Goal: Information Seeking & Learning: Learn about a topic

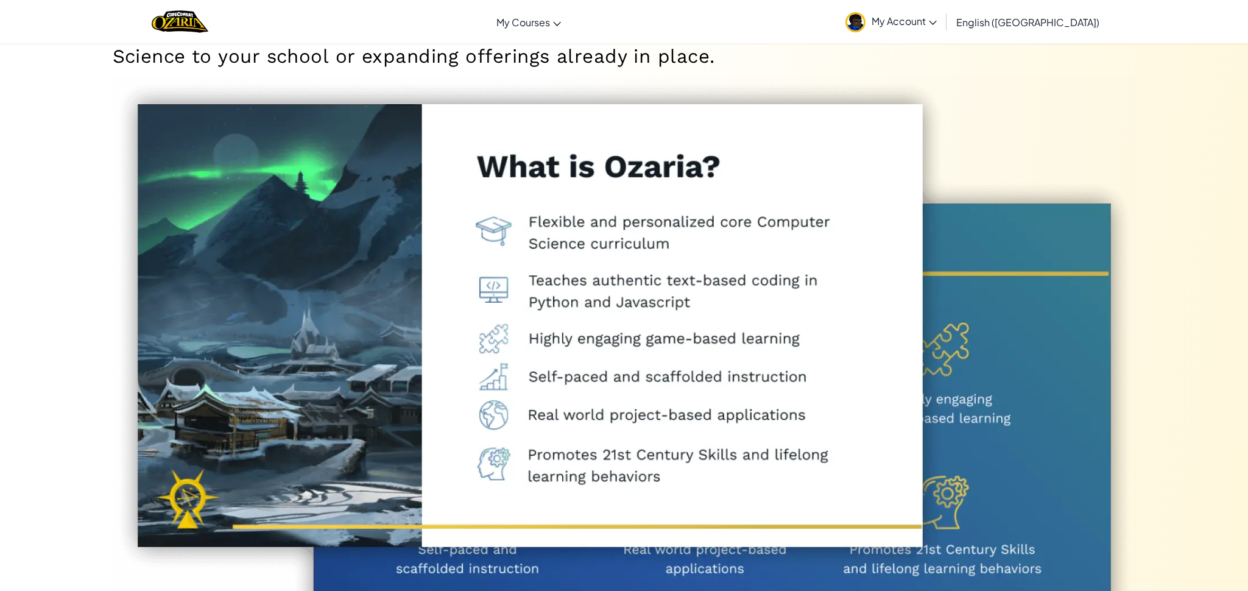
scroll to position [7795, 0]
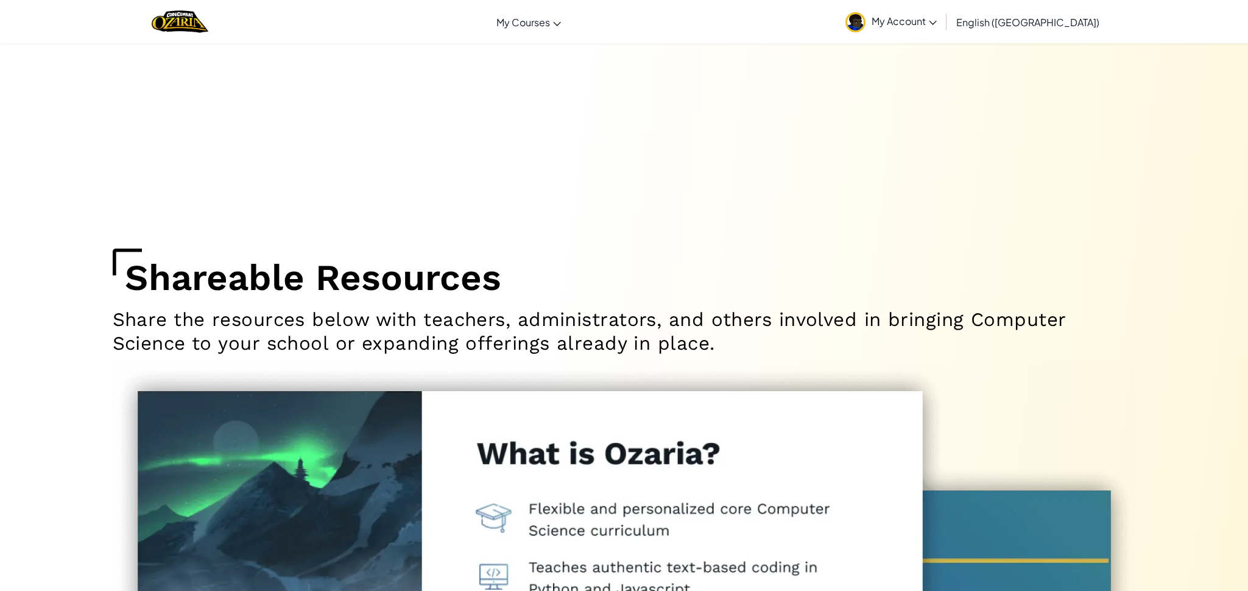
drag, startPoint x: 625, startPoint y: 153, endPoint x: 622, endPoint y: 145, distance: 8.7
click at [208, 26] on img "Home" at bounding box center [180, 21] width 57 height 25
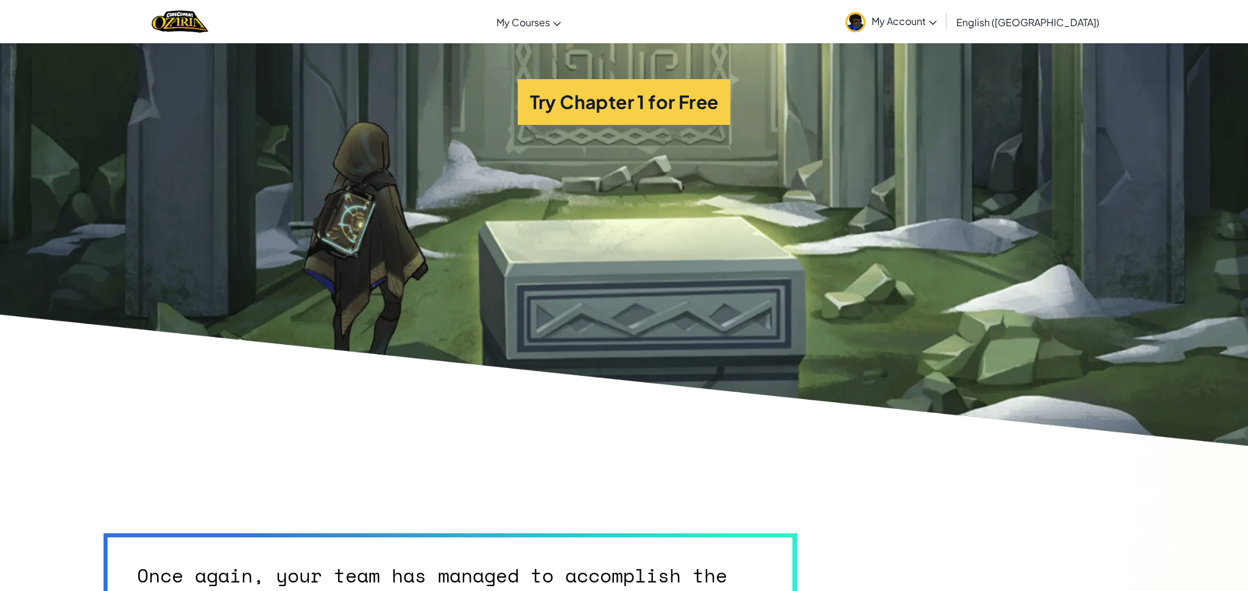
scroll to position [3168, 0]
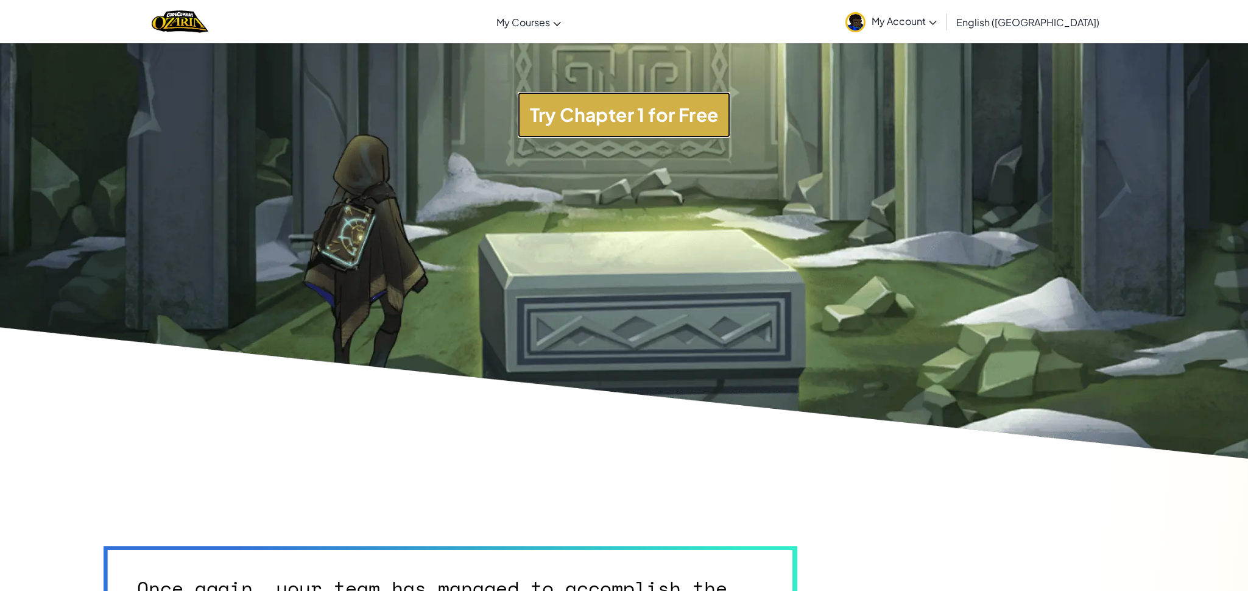
click at [547, 131] on button "Try Chapter 1 for Free" at bounding box center [624, 115] width 213 height 46
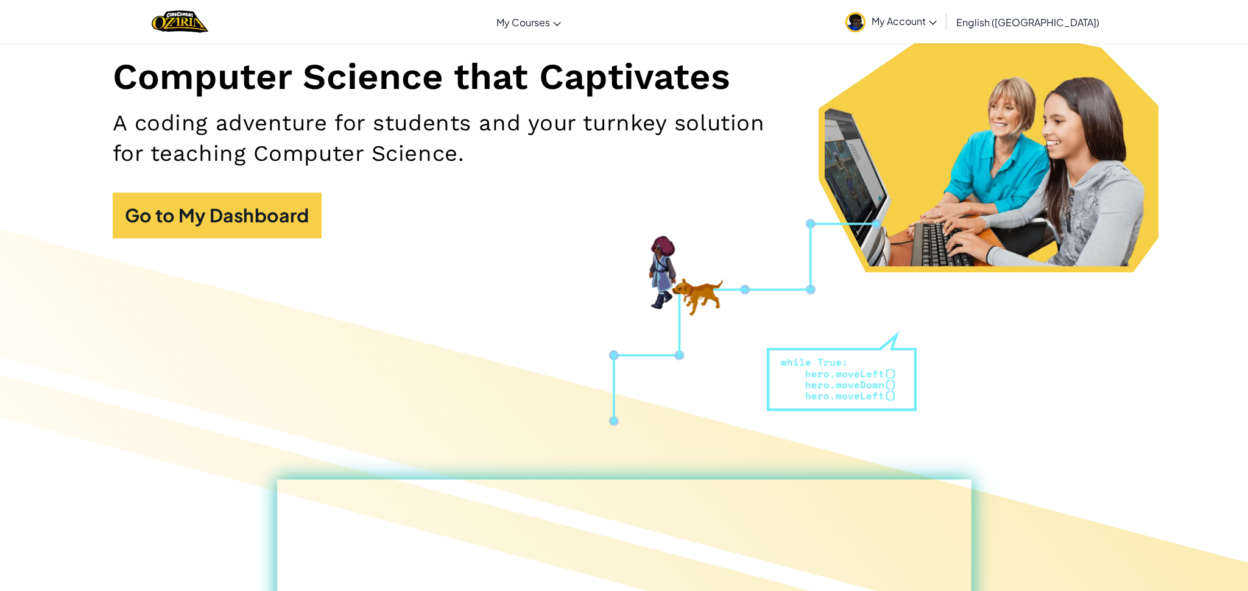
scroll to position [19, 0]
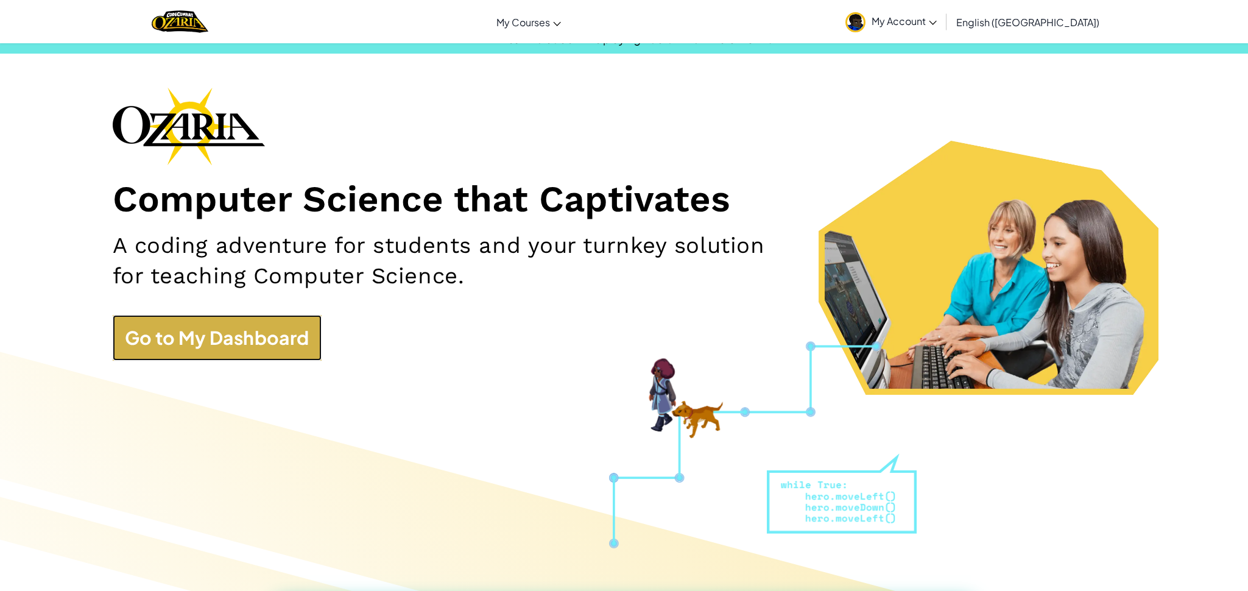
click at [210, 349] on link "Go to My Dashboard" at bounding box center [217, 338] width 209 height 46
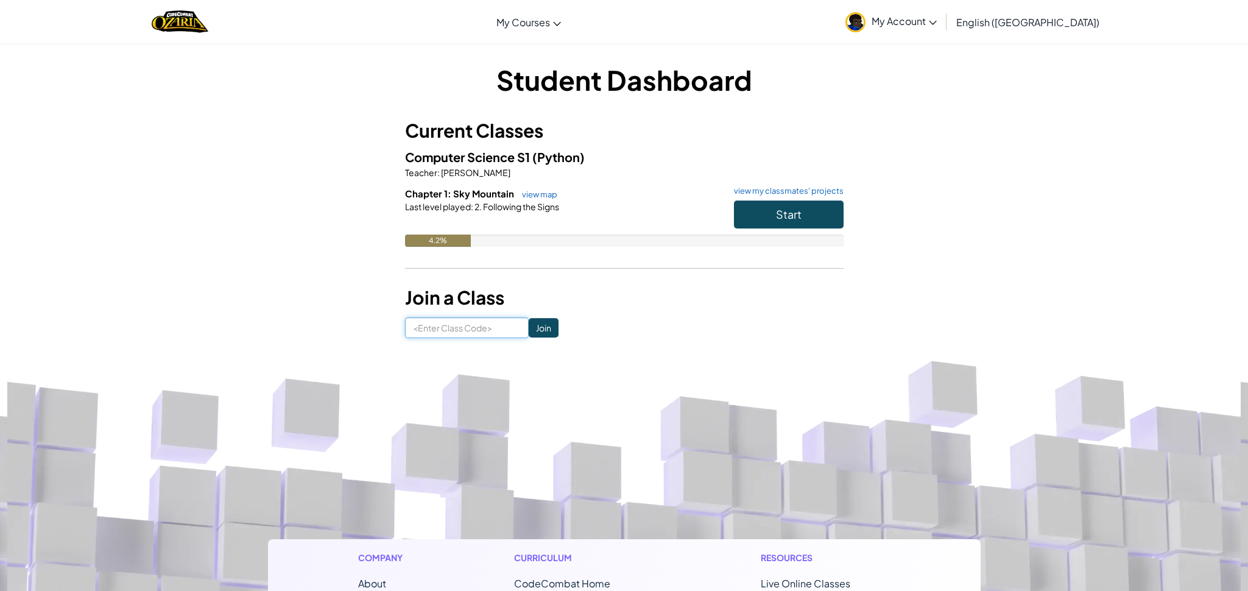
click at [476, 327] on input at bounding box center [467, 327] width 124 height 21
type input "ZooWarmFlag"
click at [535, 331] on input "Join" at bounding box center [544, 327] width 30 height 19
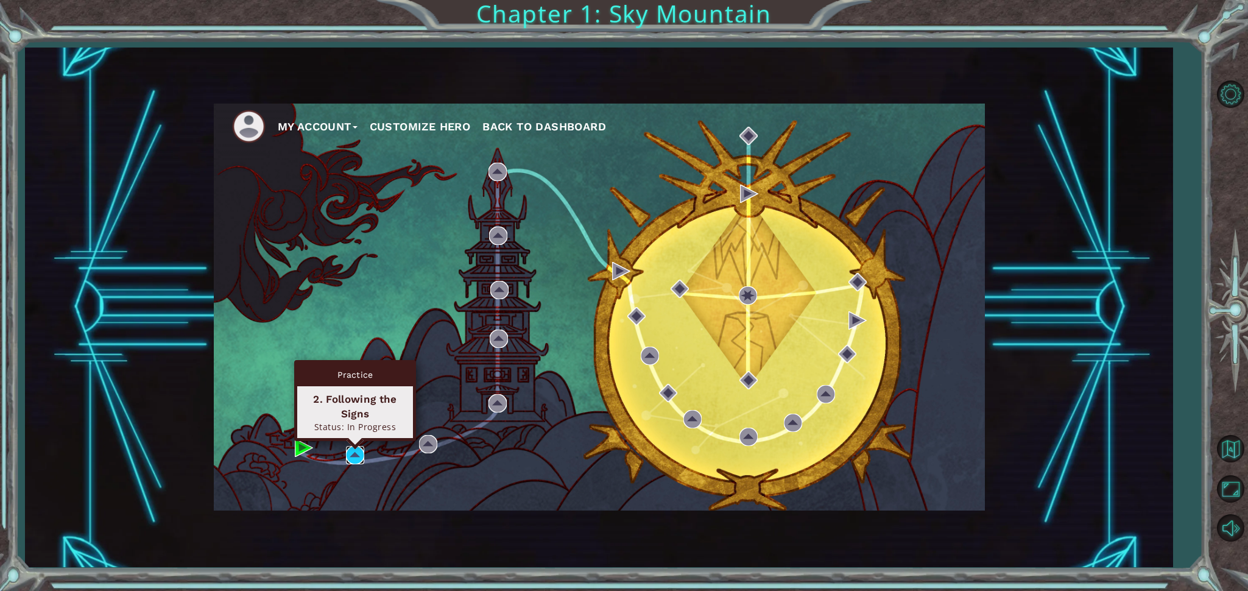
click at [356, 447] on img at bounding box center [355, 455] width 18 height 18
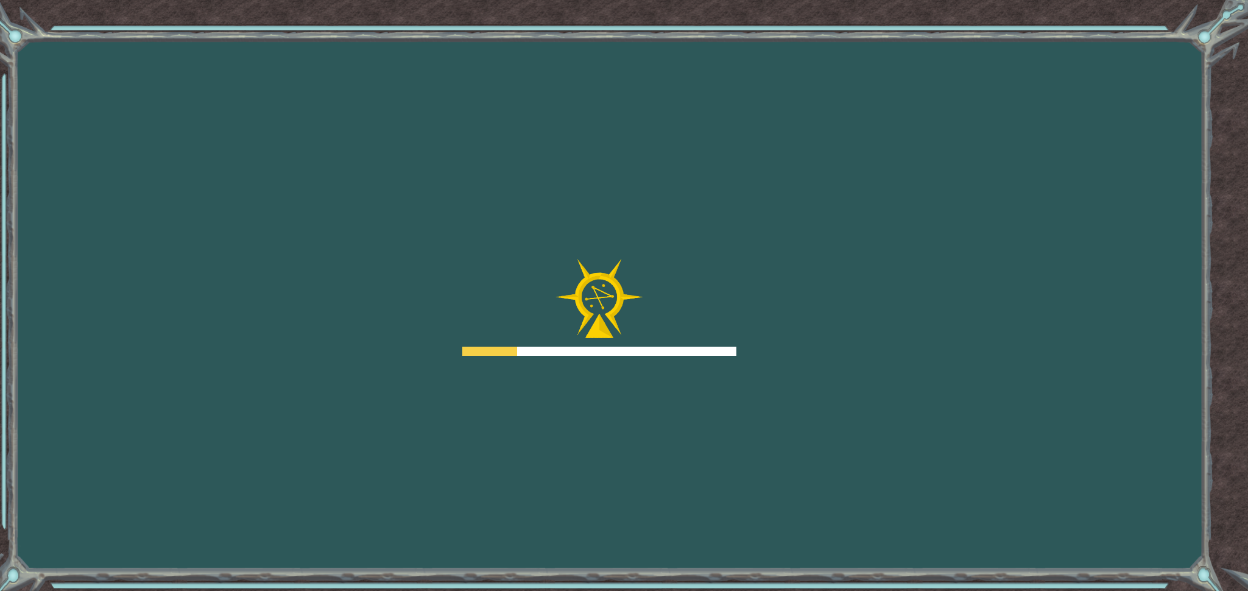
click at [1069, 276] on div "Goals Error loading from server. Try refreshing the page. You'll need to join a…" at bounding box center [624, 295] width 1248 height 591
click at [1087, 286] on div "Goals Error loading from server. Try refreshing the page. You'll need to join a…" at bounding box center [624, 295] width 1248 height 591
drag, startPoint x: 966, startPoint y: 280, endPoint x: 887, endPoint y: 278, distance: 78.6
click at [931, 282] on div "Goals Error loading from server. Try refreshing the page. You'll need to join a…" at bounding box center [624, 295] width 1248 height 591
drag, startPoint x: 872, startPoint y: 280, endPoint x: 828, endPoint y: 279, distance: 44.5
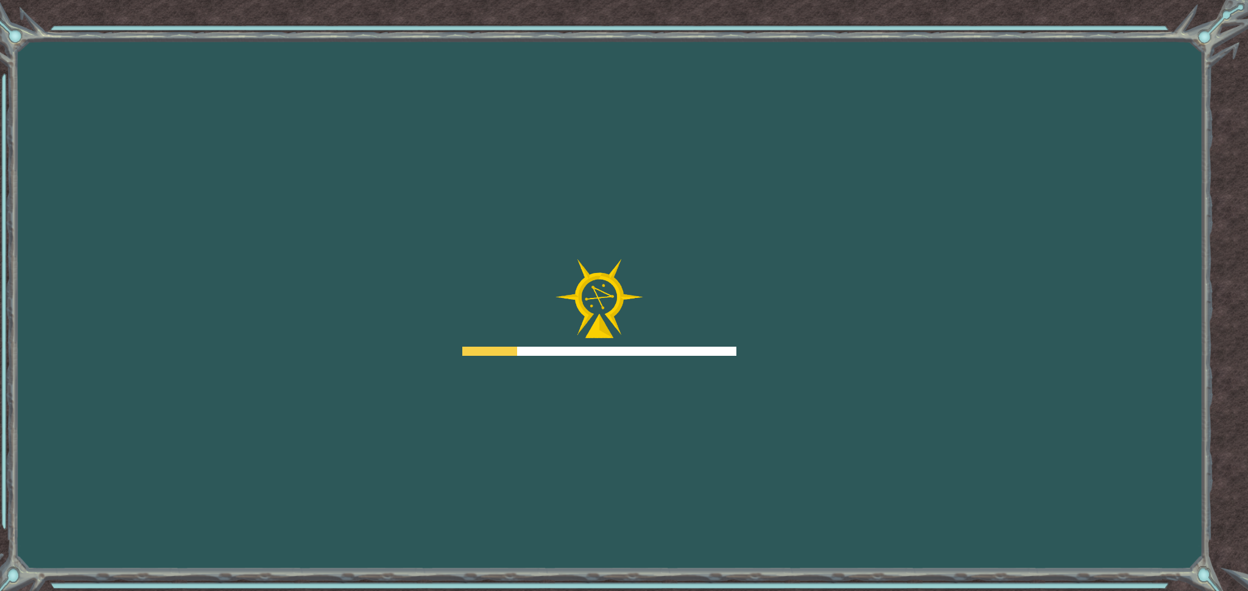
click at [872, 280] on div "Goals Error loading from server. Try refreshing the page. You'll need to join a…" at bounding box center [624, 295] width 1248 height 591
click at [529, 220] on div "Goals Error loading from server. Try refreshing the page. You'll need to join a…" at bounding box center [624, 295] width 1248 height 591
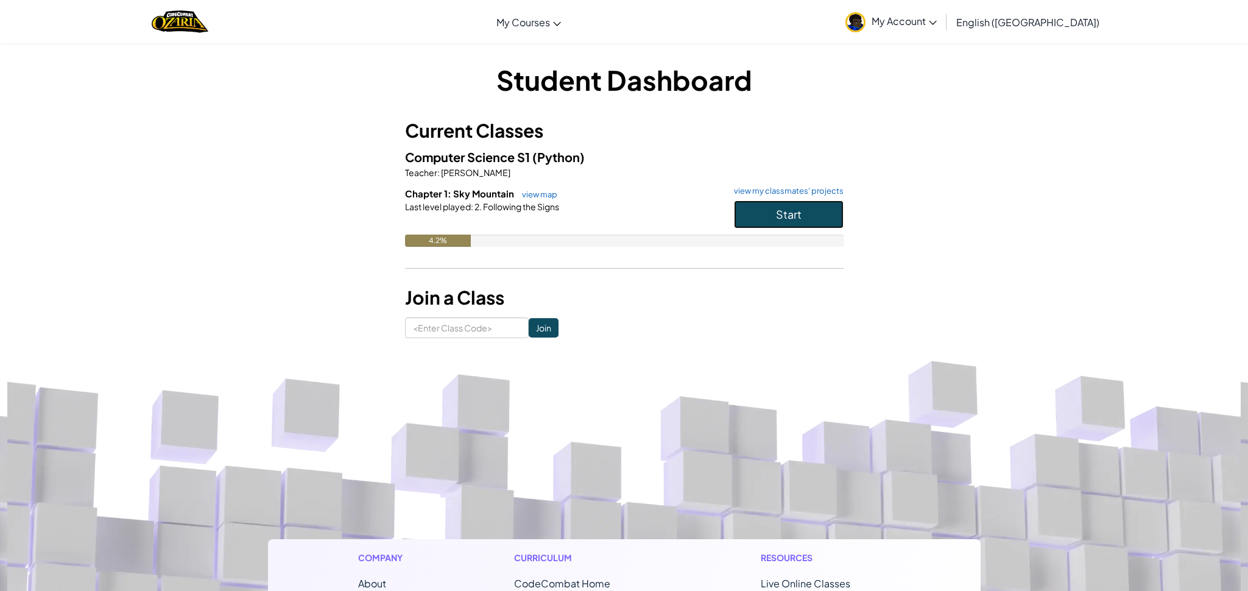
click at [761, 218] on button "Start" at bounding box center [789, 214] width 110 height 28
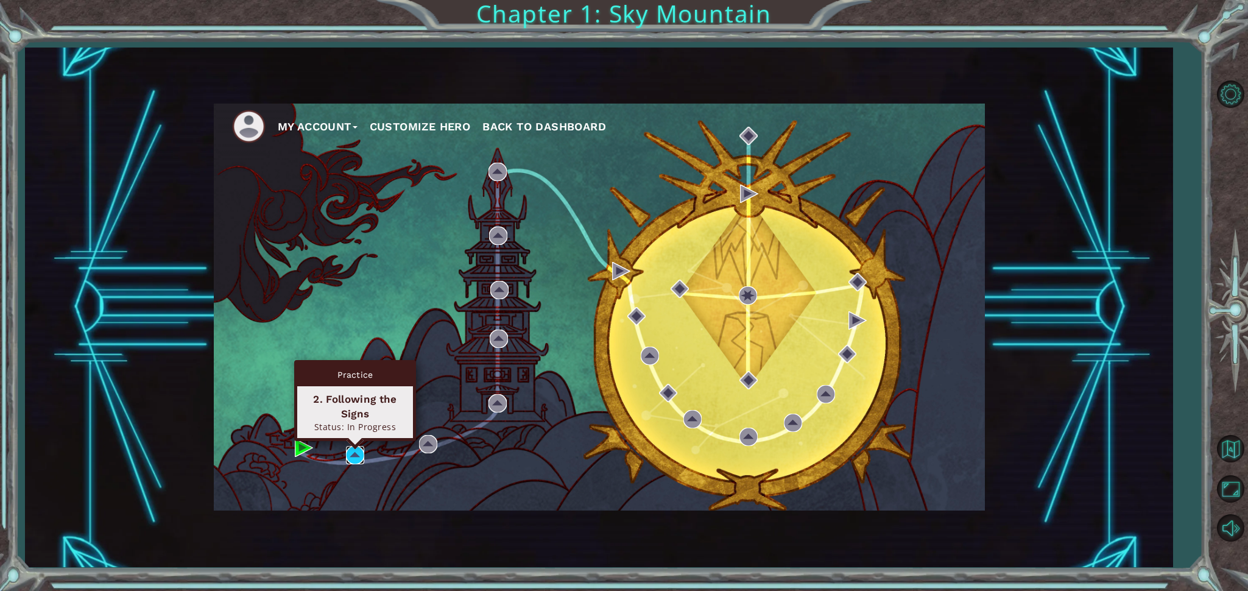
click at [359, 455] on img at bounding box center [355, 455] width 18 height 18
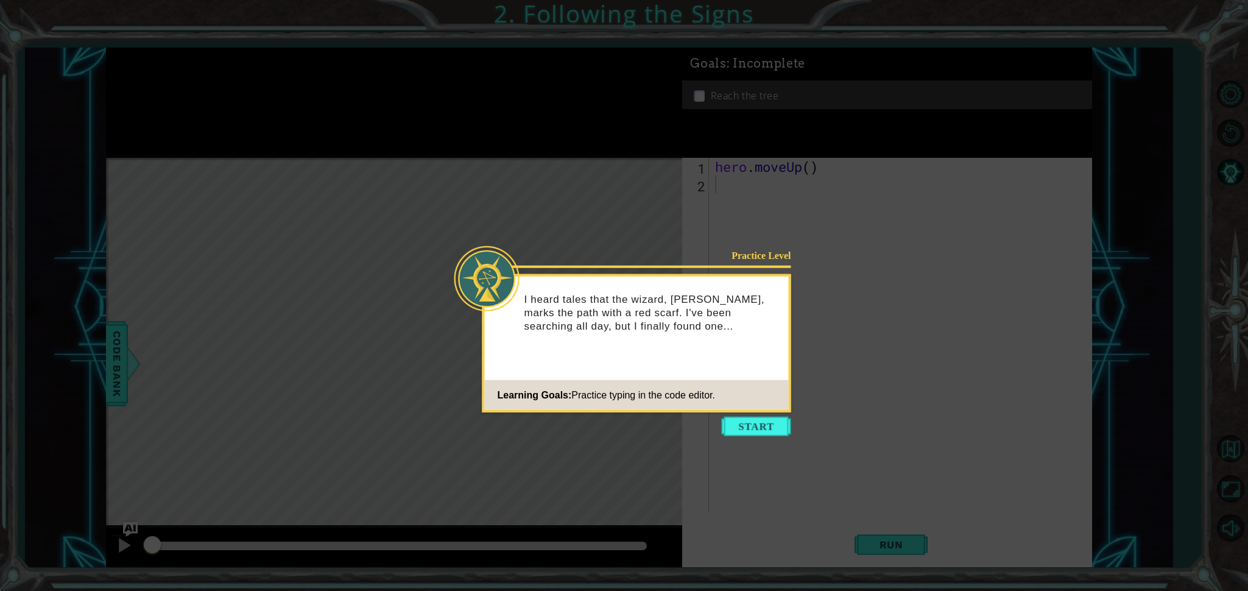
drag, startPoint x: 294, startPoint y: 506, endPoint x: 711, endPoint y: 430, distance: 424.6
click at [717, 424] on icon at bounding box center [624, 295] width 1248 height 591
click at [749, 419] on button "Start" at bounding box center [756, 426] width 69 height 19
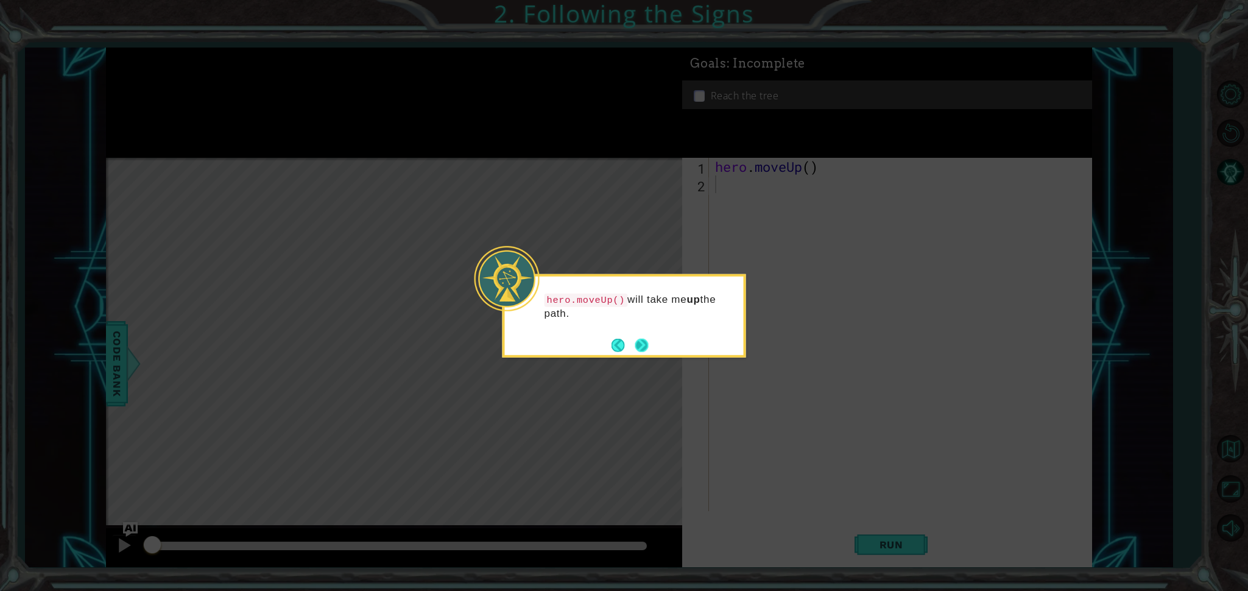
click at [640, 350] on button "Next" at bounding box center [642, 345] width 22 height 22
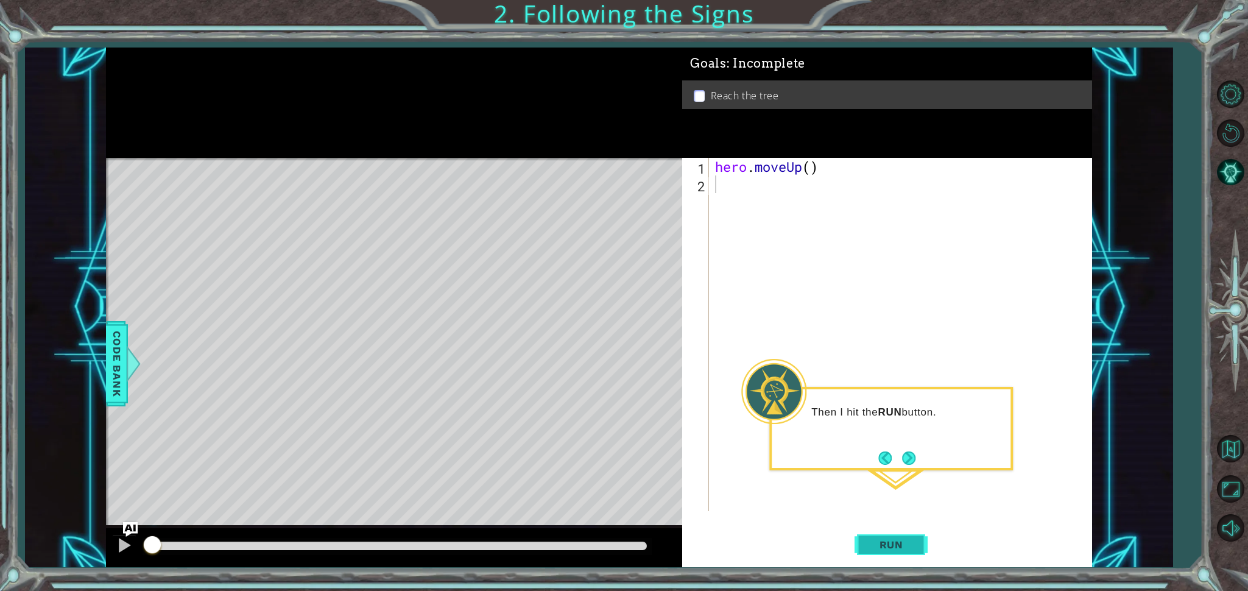
click at [909, 545] on span "Run" at bounding box center [891, 544] width 48 height 12
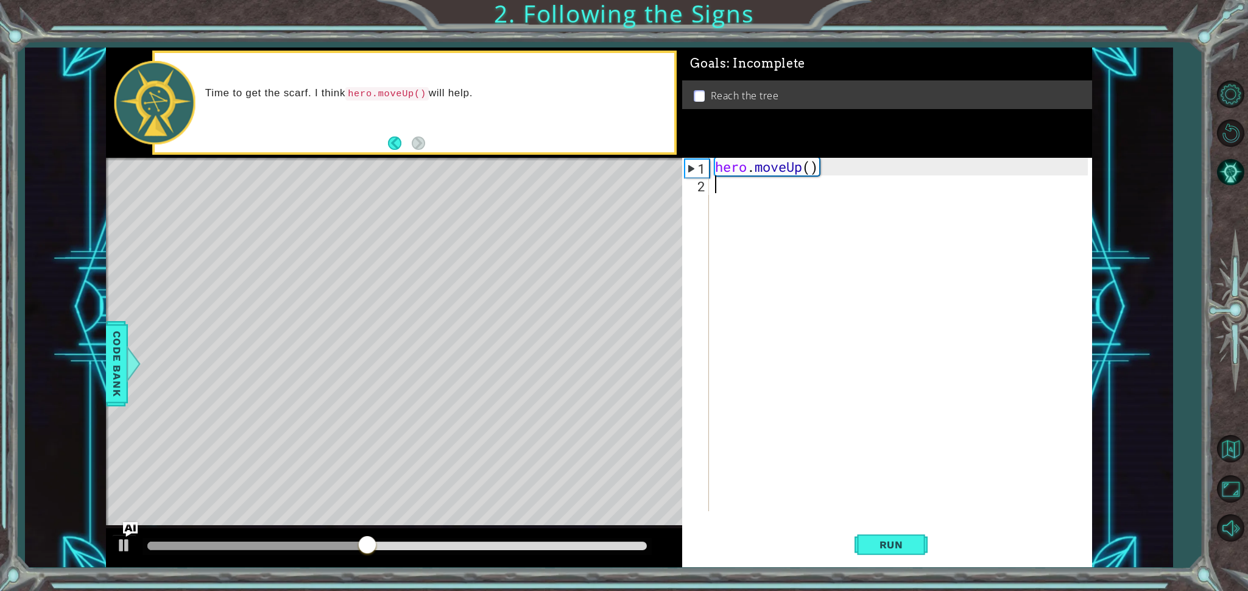
type textarea "v"
click at [830, 210] on div "hero . moveUp ( ) v" at bounding box center [903, 352] width 381 height 389
click at [787, 177] on div "hero . moveUp ( ) v" at bounding box center [903, 352] width 381 height 389
type textarea "v"
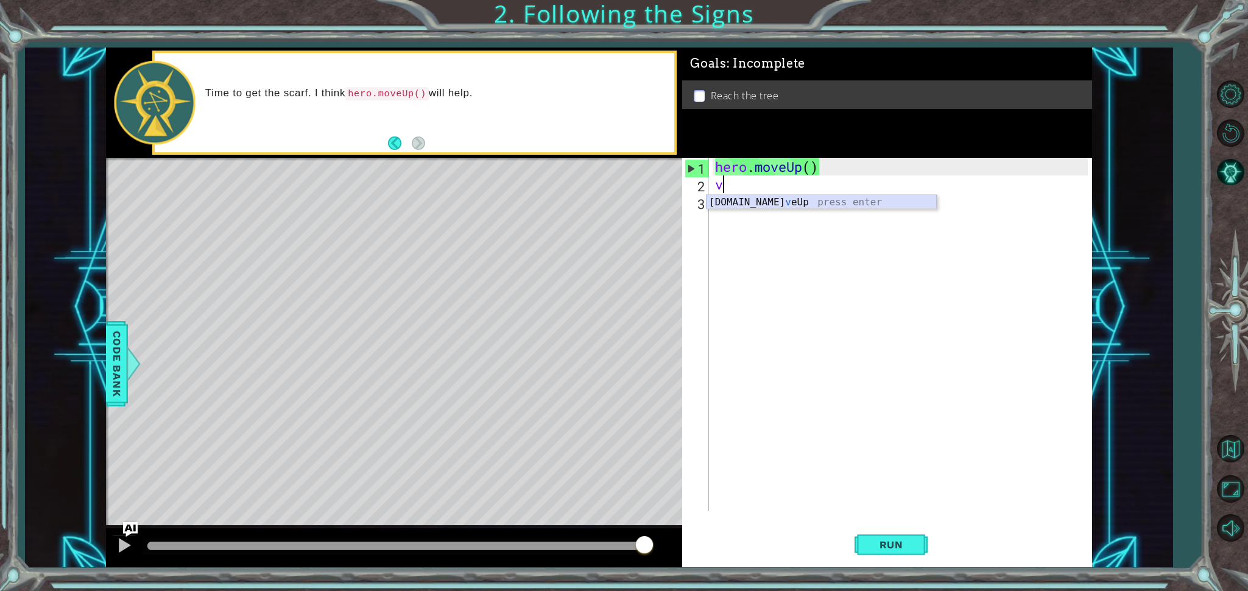
click at [775, 205] on div "[DOMAIN_NAME] v eUp press enter" at bounding box center [821, 217] width 230 height 44
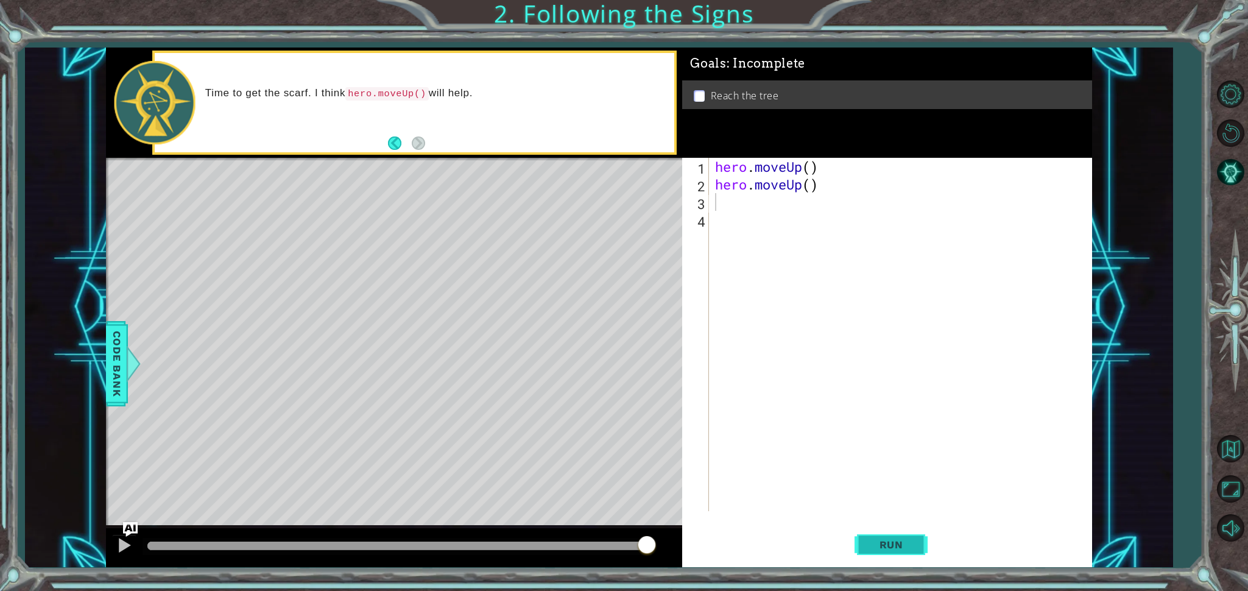
click at [913, 553] on button "Run" at bounding box center [890, 544] width 73 height 41
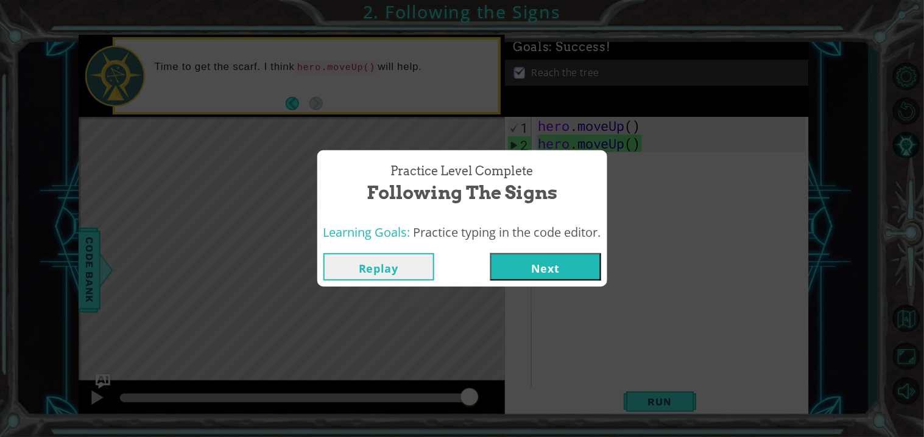
click at [539, 273] on button "Next" at bounding box center [545, 266] width 111 height 27
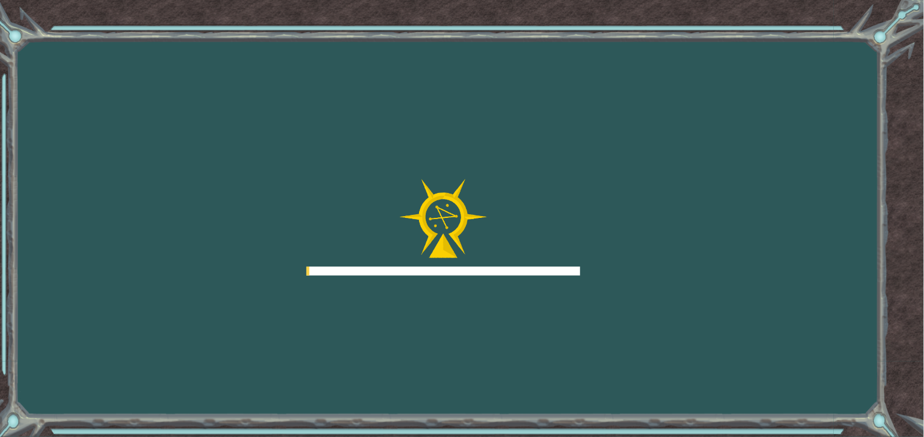
click at [539, 273] on div at bounding box center [443, 271] width 274 height 9
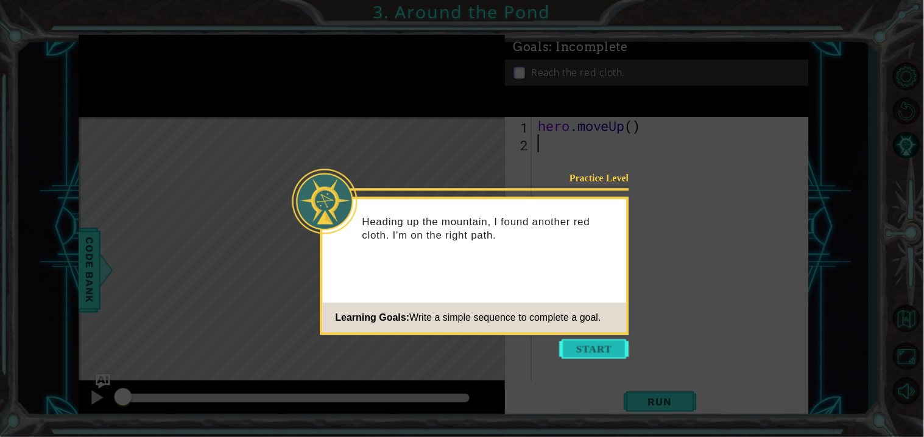
click at [571, 343] on button "Start" at bounding box center [594, 348] width 69 height 19
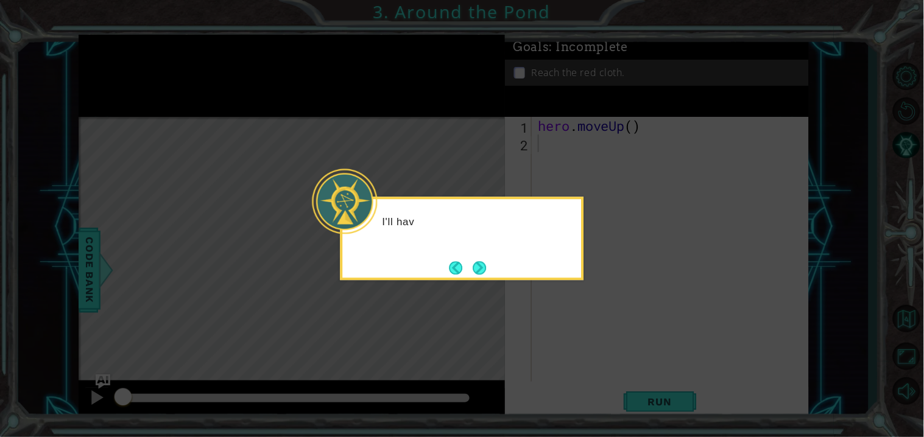
click at [506, 307] on icon at bounding box center [462, 218] width 924 height 437
click at [479, 269] on button "Next" at bounding box center [480, 268] width 18 height 18
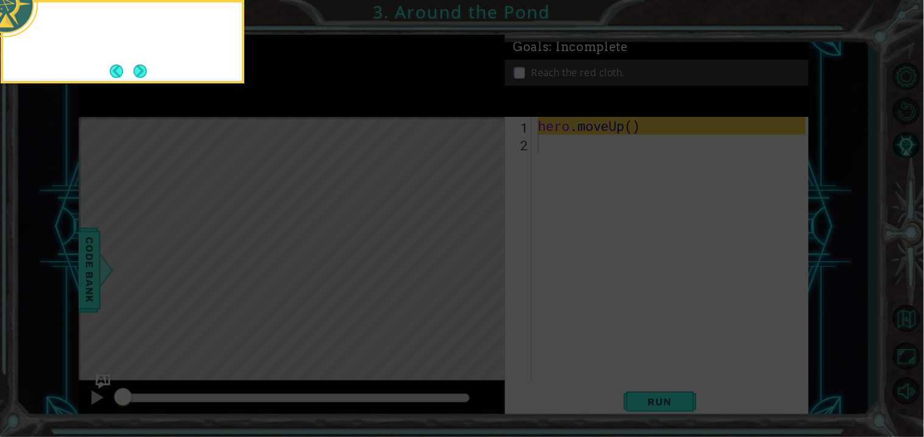
click at [479, 269] on icon at bounding box center [462, 65] width 924 height 744
click at [428, 292] on icon at bounding box center [462, 65] width 924 height 744
drag, startPoint x: 427, startPoint y: 292, endPoint x: 392, endPoint y: 273, distance: 39.8
click at [398, 279] on icon at bounding box center [462, 65] width 924 height 744
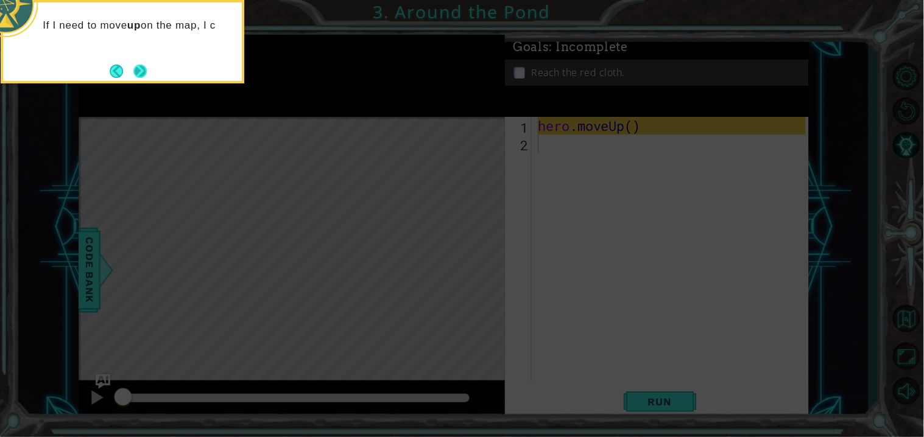
click at [137, 77] on button "Next" at bounding box center [140, 71] width 16 height 16
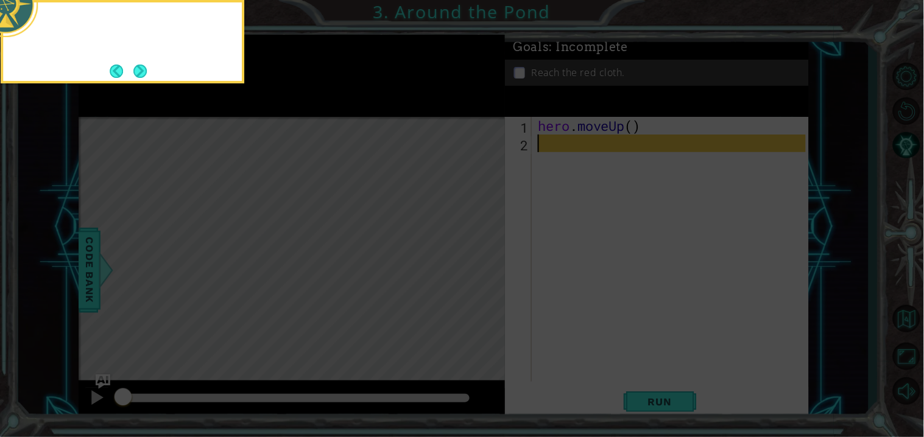
click at [137, 77] on button "Next" at bounding box center [140, 71] width 22 height 22
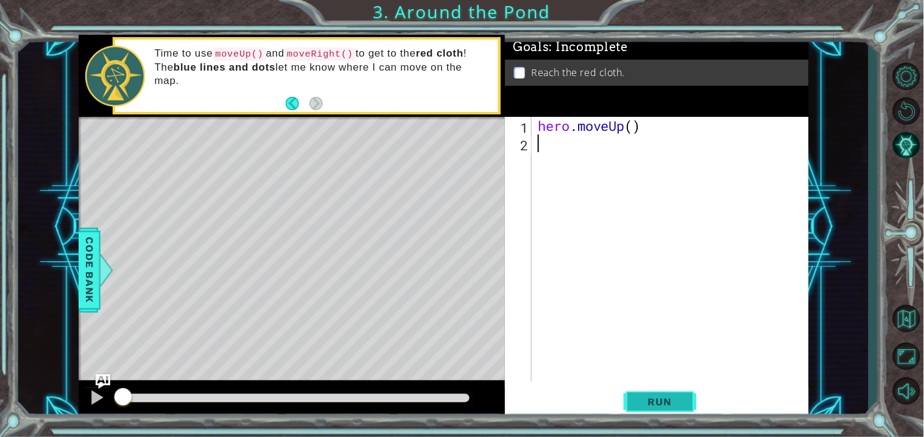
click at [506, 404] on div "1 2 hero . moveUp ( ) ההההההההההההההההההההההההההההההההההההההההההההההההההההההההה…" at bounding box center [656, 268] width 303 height 303
type textarea "v"
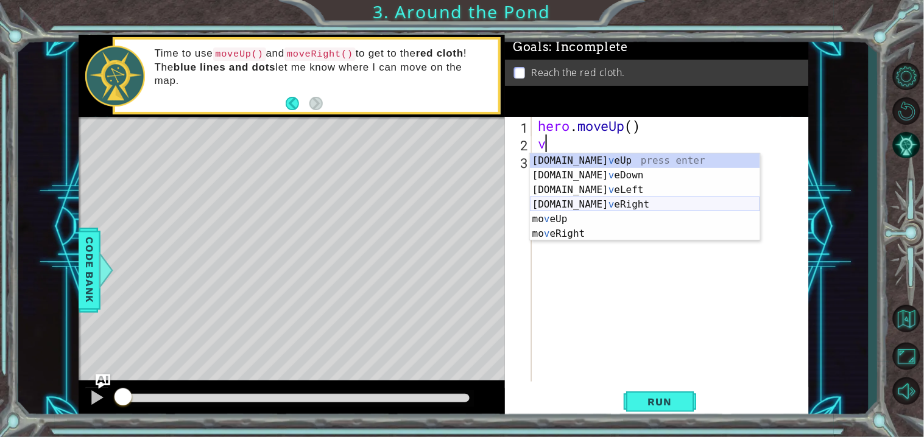
click at [635, 207] on div "[DOMAIN_NAME] v eUp press enter [DOMAIN_NAME] v eDown press enter [DOMAIN_NAME]…" at bounding box center [645, 211] width 230 height 117
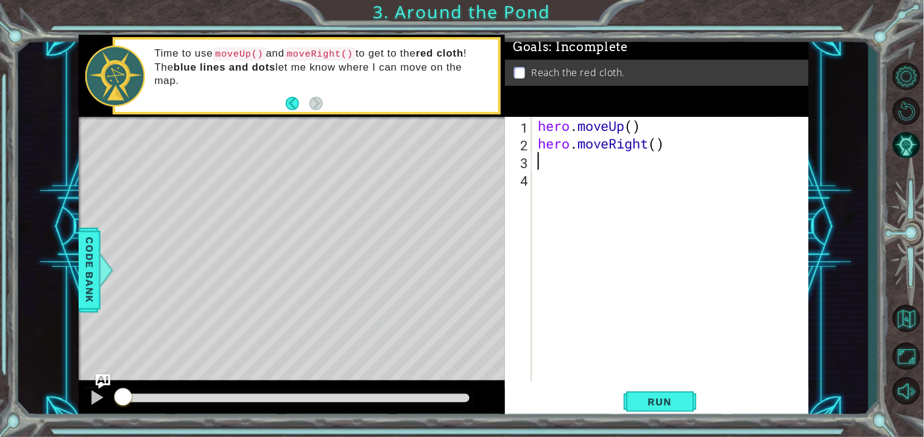
type textarea "v"
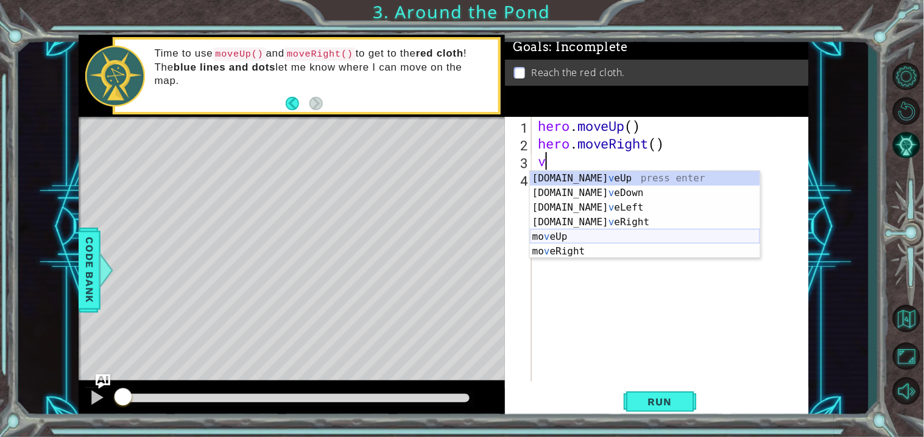
click at [610, 238] on div "[DOMAIN_NAME] v eUp press enter [DOMAIN_NAME] v eDown press enter [DOMAIN_NAME]…" at bounding box center [645, 229] width 230 height 117
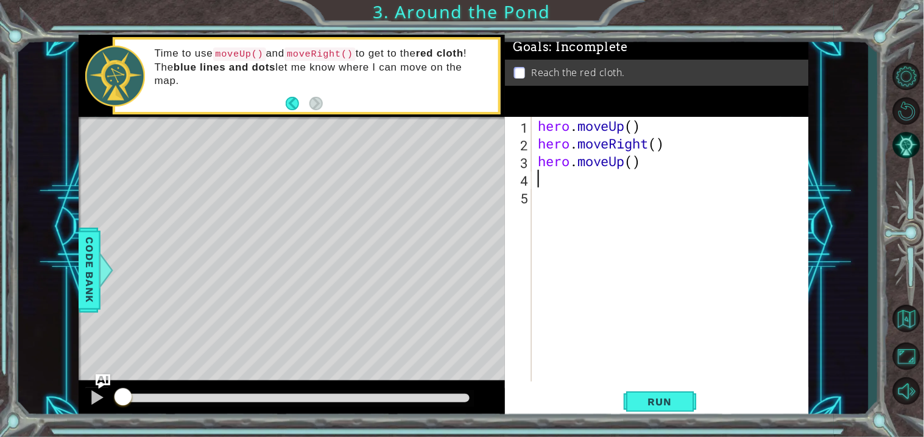
type textarea "v"
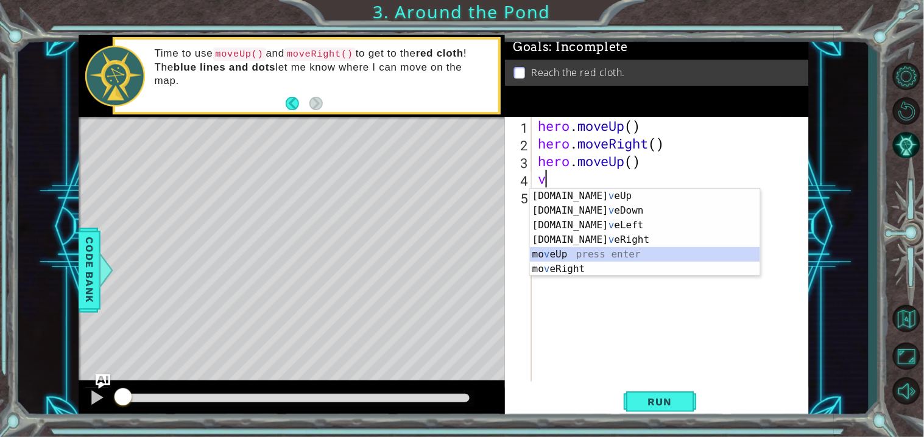
click at [582, 252] on div "[DOMAIN_NAME] v eUp press enter [DOMAIN_NAME] v eDown press enter [DOMAIN_NAME]…" at bounding box center [645, 247] width 230 height 117
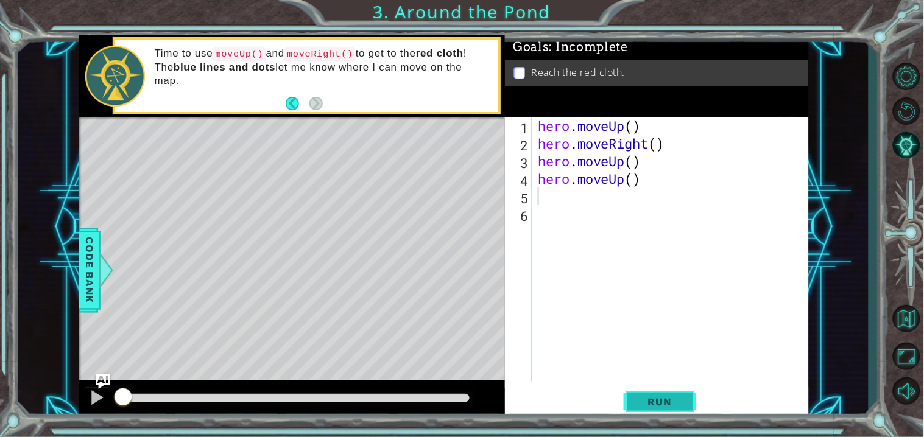
click at [647, 396] on span "Run" at bounding box center [660, 402] width 48 height 12
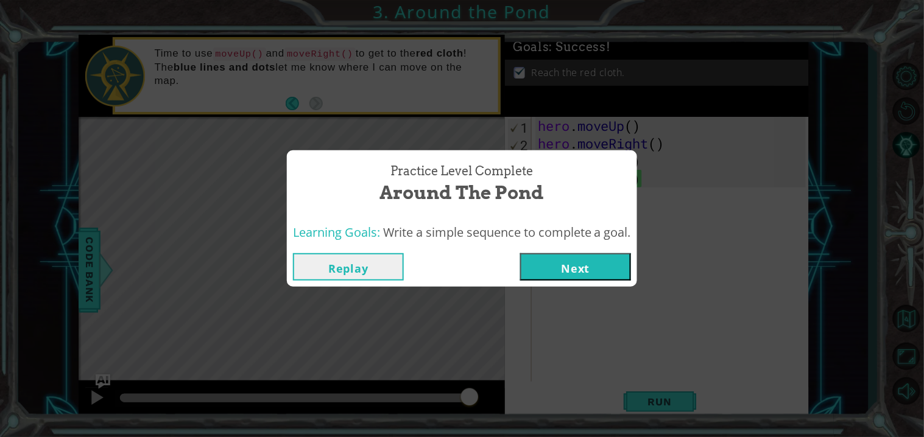
click at [568, 268] on button "Next" at bounding box center [575, 266] width 111 height 27
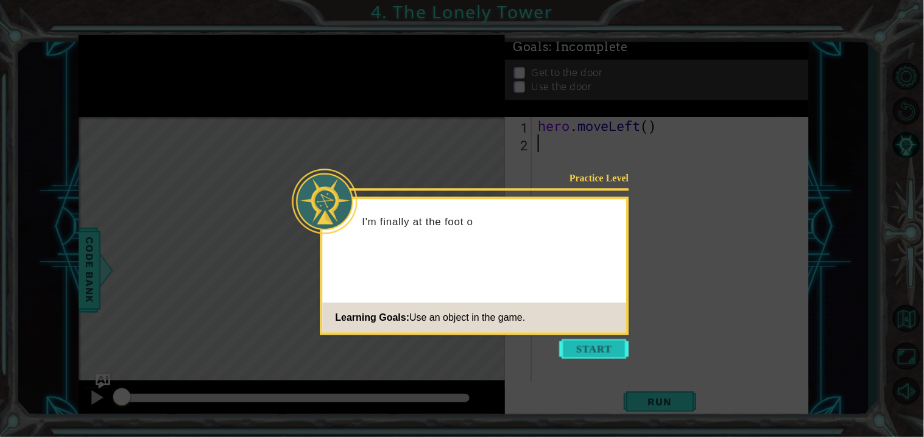
click at [583, 353] on button "Start" at bounding box center [594, 348] width 69 height 19
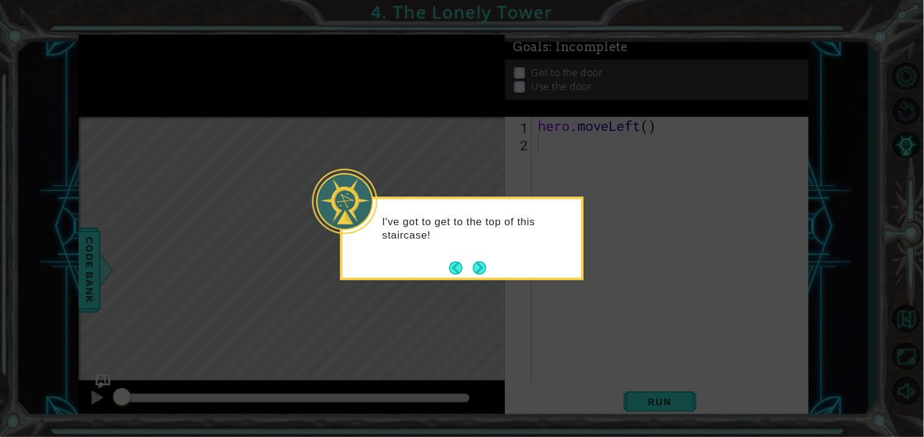
click at [482, 255] on div "I've got to get to the top of this staircase!" at bounding box center [462, 235] width 239 height 62
click at [482, 255] on div "I've got to get to the top of this staircase! I can u" at bounding box center [462, 235] width 239 height 62
click at [482, 255] on div "I've got to get to the top of this staircase! I can use h" at bounding box center [462, 235] width 239 height 62
click at [480, 264] on button "Next" at bounding box center [480, 268] width 18 height 18
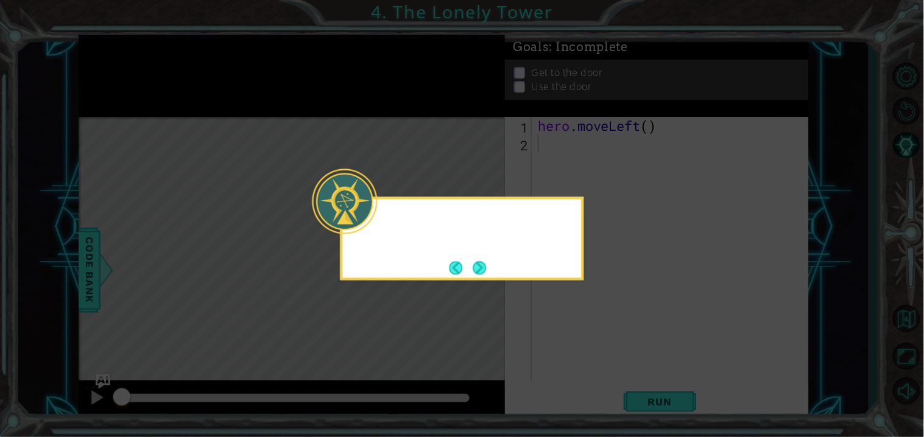
click at [480, 264] on button "Next" at bounding box center [479, 267] width 19 height 19
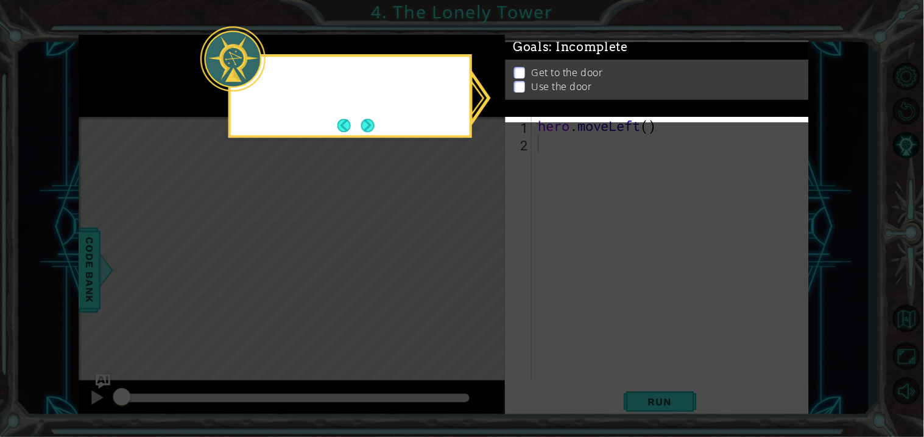
click at [480, 264] on icon at bounding box center [462, 218] width 924 height 437
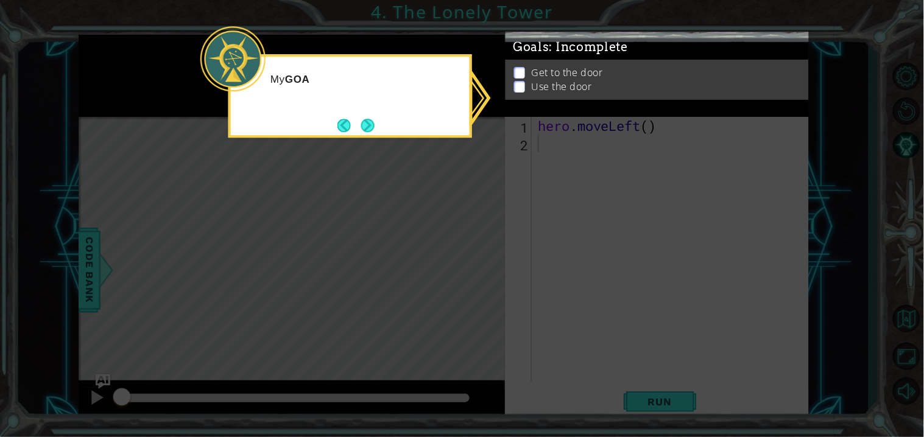
click at [480, 264] on icon at bounding box center [462, 218] width 924 height 437
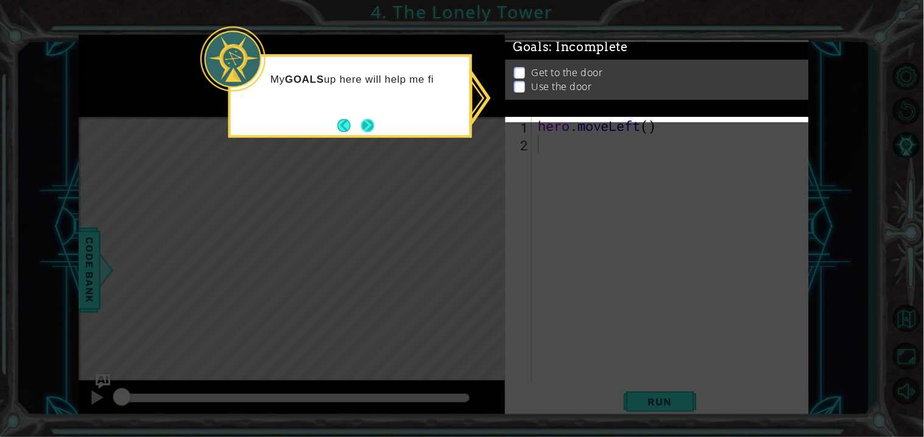
click at [377, 121] on button "Next" at bounding box center [367, 126] width 23 height 23
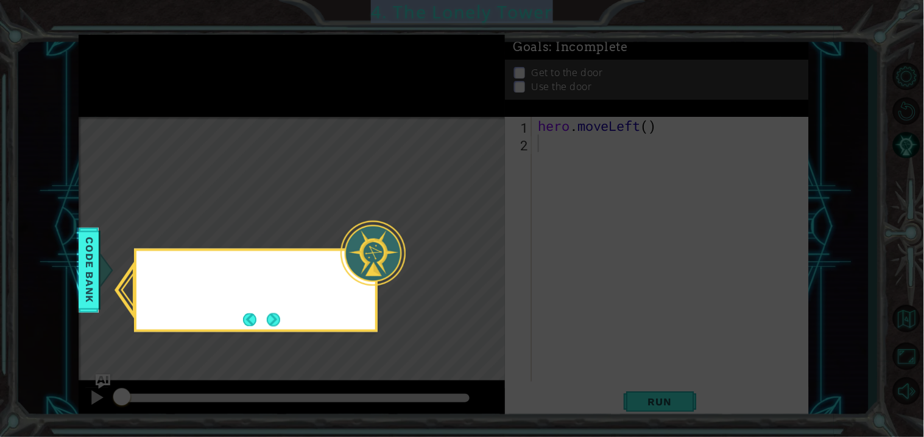
click at [377, 121] on icon at bounding box center [462, 218] width 924 height 437
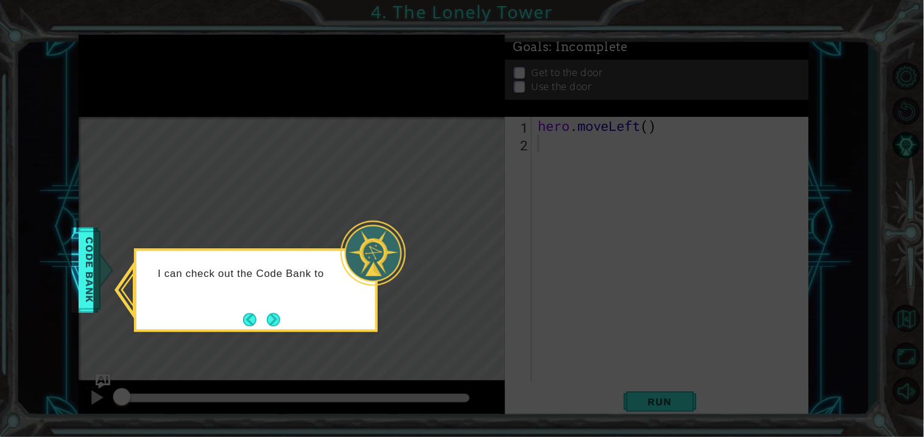
click at [287, 330] on div "I can check out the Code Bank to" at bounding box center [256, 289] width 244 height 83
click at [285, 328] on div "I can check out the Code Bank to see al" at bounding box center [256, 289] width 244 height 83
click at [253, 317] on button "Back" at bounding box center [255, 319] width 24 height 13
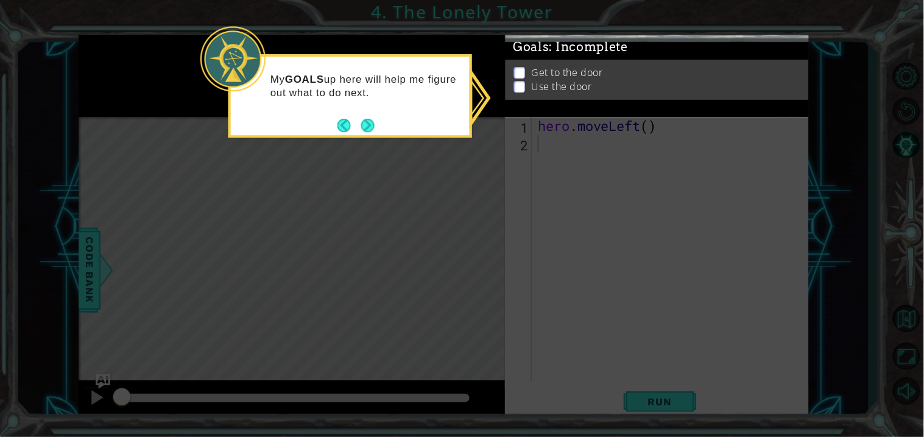
click at [253, 317] on icon at bounding box center [462, 218] width 924 height 437
click at [365, 128] on button "Next" at bounding box center [367, 125] width 23 height 23
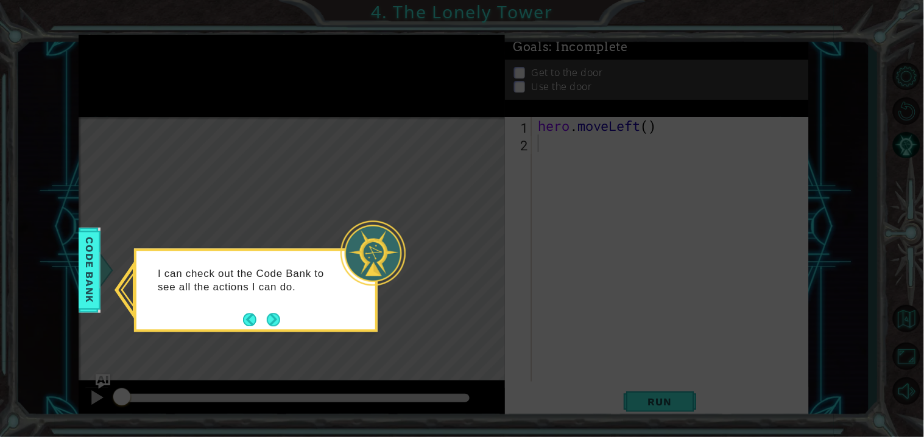
click at [365, 128] on icon at bounding box center [462, 218] width 924 height 437
click at [277, 329] on footer at bounding box center [261, 320] width 37 height 18
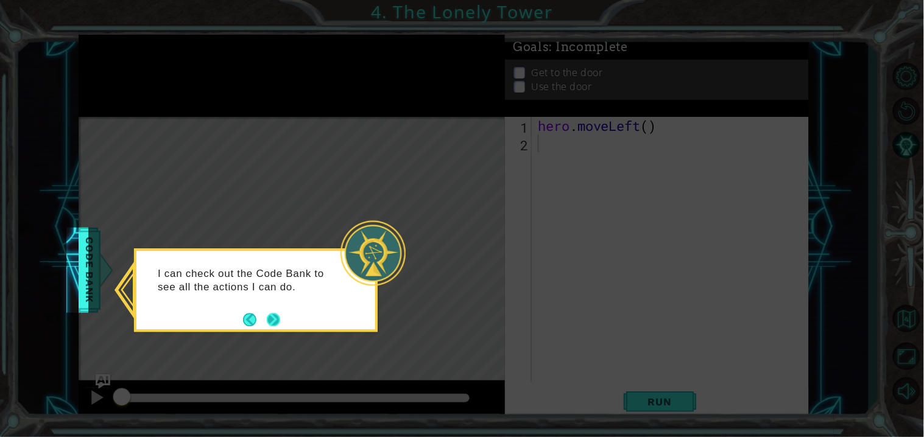
click at [277, 329] on footer at bounding box center [261, 320] width 37 height 18
click at [270, 323] on button "Next" at bounding box center [274, 320] width 14 height 14
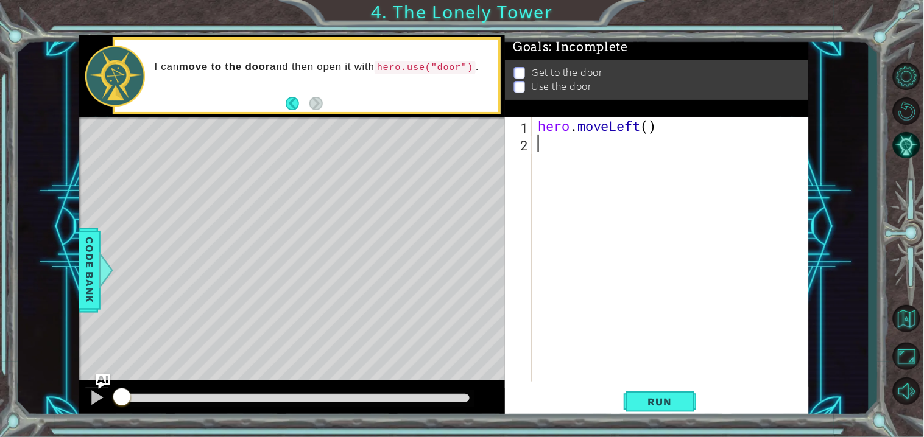
type textarea "v"
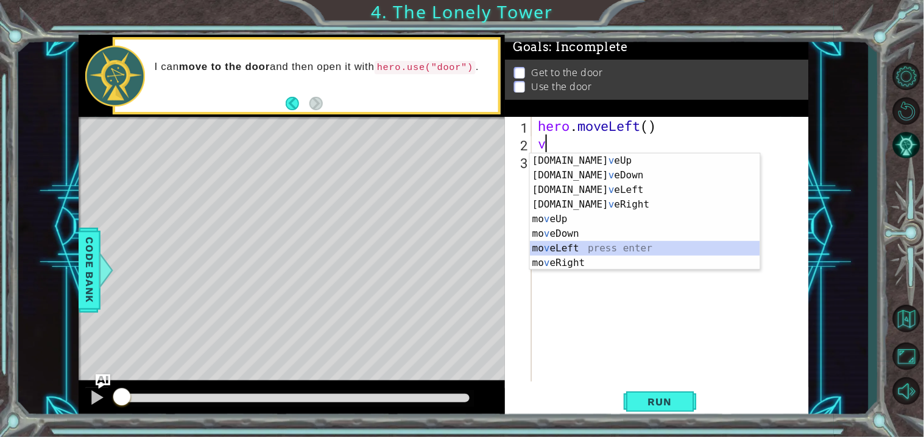
click at [591, 250] on div "[DOMAIN_NAME] v eUp press enter [DOMAIN_NAME] v eDown press enter [DOMAIN_NAME]…" at bounding box center [645, 226] width 230 height 146
type textarea "v"
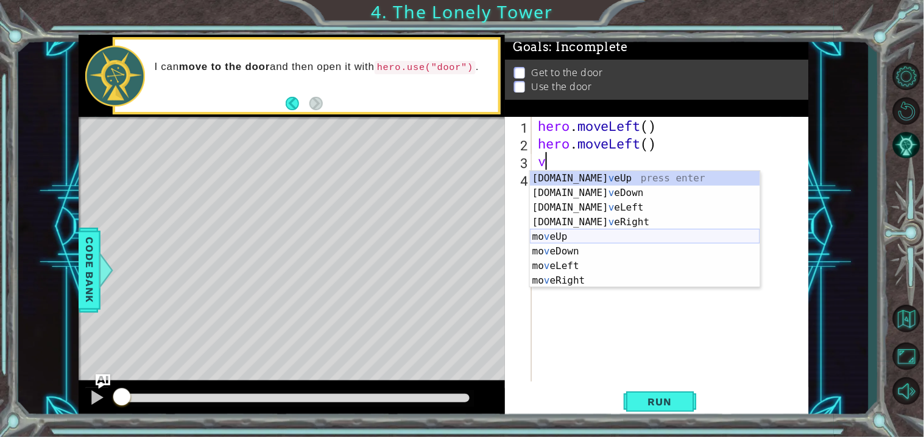
click at [590, 238] on div "[DOMAIN_NAME] v eUp press enter [DOMAIN_NAME] v eDown press enter [DOMAIN_NAME]…" at bounding box center [645, 244] width 230 height 146
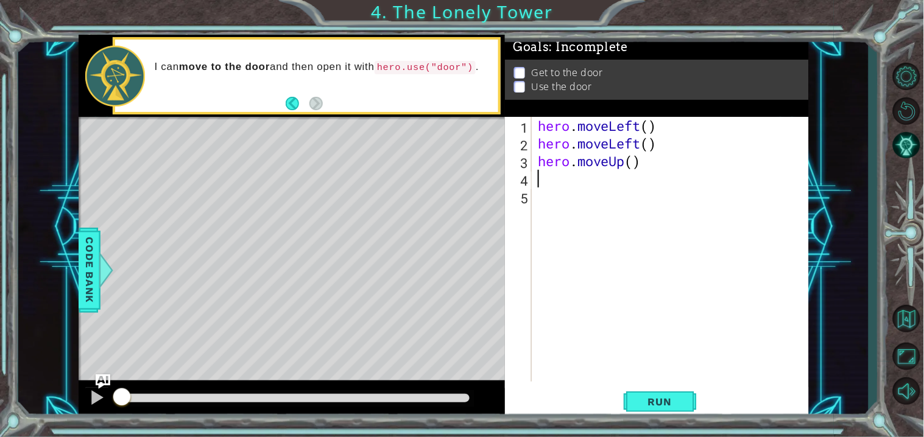
type textarea "v"
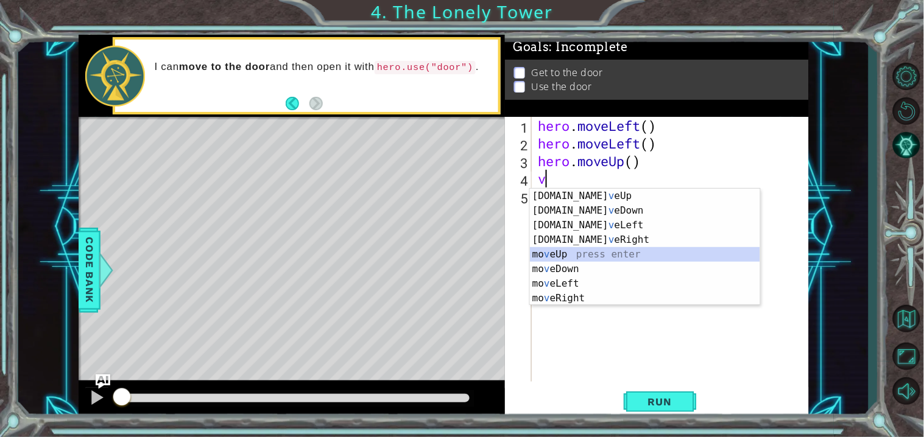
click at [574, 252] on div "[DOMAIN_NAME] v eUp press enter [DOMAIN_NAME] v eDown press enter [DOMAIN_NAME]…" at bounding box center [645, 262] width 230 height 146
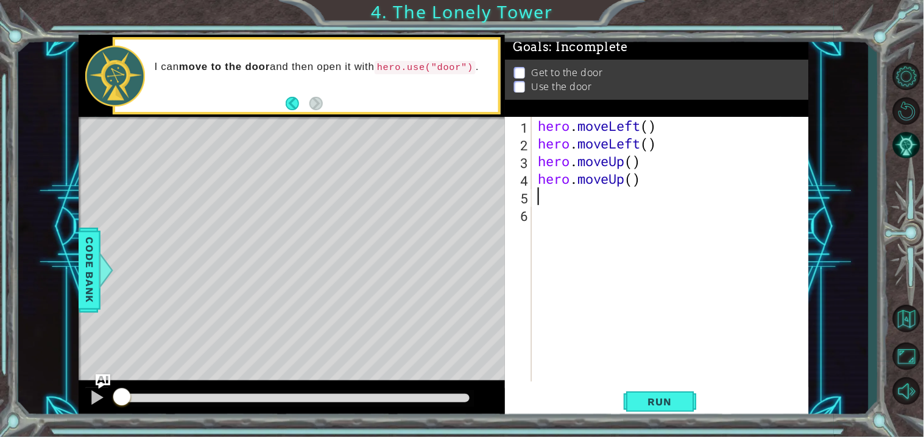
type textarea "v"
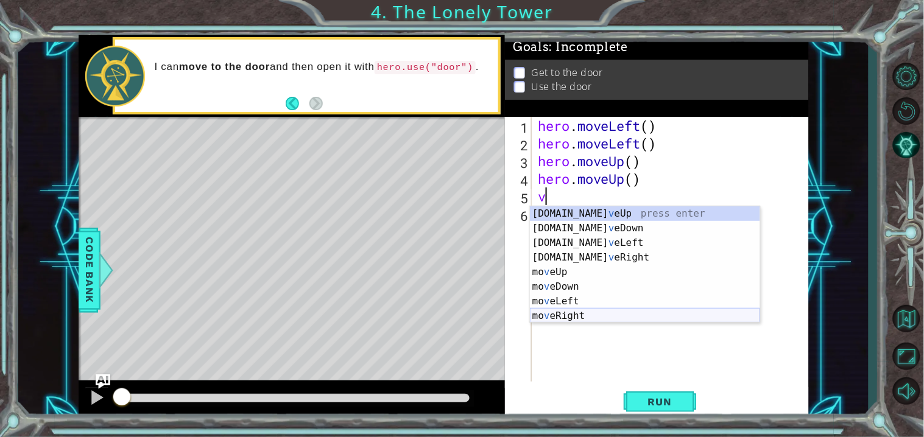
click at [587, 314] on div "[DOMAIN_NAME] v eUp press enter [DOMAIN_NAME] v eDown press enter [DOMAIN_NAME]…" at bounding box center [645, 279] width 230 height 146
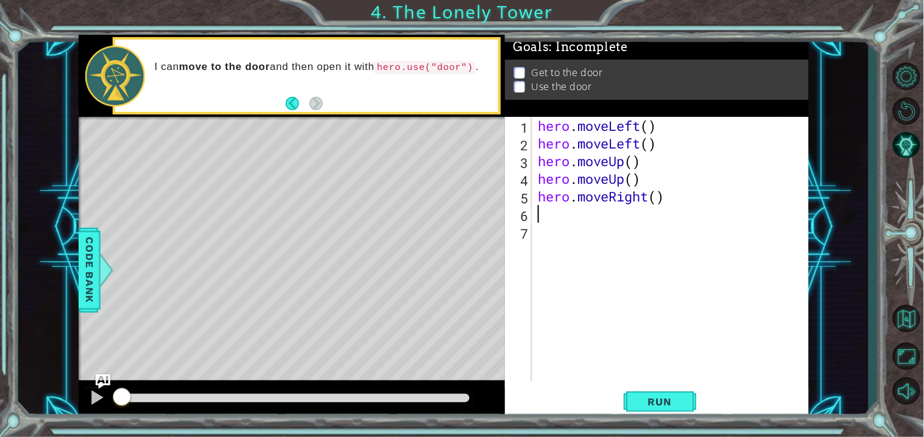
type textarea "v"
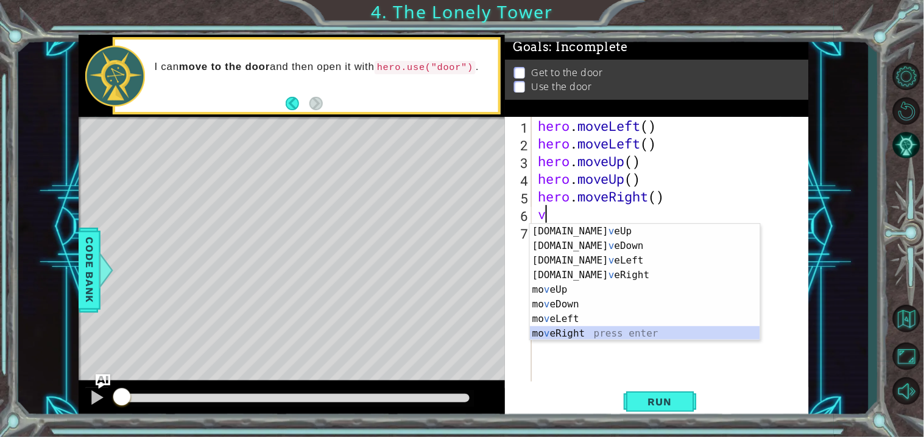
click at [569, 329] on div "[DOMAIN_NAME] v eUp press enter [DOMAIN_NAME] v eDown press enter [DOMAIN_NAME]…" at bounding box center [645, 297] width 230 height 146
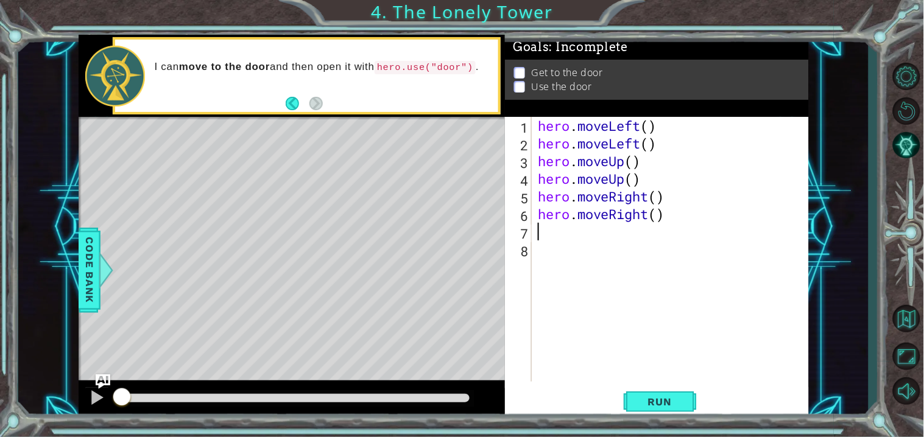
type textarea "v"
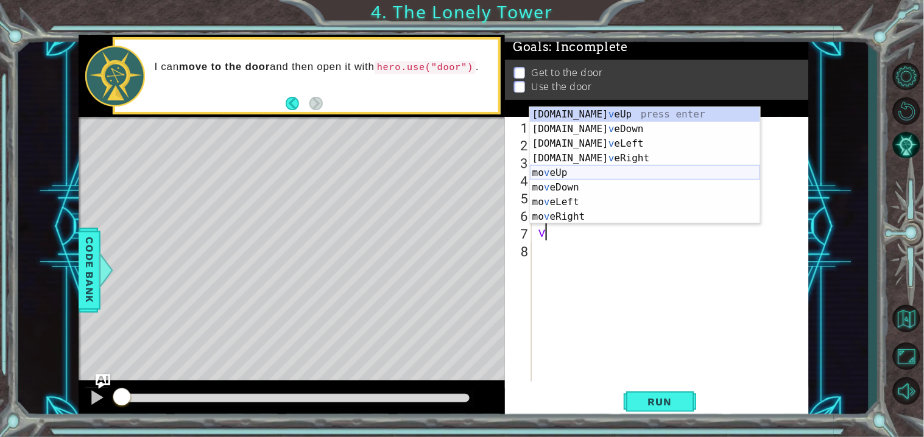
click at [575, 169] on div "[DOMAIN_NAME] v eUp press enter [DOMAIN_NAME] v eDown press enter [DOMAIN_NAME]…" at bounding box center [645, 180] width 230 height 146
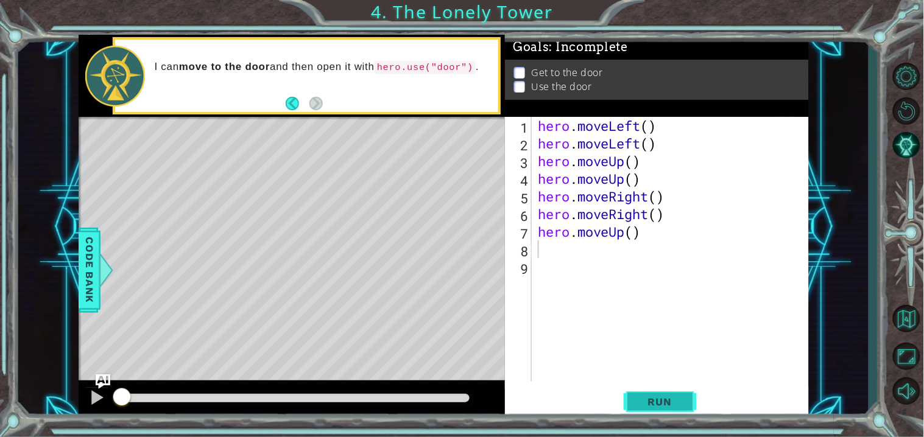
click at [631, 391] on button "Run" at bounding box center [660, 402] width 73 height 30
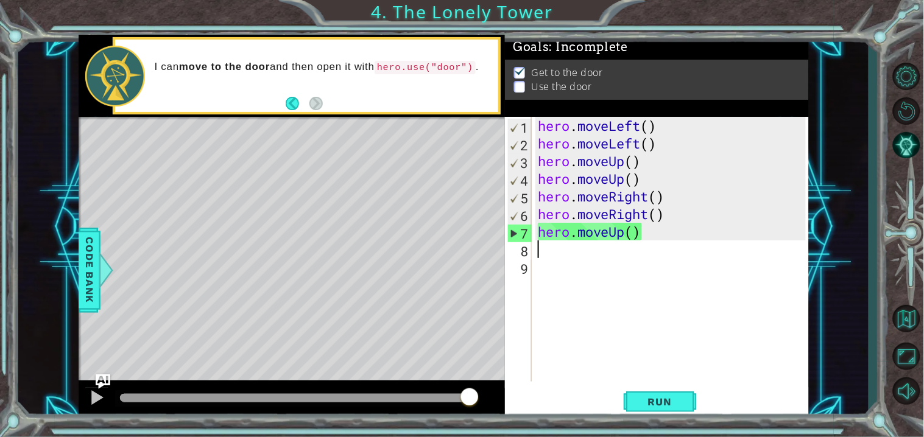
type textarea "v"
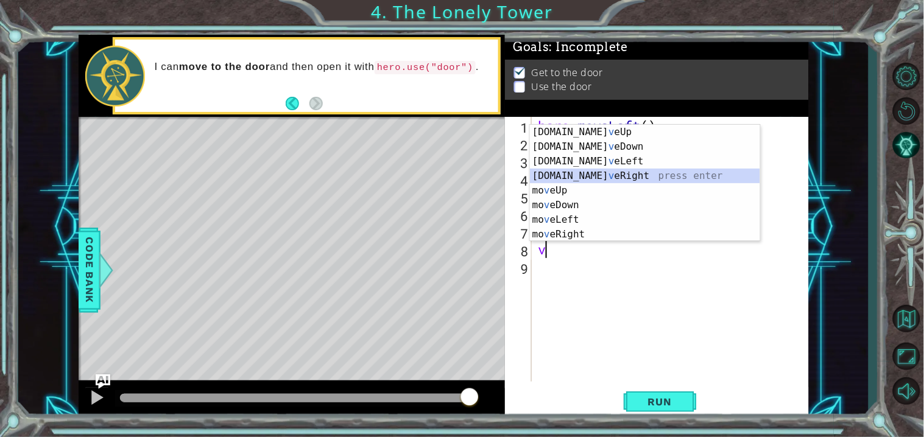
click at [574, 173] on div "[DOMAIN_NAME] v eUp press enter [DOMAIN_NAME] v eDown press enter [DOMAIN_NAME]…" at bounding box center [645, 198] width 230 height 146
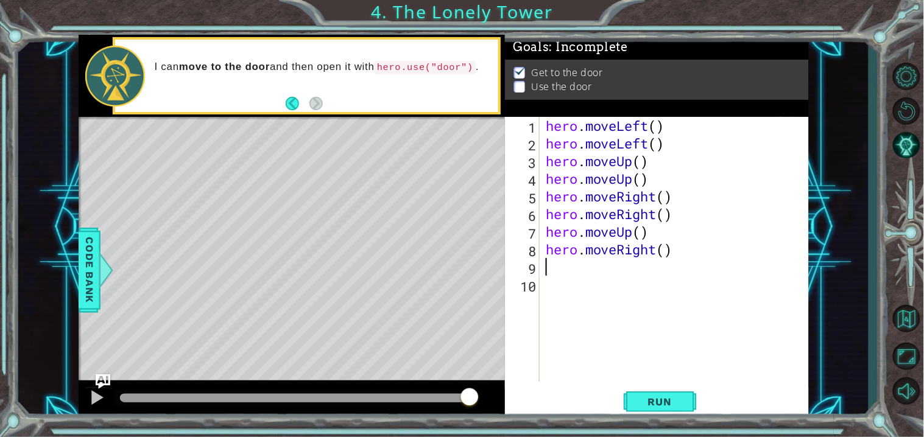
click at [684, 253] on div "hero . moveLeft ( ) hero . moveLeft ( ) hero . moveUp ( ) hero . moveUp ( ) her…" at bounding box center [677, 267] width 269 height 300
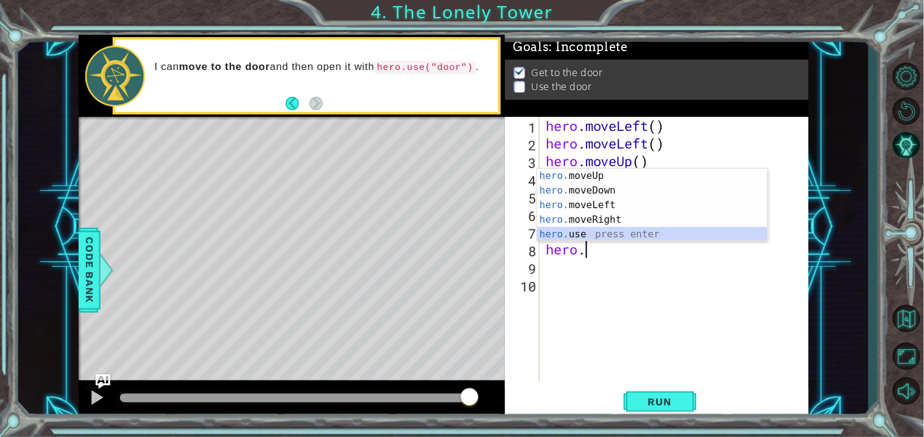
click at [630, 228] on div "hero. moveUp press enter hero. moveDown press enter hero. moveLeft press enter …" at bounding box center [652, 220] width 230 height 102
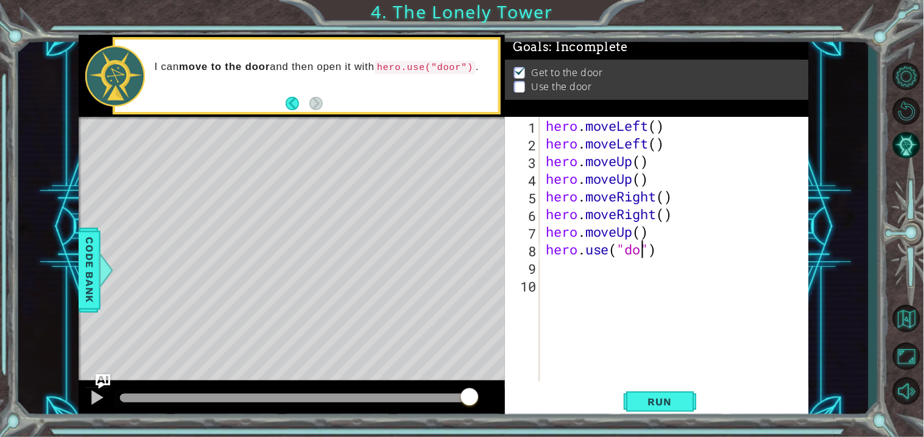
scroll to position [0, 4]
click at [639, 409] on button "Run" at bounding box center [660, 402] width 73 height 30
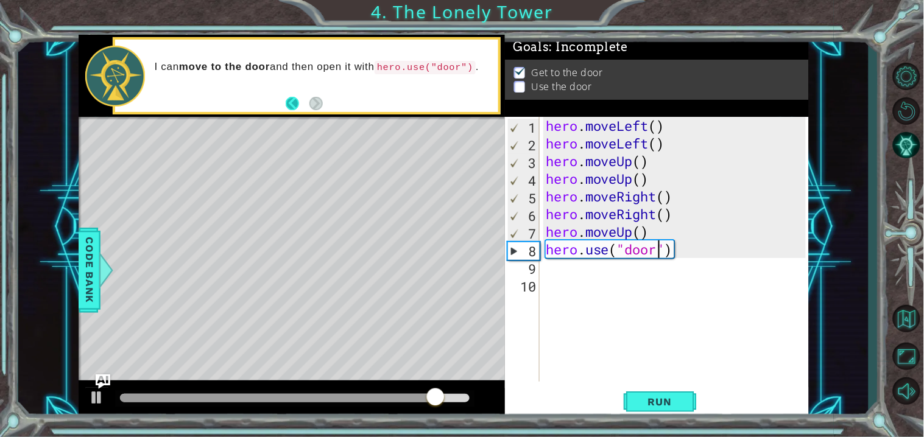
click at [292, 109] on button "Back" at bounding box center [298, 103] width 24 height 13
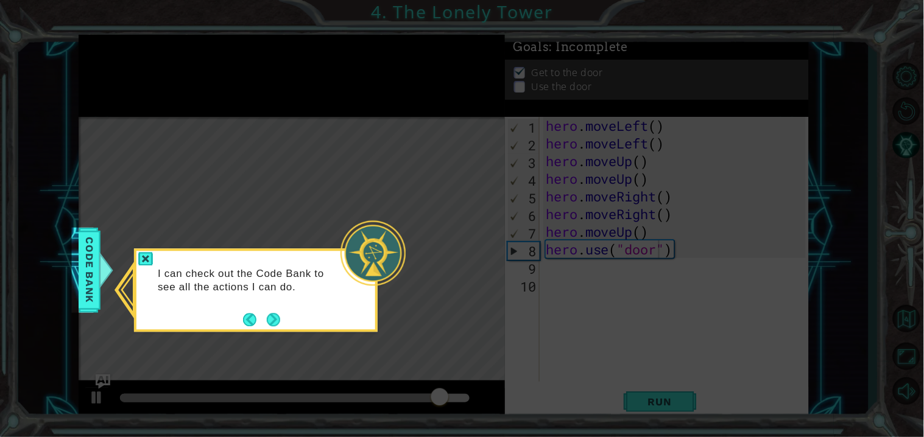
click at [292, 109] on icon at bounding box center [462, 218] width 924 height 437
click at [269, 314] on button "Next" at bounding box center [273, 320] width 22 height 22
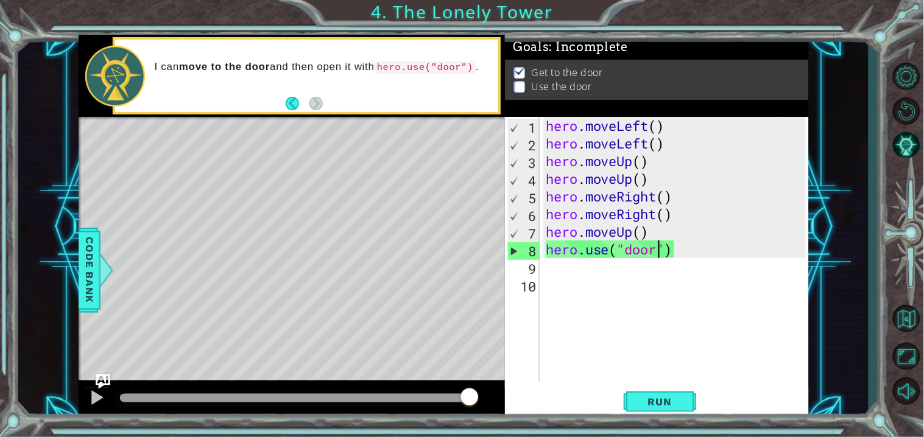
click at [270, 315] on div "Level Map" at bounding box center [360, 296] width 563 height 359
click at [298, 104] on button "Back" at bounding box center [298, 103] width 24 height 13
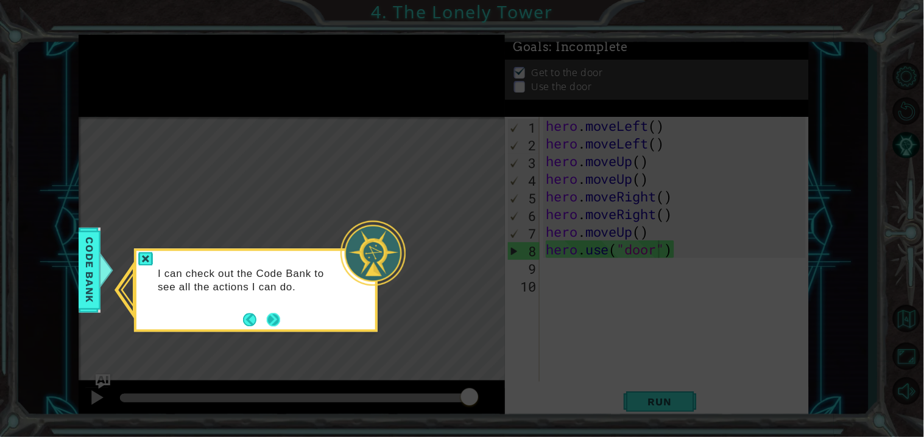
click at [273, 311] on footer at bounding box center [261, 320] width 37 height 18
click at [269, 315] on button "Next" at bounding box center [273, 320] width 14 height 14
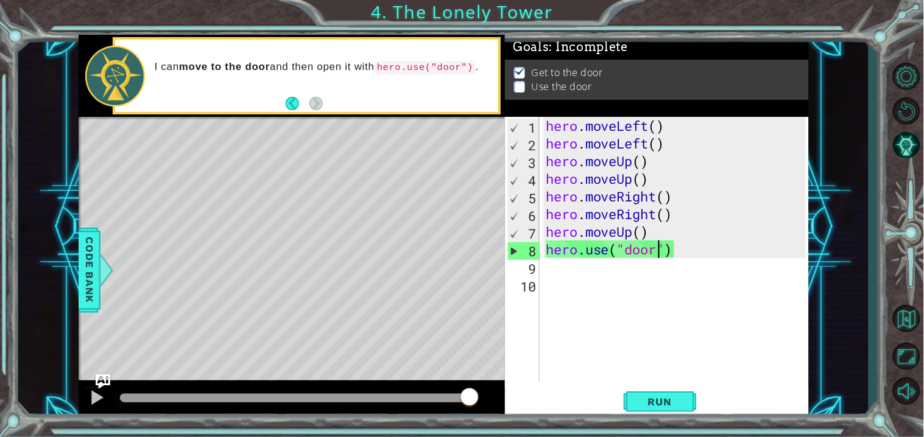
click at [58, 403] on div "1 ההההההההההההההההההההההההההההההההההההההההההההההההההההההההההההההההההההההההההההה…" at bounding box center [443, 227] width 850 height 385
click at [89, 406] on button at bounding box center [97, 399] width 24 height 25
click at [87, 400] on button at bounding box center [97, 399] width 24 height 25
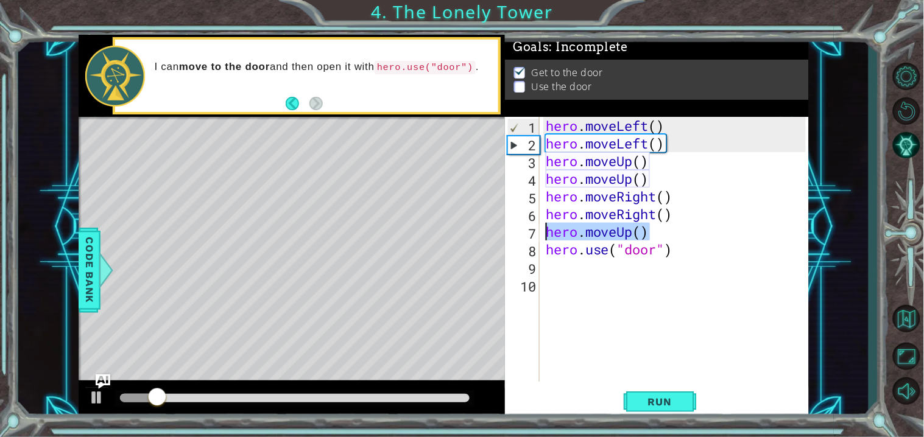
drag, startPoint x: 87, startPoint y: 400, endPoint x: 538, endPoint y: 233, distance: 480.6
click at [538, 233] on div "hero.use("door") 1 2 3 4 5 6 7 8 9 10 hero . moveLeft ( ) hero . moveLeft ( ) h…" at bounding box center [655, 249] width 300 height 265
type textarea "hero.moveUp()"
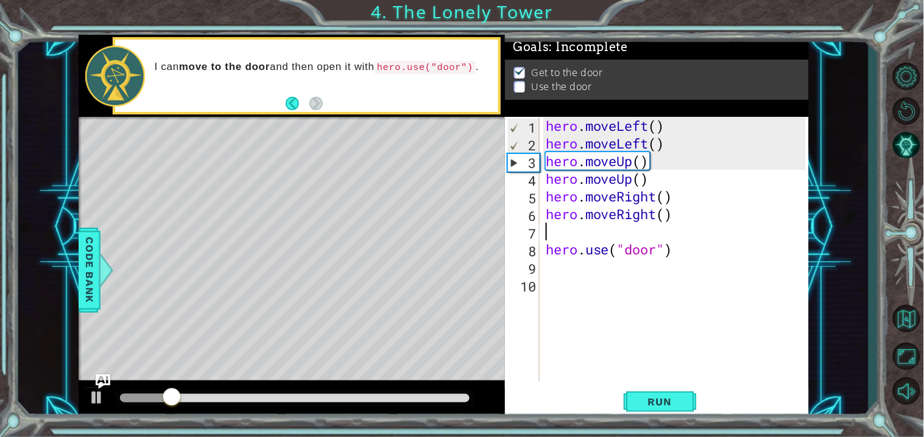
scroll to position [0, 0]
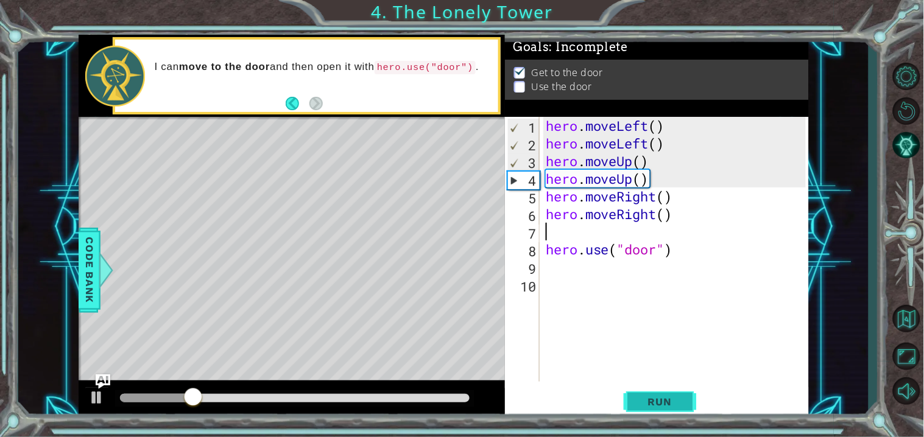
click at [673, 403] on span "Run" at bounding box center [660, 402] width 48 height 12
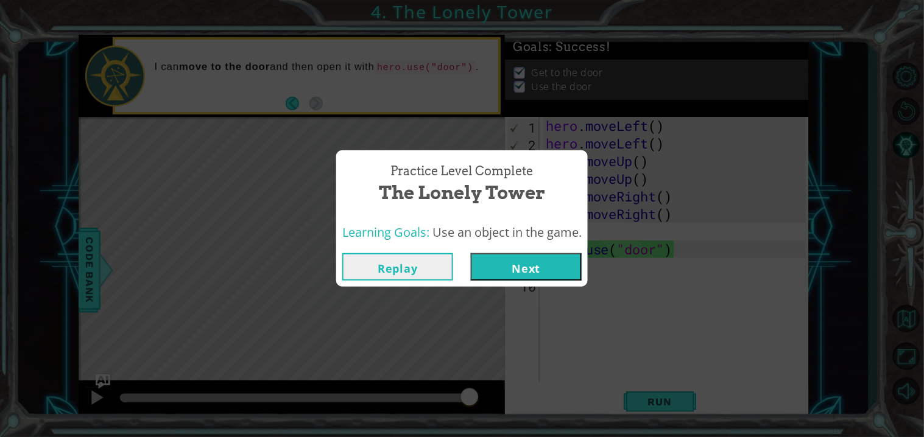
click at [541, 262] on button "Next" at bounding box center [526, 266] width 111 height 27
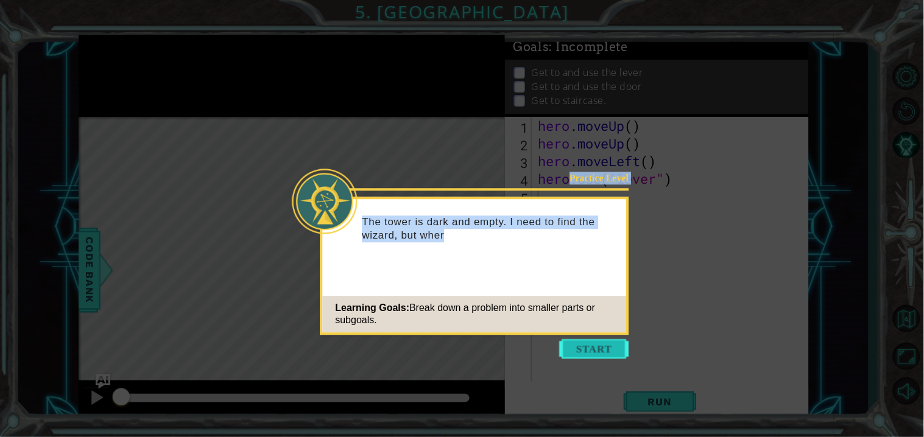
click at [587, 342] on body "1 ההההההההההההההההההההההההההההההההההההההההההההההההההההההההההההההההההההההההההההה…" at bounding box center [462, 218] width 924 height 437
click at [590, 343] on button "Start" at bounding box center [594, 348] width 69 height 19
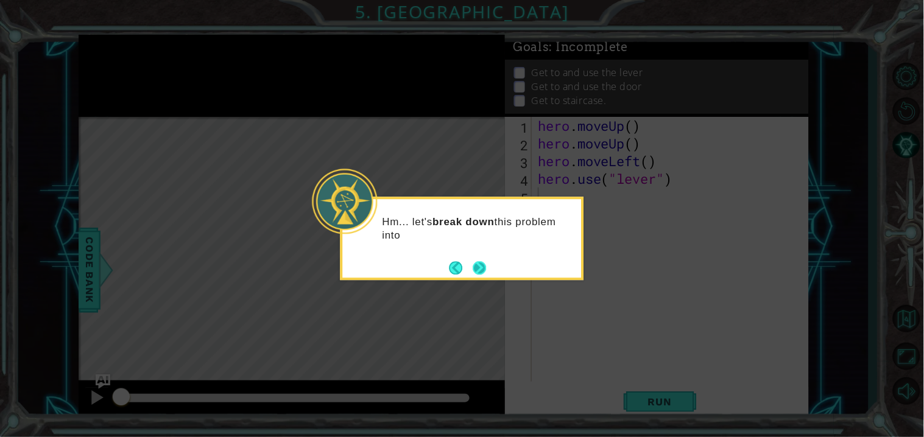
click at [476, 261] on button "Next" at bounding box center [480, 268] width 14 height 14
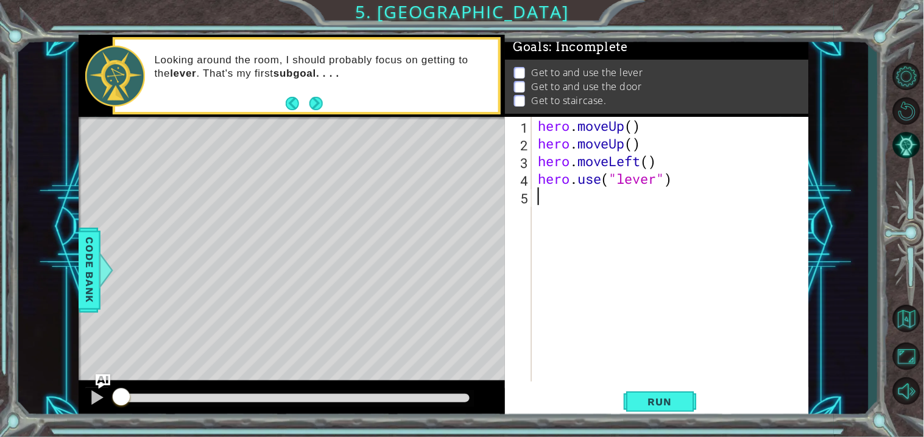
click at [387, 292] on div "1 ההההההההההההההההההההההההההההההההההההההההההההההההההההההההההההההההההההההההההההה…" at bounding box center [444, 227] width 730 height 385
click at [636, 398] on span "Run" at bounding box center [660, 402] width 48 height 12
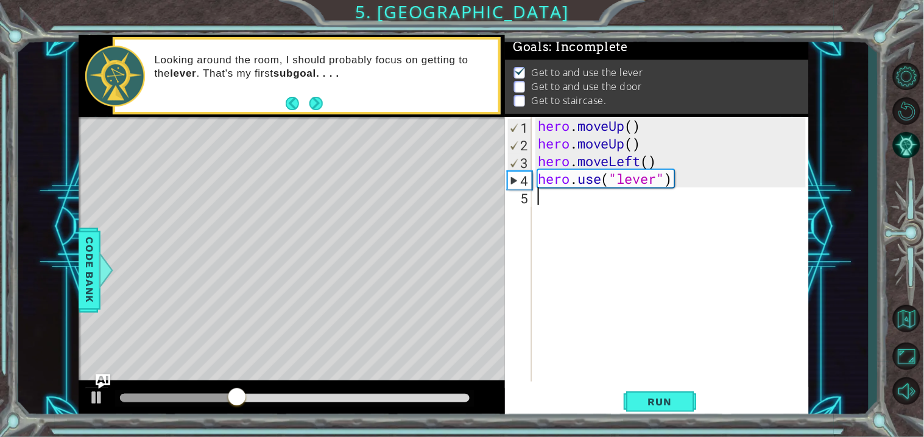
type textarea "v"
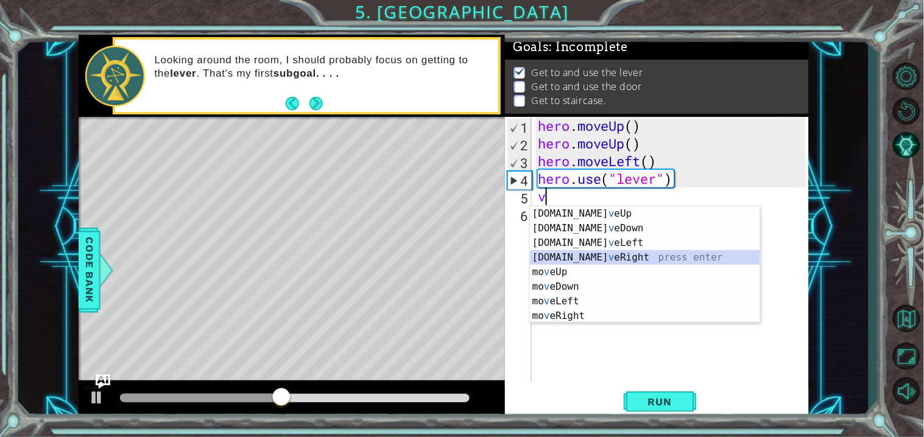
click at [610, 257] on div "[DOMAIN_NAME] v eUp press enter [DOMAIN_NAME] v eDown press enter [DOMAIN_NAME]…" at bounding box center [645, 279] width 230 height 146
type textarea "v"
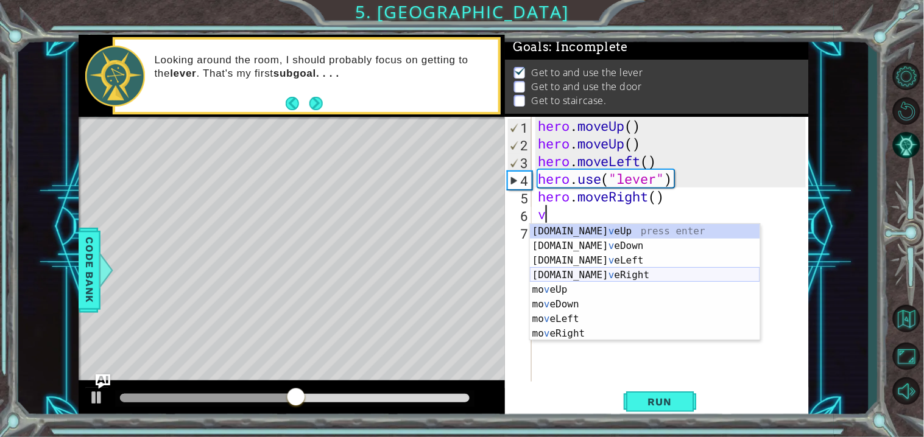
click at [597, 277] on div "[DOMAIN_NAME] v eUp press enter [DOMAIN_NAME] v eDown press enter [DOMAIN_NAME]…" at bounding box center [645, 297] width 230 height 146
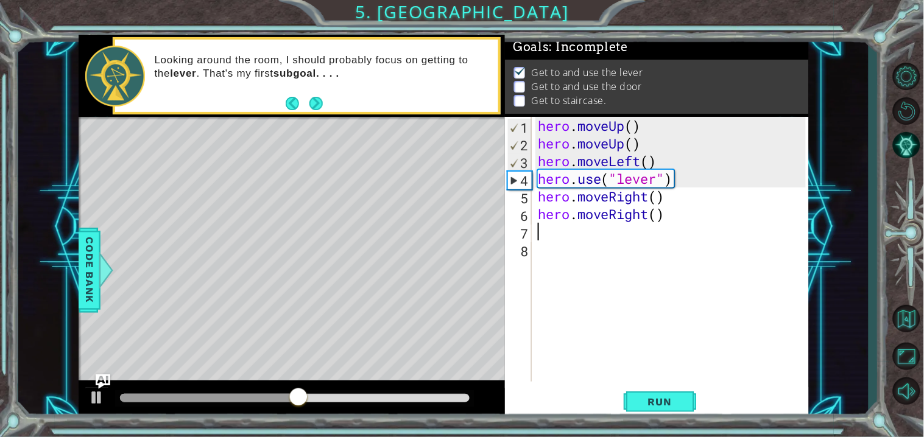
type textarea "v"
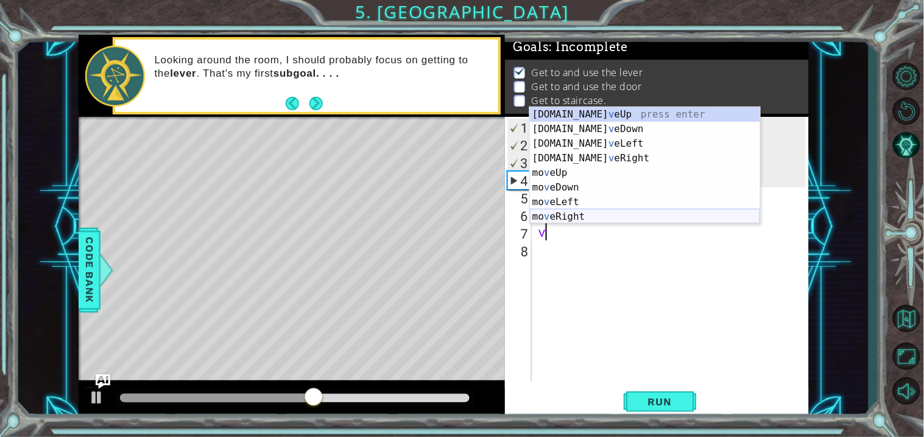
click at [583, 215] on div "[DOMAIN_NAME] v eUp press enter [DOMAIN_NAME] v eDown press enter [DOMAIN_NAME]…" at bounding box center [645, 180] width 230 height 146
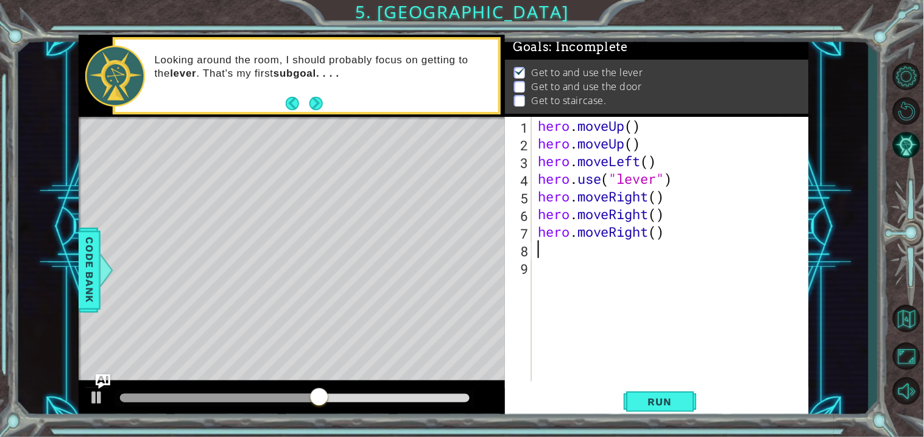
type textarea "v"
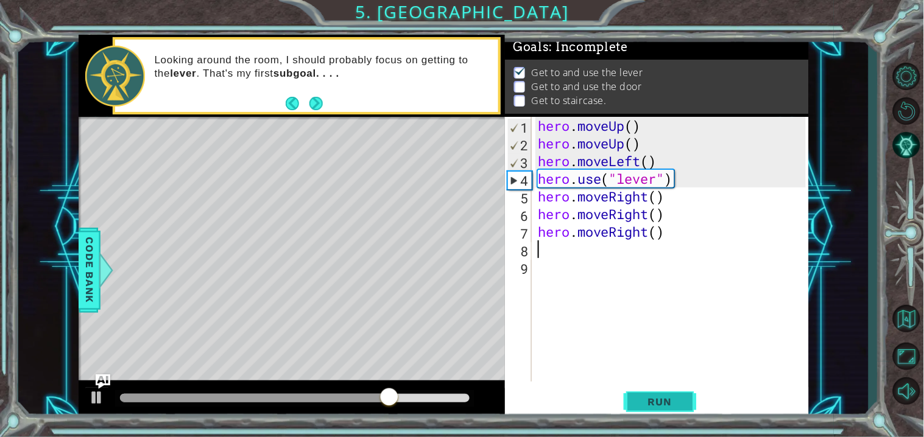
click at [677, 398] on span "Run" at bounding box center [660, 402] width 48 height 12
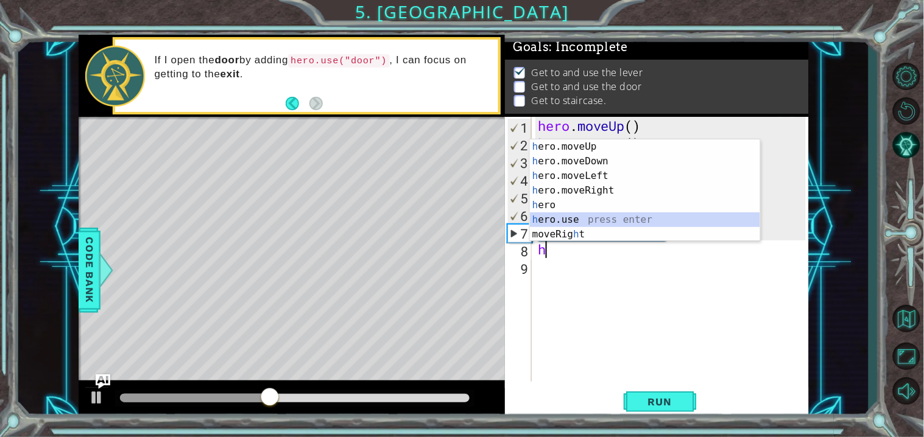
click at [617, 225] on div "h ero.moveUp press enter h ero.moveDown press enter h ero.moveLeft press enter …" at bounding box center [645, 205] width 230 height 132
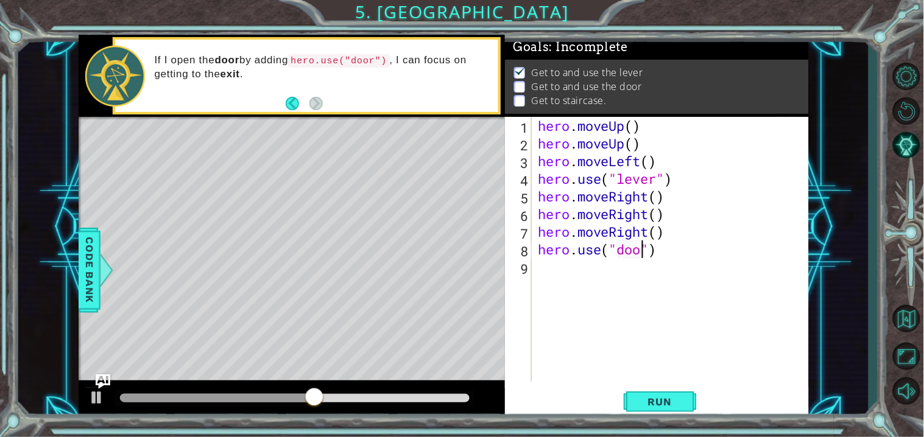
scroll to position [0, 4]
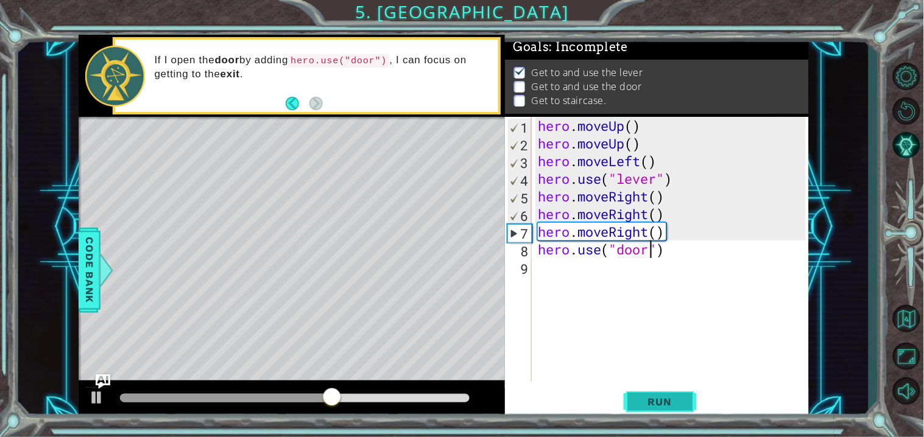
type textarea "hero.use("door")"
click at [672, 400] on span "Run" at bounding box center [660, 402] width 48 height 12
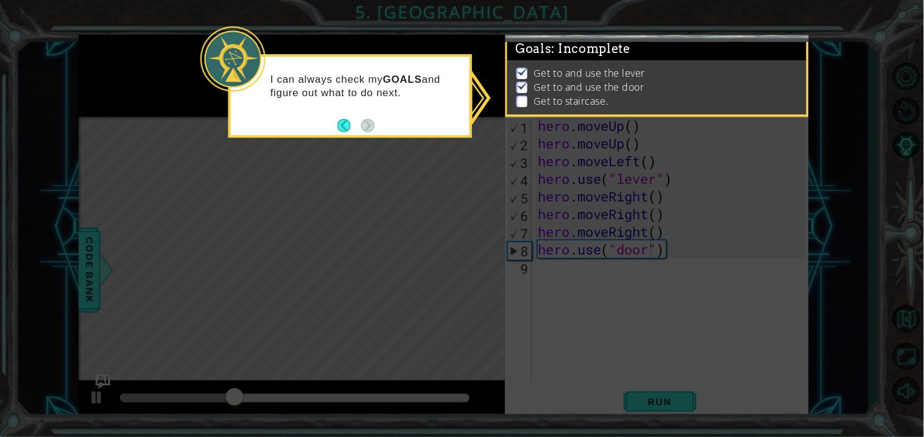
click at [618, 270] on icon at bounding box center [462, 218] width 924 height 437
click at [355, 130] on button "Back" at bounding box center [349, 125] width 24 height 13
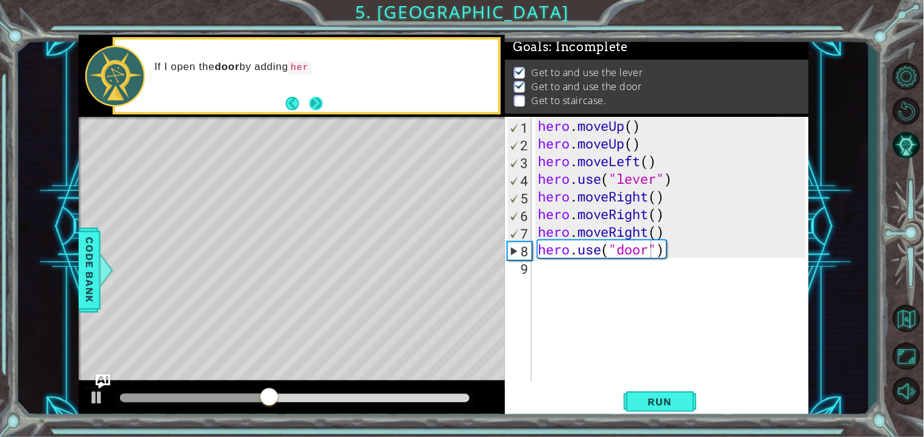
click at [319, 103] on button "Next" at bounding box center [316, 104] width 16 height 16
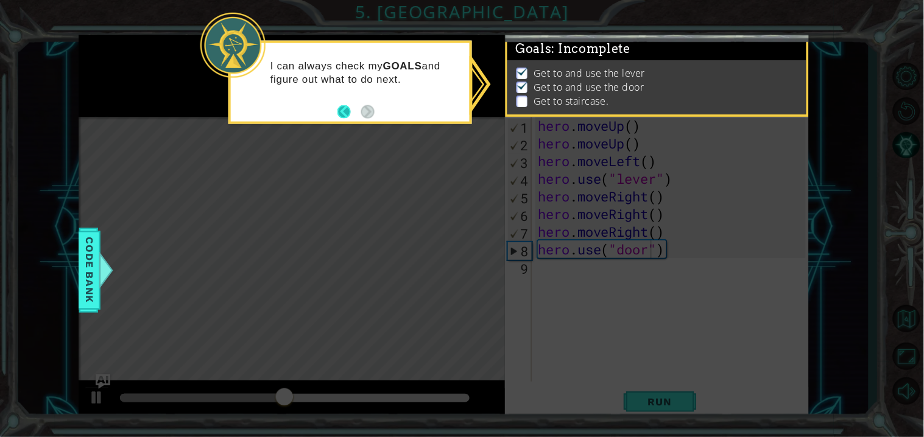
click at [350, 112] on button "Back" at bounding box center [349, 111] width 24 height 13
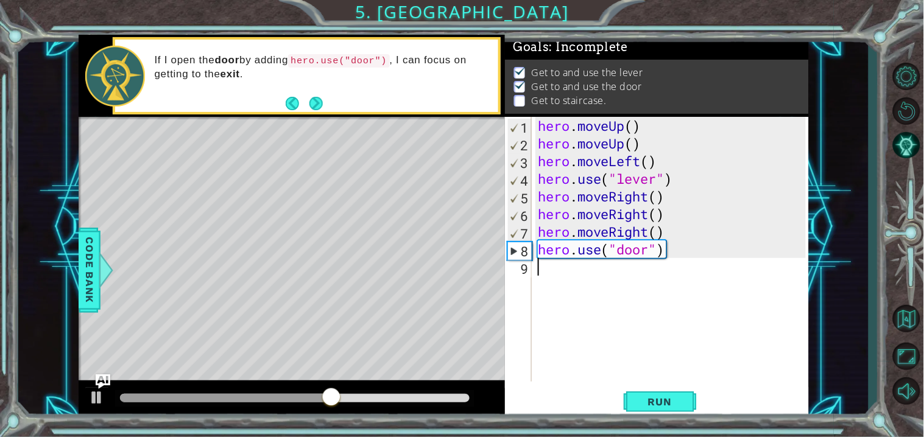
click at [551, 266] on div "hero . moveUp ( ) hero . moveUp ( ) hero . moveLeft ( ) hero . use ( "lever" ) …" at bounding box center [673, 267] width 276 height 300
type textarea "v"
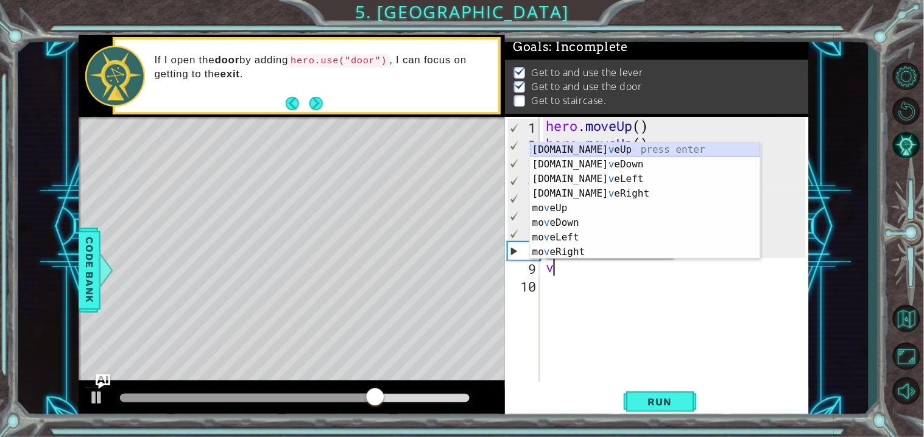
click at [595, 146] on div "[DOMAIN_NAME] v eUp press enter [DOMAIN_NAME] v eDown press enter [DOMAIN_NAME]…" at bounding box center [645, 216] width 230 height 146
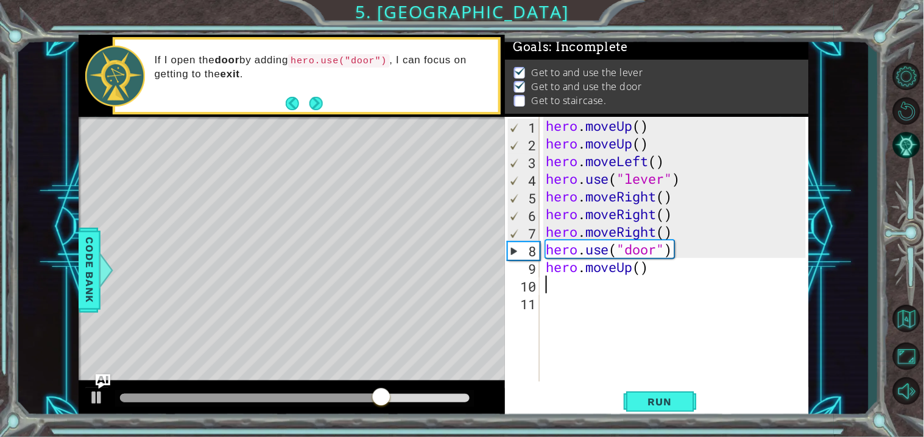
type textarea "v"
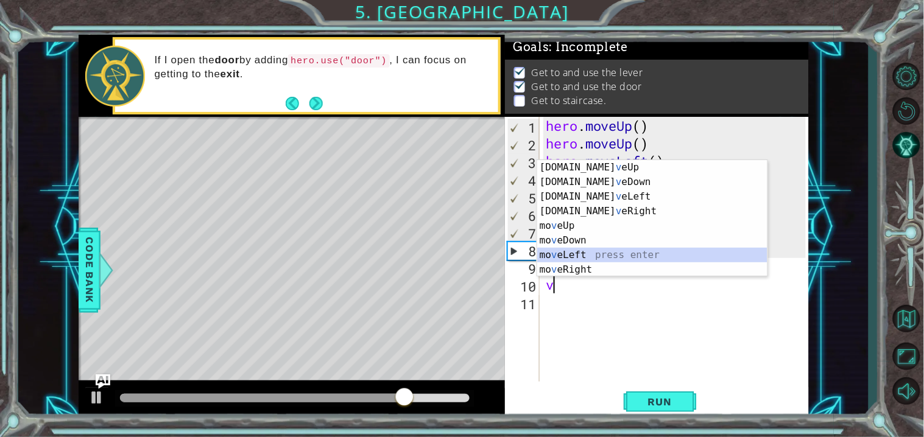
click at [588, 252] on div "[DOMAIN_NAME] v eUp press enter [DOMAIN_NAME] v eDown press enter [DOMAIN_NAME]…" at bounding box center [652, 233] width 230 height 146
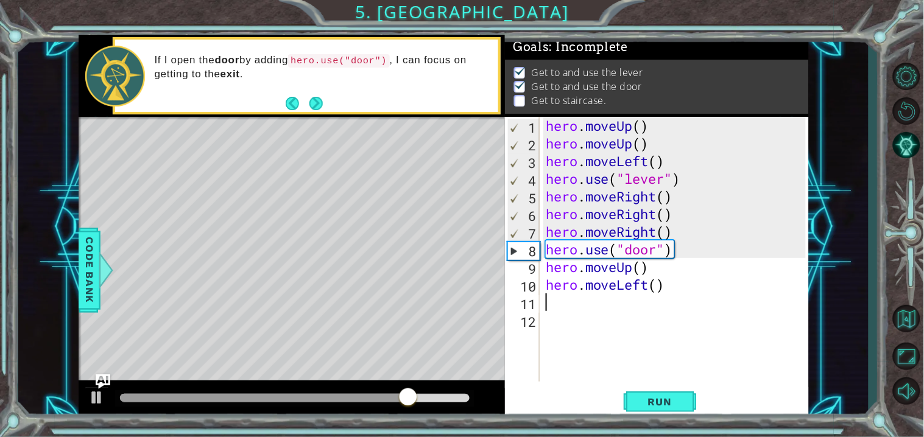
type textarea "v"
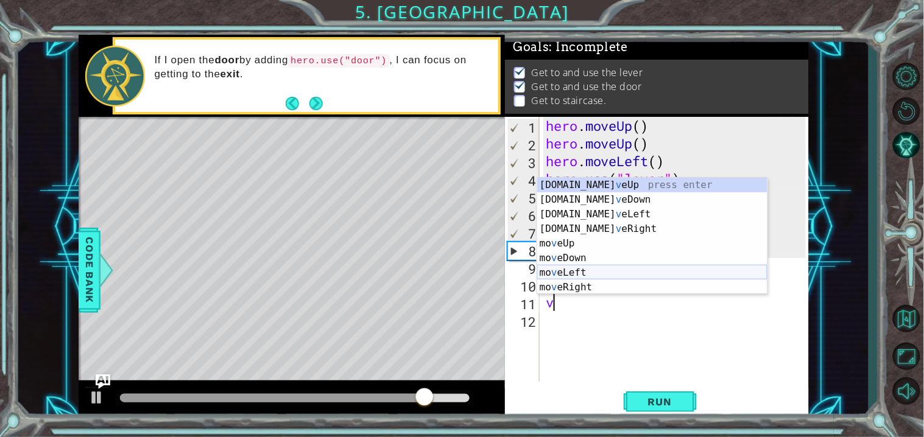
click at [571, 272] on div "[DOMAIN_NAME] v eUp press enter [DOMAIN_NAME] v eDown press enter [DOMAIN_NAME]…" at bounding box center [652, 251] width 230 height 146
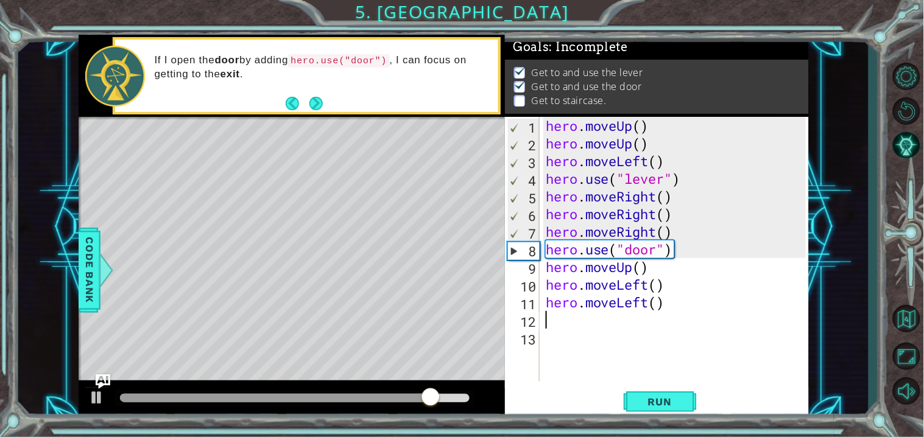
type textarea "v"
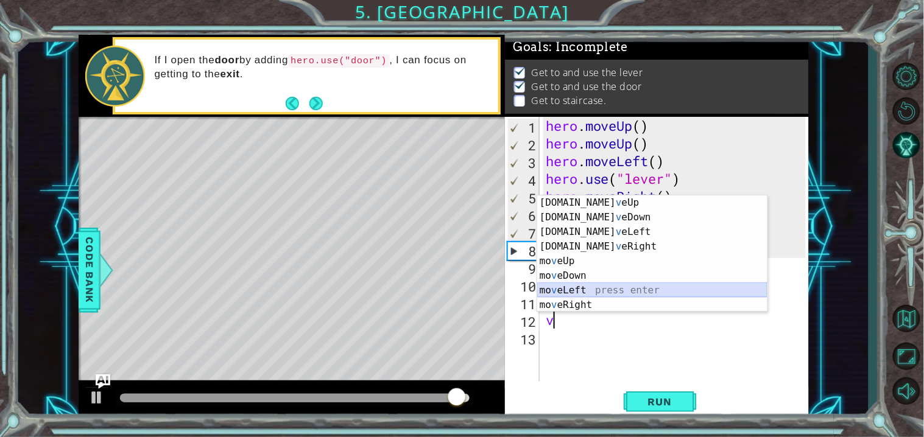
click at [580, 290] on div "[DOMAIN_NAME] v eUp press enter [DOMAIN_NAME] v eDown press enter [DOMAIN_NAME]…" at bounding box center [652, 269] width 230 height 146
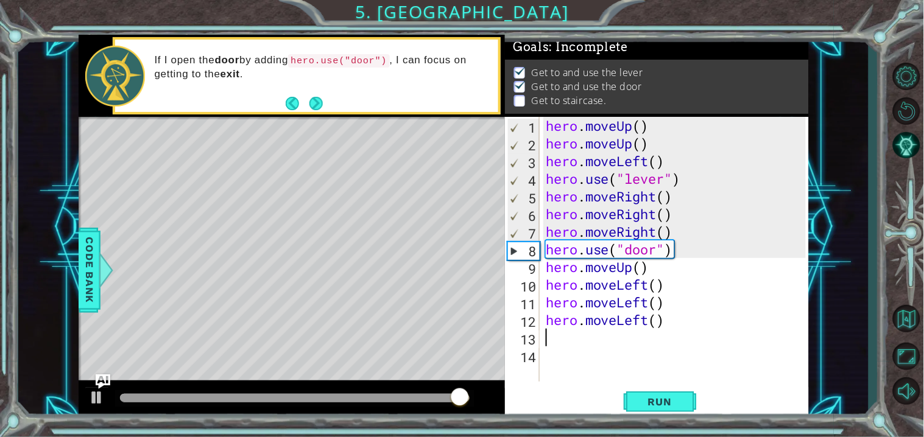
type textarea "v"
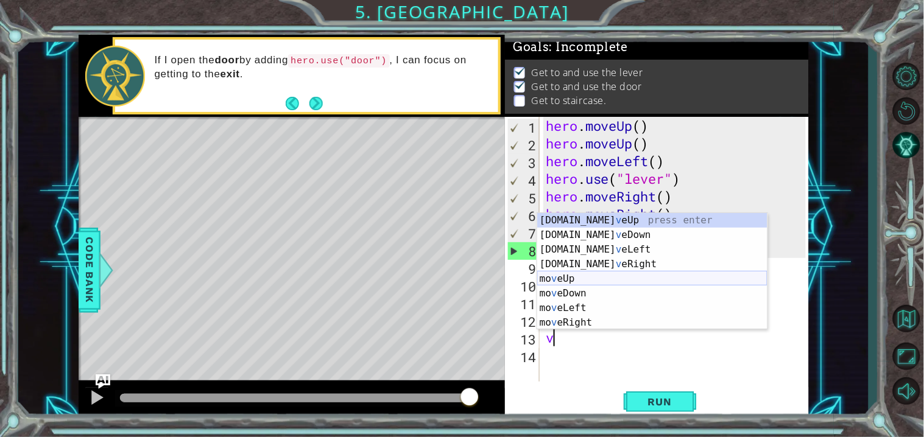
click at [585, 284] on div "[DOMAIN_NAME] v eUp press enter [DOMAIN_NAME] v eDown press enter [DOMAIN_NAME]…" at bounding box center [652, 286] width 230 height 146
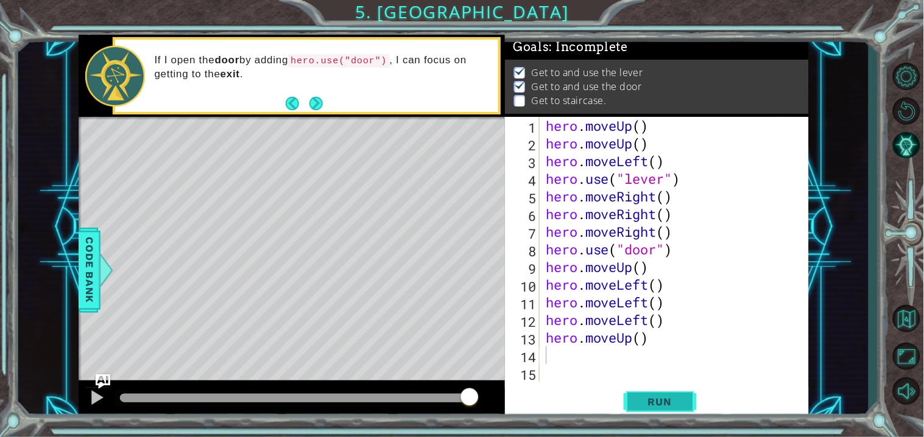
click at [680, 402] on span "Run" at bounding box center [660, 402] width 48 height 12
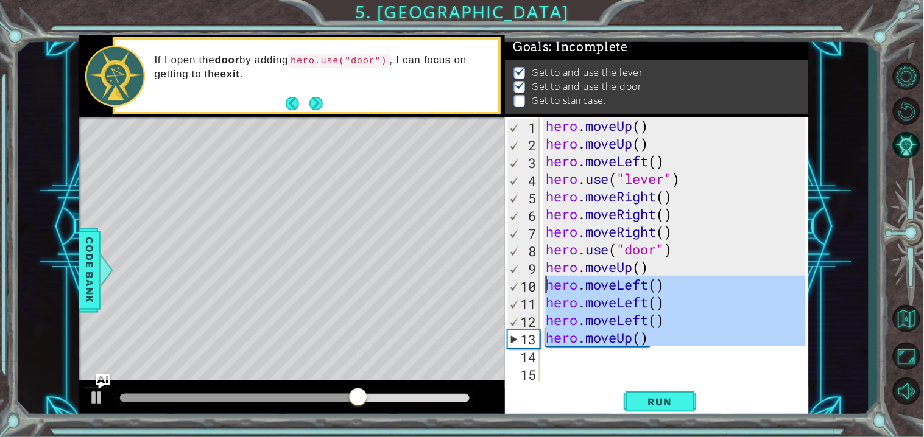
drag, startPoint x: 689, startPoint y: 354, endPoint x: 543, endPoint y: 286, distance: 161.6
click at [543, 286] on div "hero . moveUp ( ) hero . moveUp ( ) hero . moveLeft ( ) hero . use ( "lever" ) …" at bounding box center [677, 267] width 269 height 300
type textarea "hero.moveLeft() hero.moveLeft()"
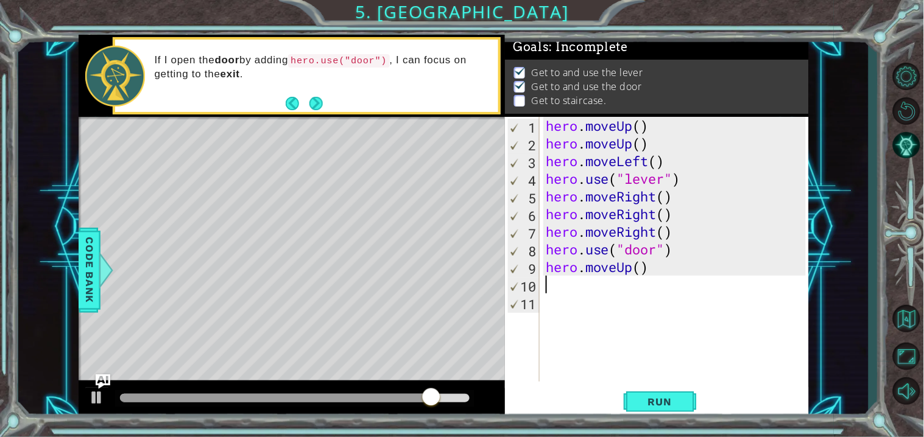
type textarea "v"
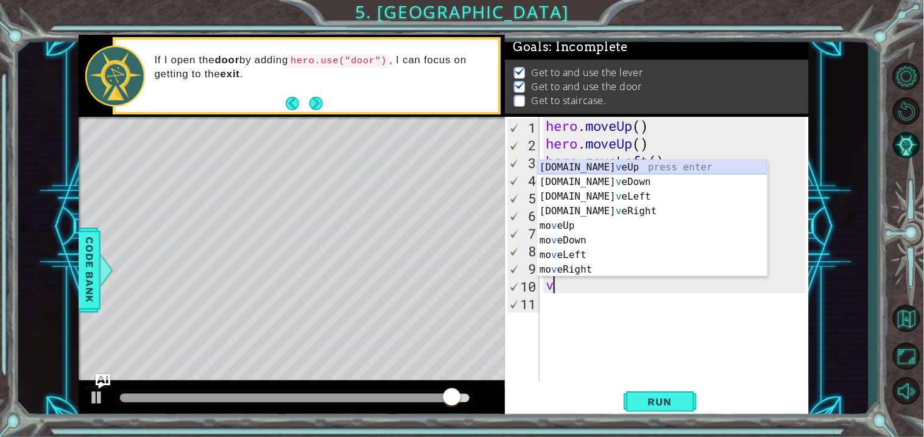
click at [587, 169] on div "[DOMAIN_NAME] v eUp press enter [DOMAIN_NAME] v eDown press enter [DOMAIN_NAME]…" at bounding box center [652, 233] width 230 height 146
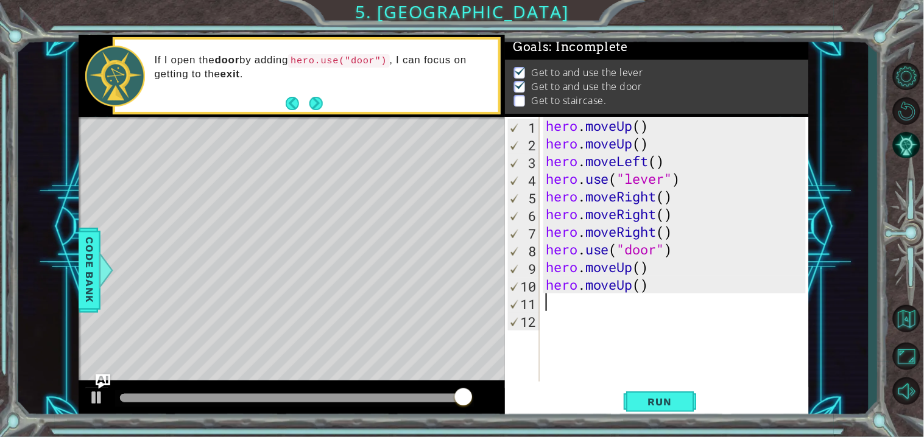
type textarea "b"
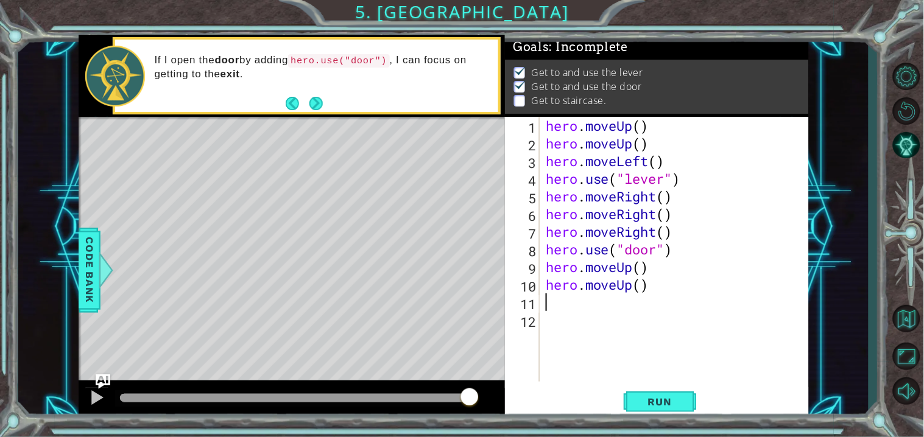
scroll to position [17, 0]
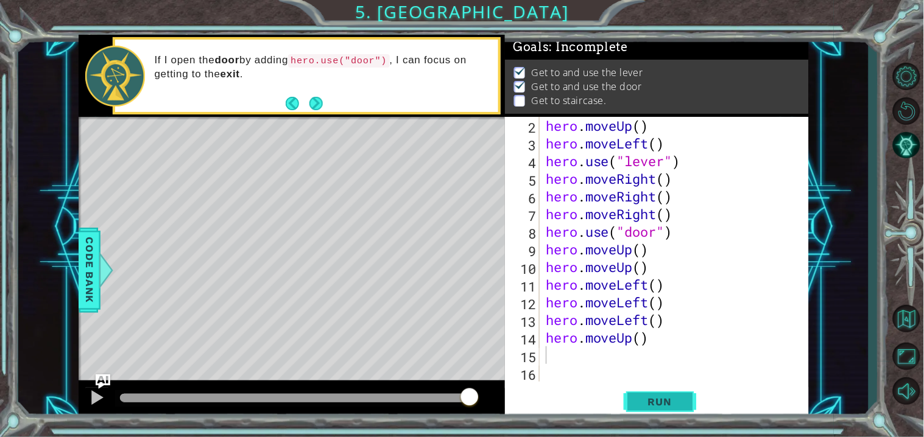
click at [669, 415] on button "Run" at bounding box center [660, 402] width 73 height 30
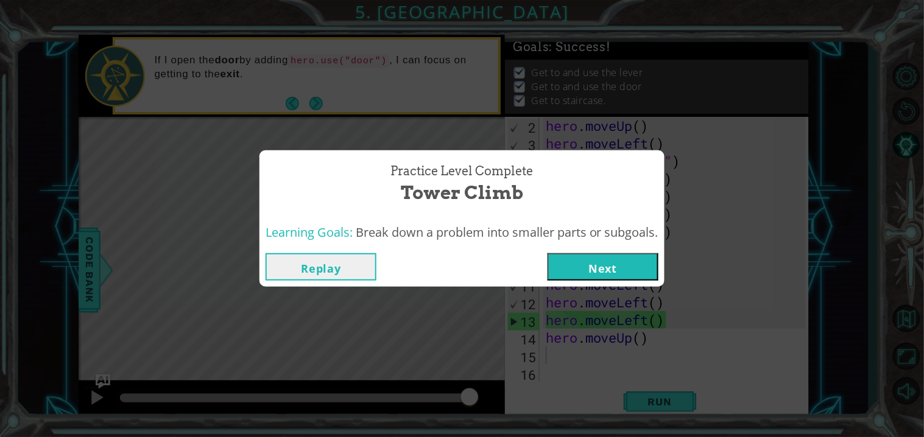
click at [583, 259] on button "Next" at bounding box center [603, 266] width 111 height 27
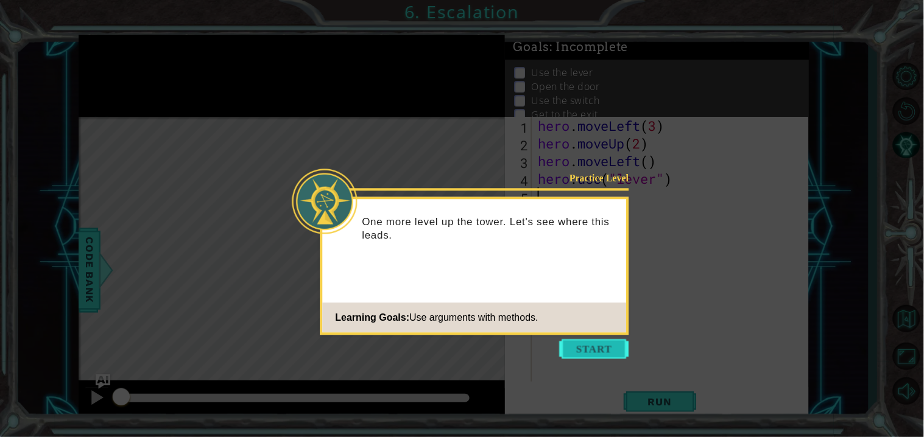
click at [588, 340] on button "Start" at bounding box center [594, 348] width 69 height 19
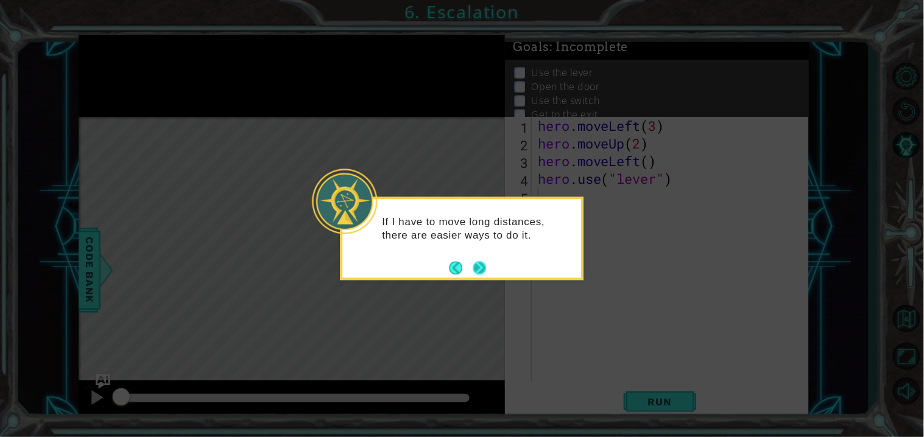
click at [470, 266] on button "Next" at bounding box center [479, 268] width 22 height 22
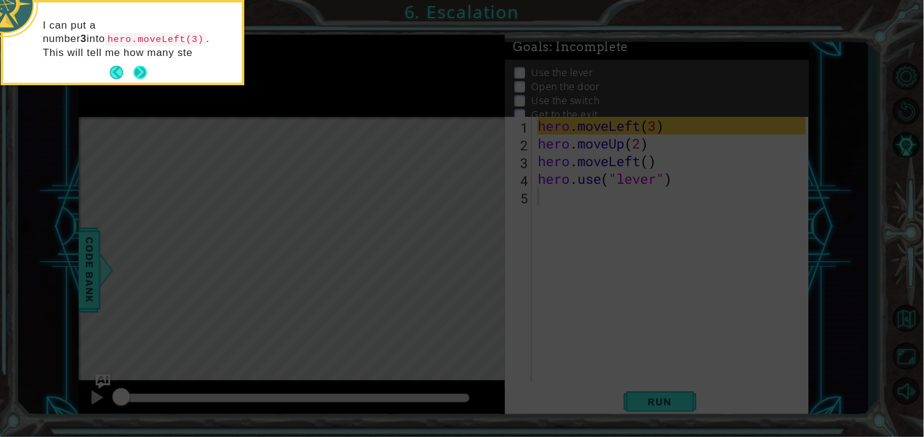
click at [143, 68] on button "Next" at bounding box center [140, 73] width 23 height 23
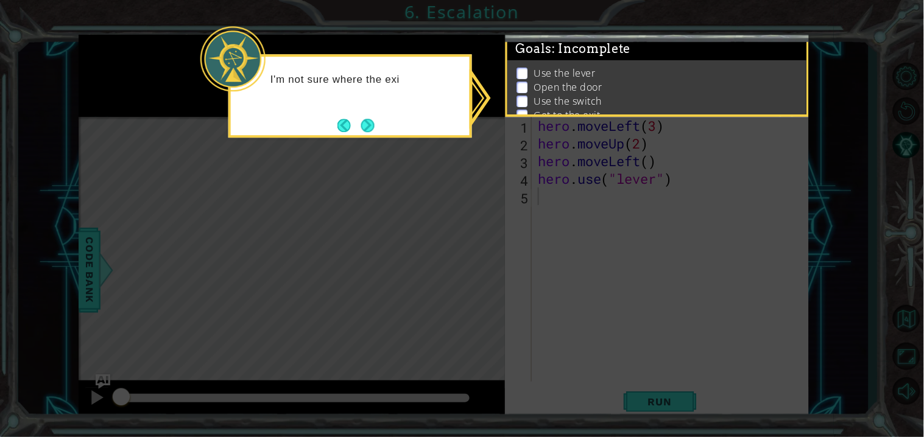
click at [354, 114] on div "I'm not sure where the exi" at bounding box center [350, 95] width 244 height 83
click at [361, 122] on button "Next" at bounding box center [368, 126] width 16 height 16
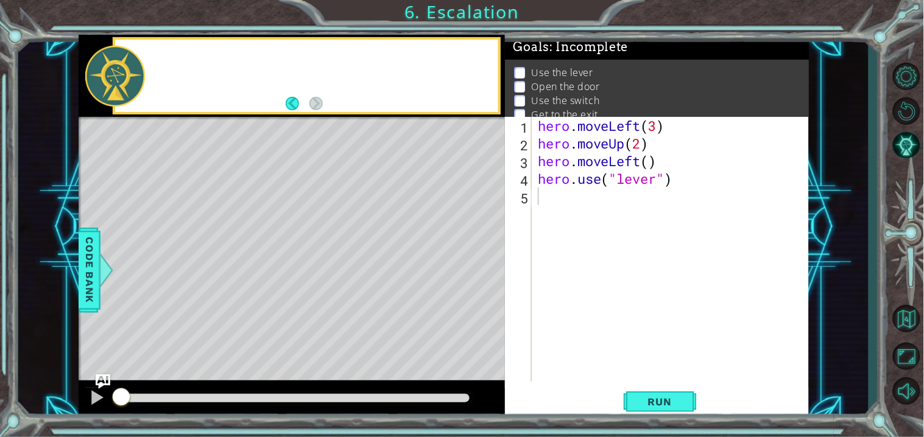
click at [361, 122] on div "Level Map" at bounding box center [360, 296] width 563 height 359
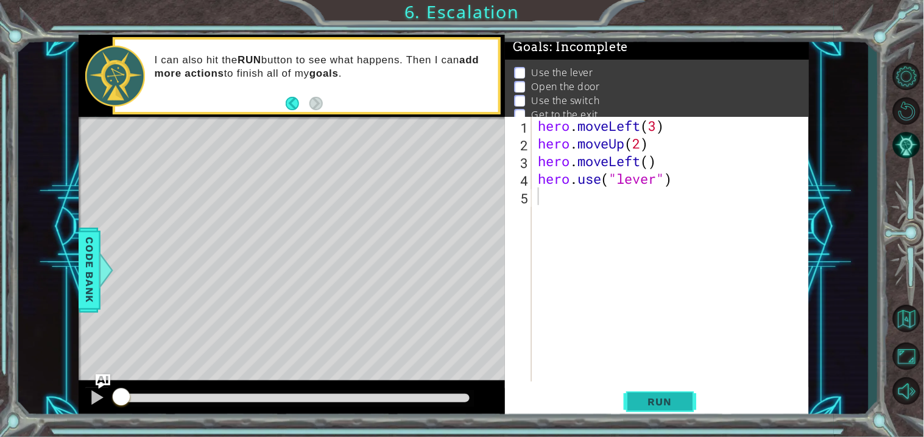
click at [648, 397] on span "Run" at bounding box center [660, 402] width 48 height 12
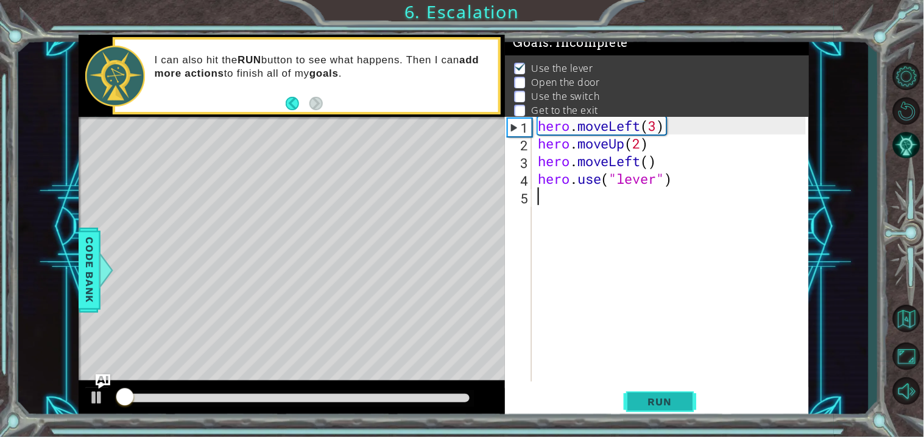
scroll to position [5, 0]
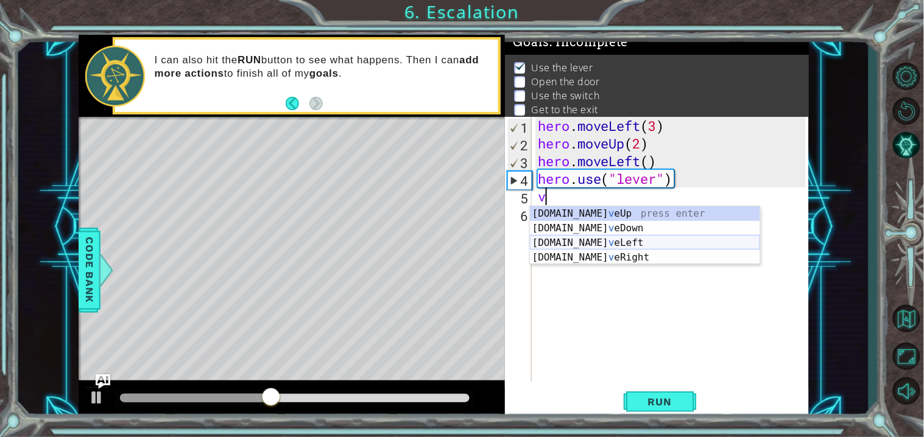
click at [638, 241] on div "[DOMAIN_NAME] v eUp press enter [DOMAIN_NAME] v eDown press enter [DOMAIN_NAME]…" at bounding box center [645, 250] width 230 height 88
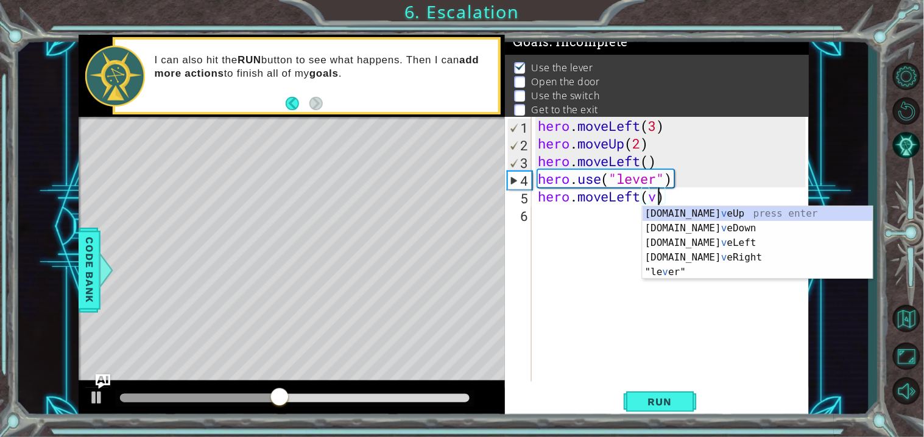
scroll to position [0, 4]
type textarea "hero.moveLeft()"
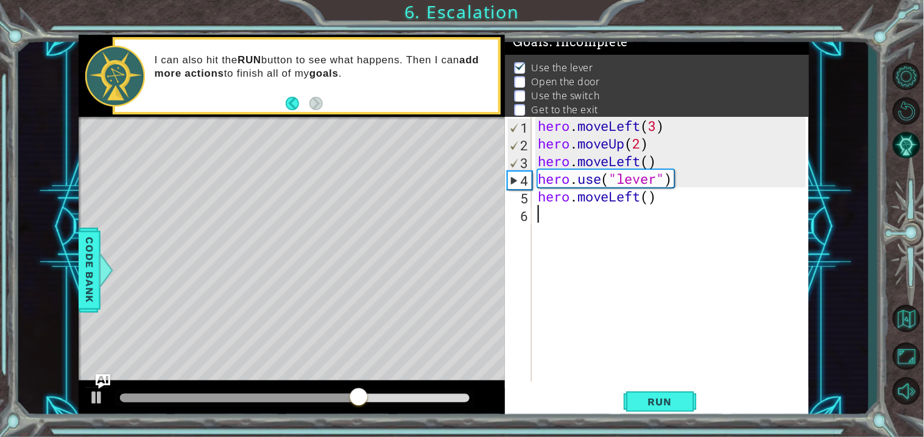
click at [554, 217] on div "hero . moveLeft ( 3 ) hero . moveUp ( 2 ) hero . moveLeft ( ) hero . use ( "lev…" at bounding box center [673, 267] width 276 height 300
type textarea "v"
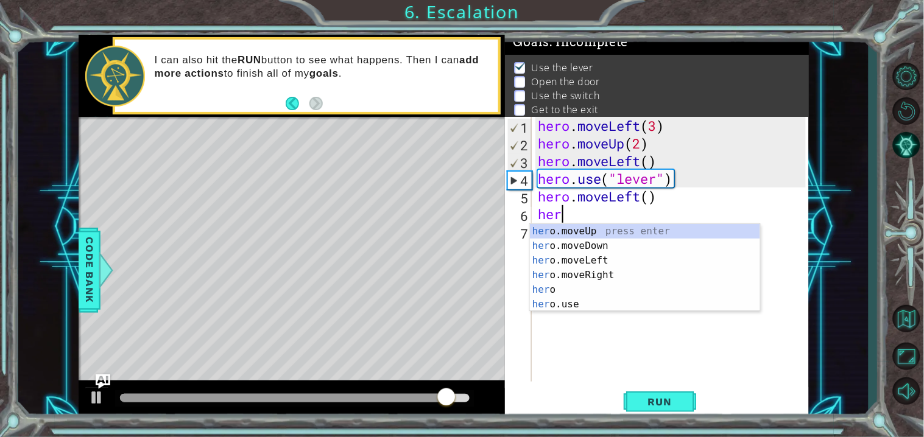
scroll to position [0, 1]
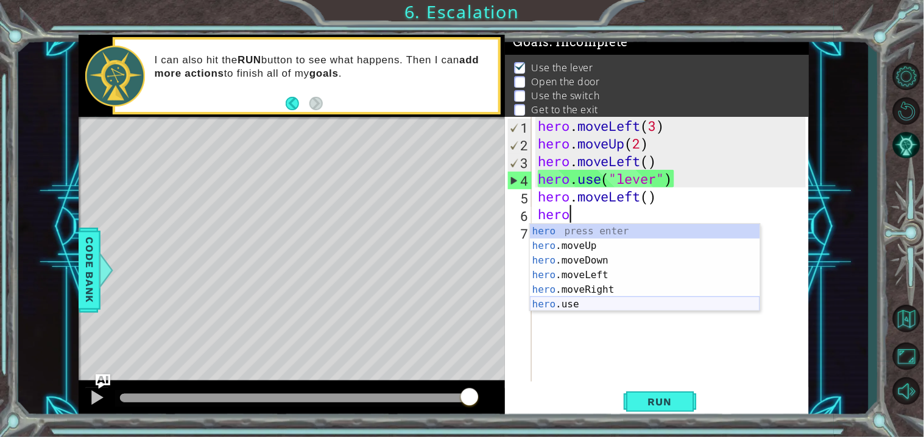
click at [636, 309] on div "hero press enter hero .moveUp press enter hero .moveDown press enter hero .move…" at bounding box center [645, 282] width 230 height 117
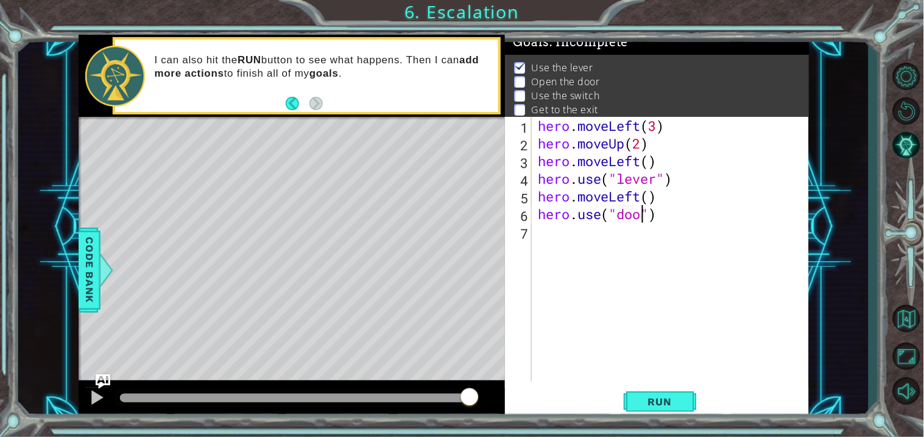
type textarea "hero.use("door")"
click at [612, 245] on div "hero . moveLeft ( 3 ) hero . moveUp ( 2 ) hero . moveLeft ( ) hero . use ( "lev…" at bounding box center [673, 267] width 276 height 300
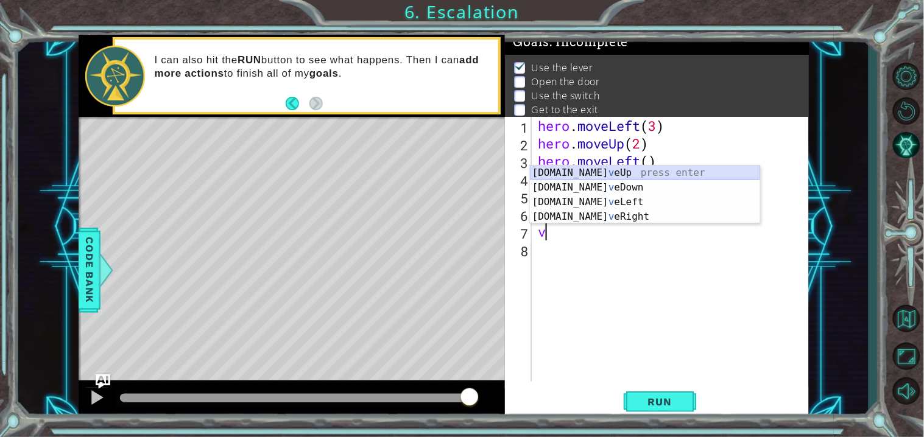
click at [600, 176] on div "[DOMAIN_NAME] v eUp press enter [DOMAIN_NAME] v eDown press enter [DOMAIN_NAME]…" at bounding box center [645, 210] width 230 height 88
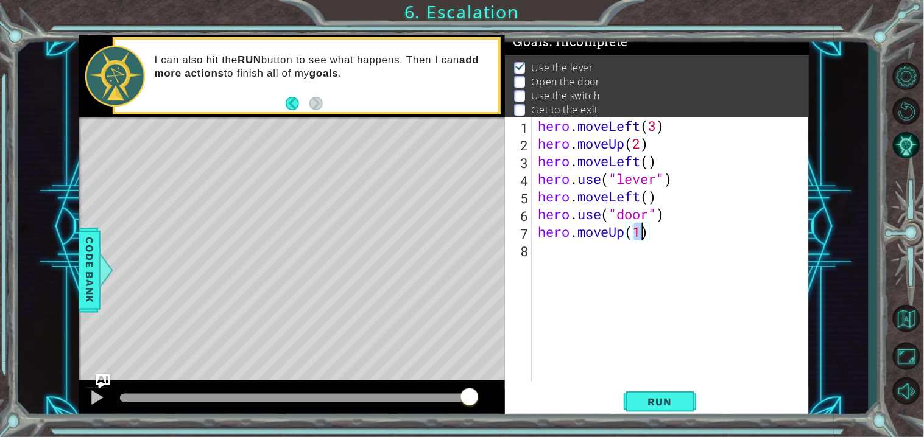
scroll to position [0, 4]
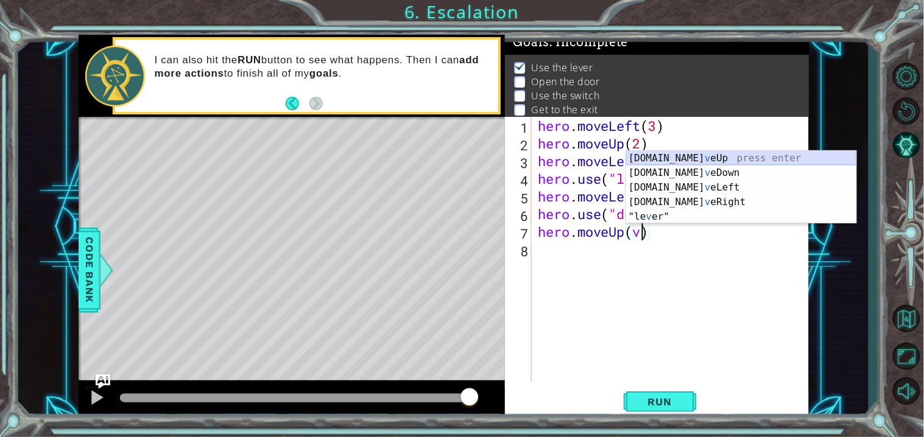
click at [652, 159] on div "[DOMAIN_NAME] v eUp press enter [DOMAIN_NAME] v eDown press enter [DOMAIN_NAME]…" at bounding box center [741, 202] width 230 height 102
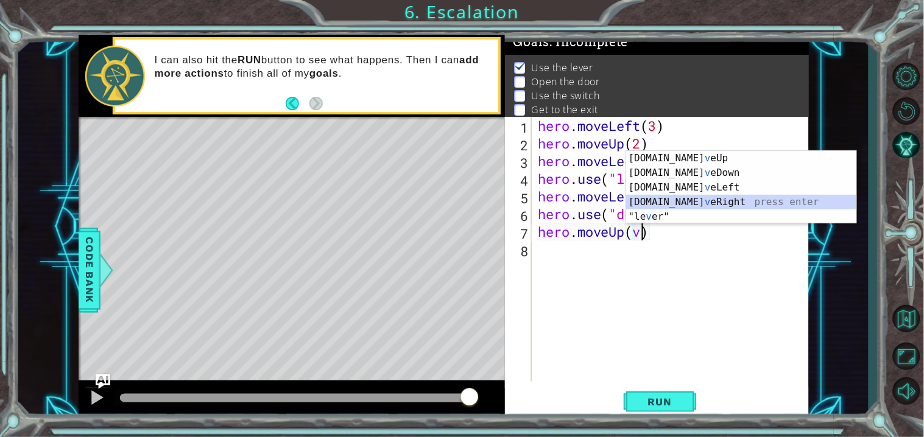
click at [658, 199] on div "[DOMAIN_NAME] v eUp press enter [DOMAIN_NAME] v eDown press enter [DOMAIN_NAME]…" at bounding box center [741, 202] width 230 height 102
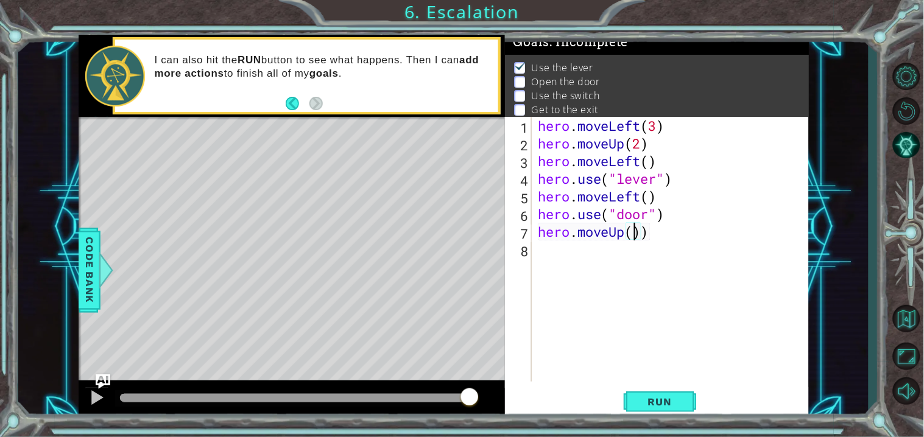
click at [643, 236] on div "hero . moveLeft ( 3 ) hero . moveUp ( 2 ) hero . moveLeft ( ) hero . use ( "lev…" at bounding box center [673, 267] width 276 height 300
type textarea "hero.moveUp()"
click at [575, 259] on div "hero . moveLeft ( 3 ) hero . moveUp ( 2 ) hero . moveLeft ( ) hero . use ( "lev…" at bounding box center [673, 267] width 276 height 300
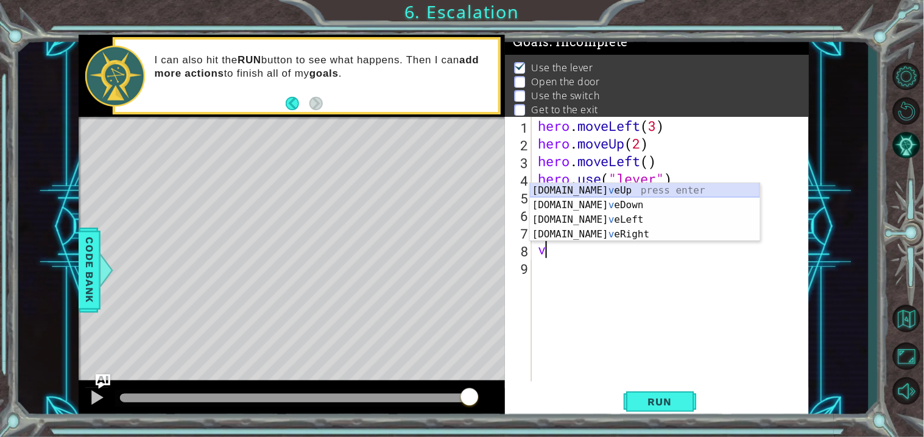
click at [581, 196] on div "[DOMAIN_NAME] v eUp press enter [DOMAIN_NAME] v eDown press enter [DOMAIN_NAME]…" at bounding box center [645, 227] width 230 height 88
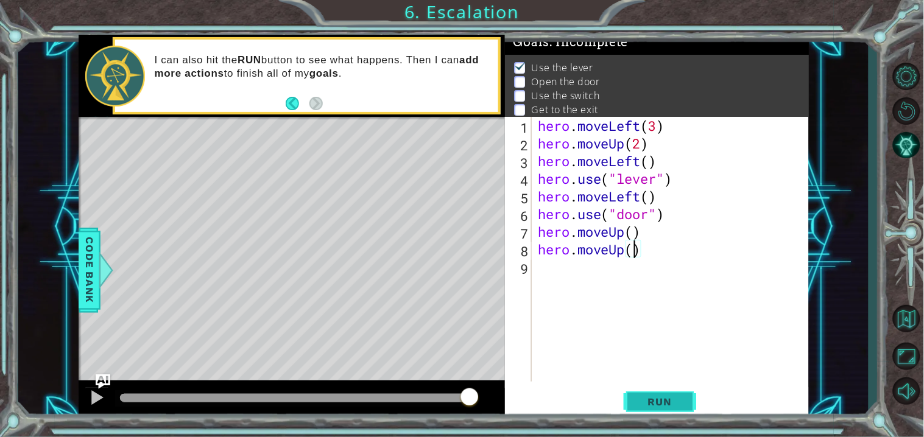
type textarea "hero.moveUp()"
click at [654, 406] on span "Run" at bounding box center [660, 402] width 48 height 12
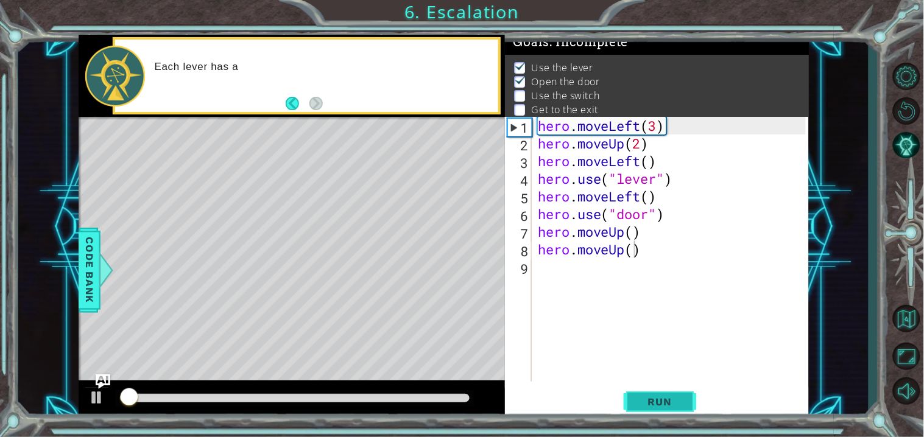
click at [654, 406] on span "Run" at bounding box center [660, 402] width 48 height 12
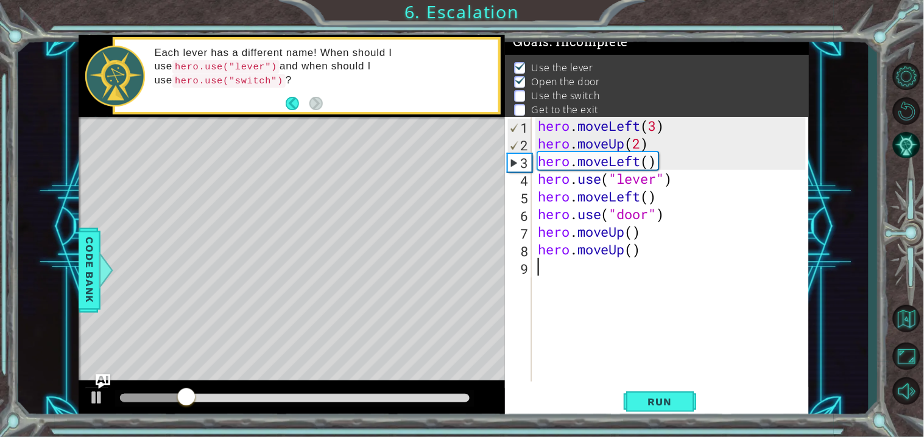
click at [552, 273] on div "hero . moveLeft ( 3 ) hero . moveUp ( 2 ) hero . moveLeft ( ) hero . use ( "lev…" at bounding box center [673, 267] width 276 height 300
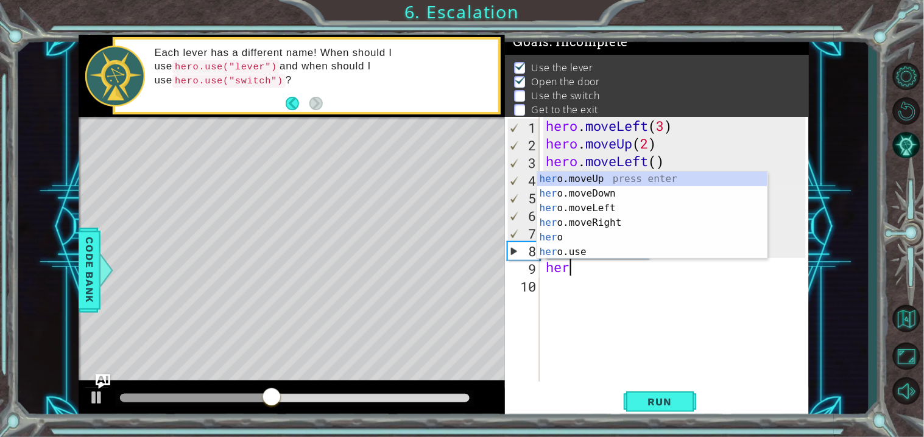
type textarea "hero"
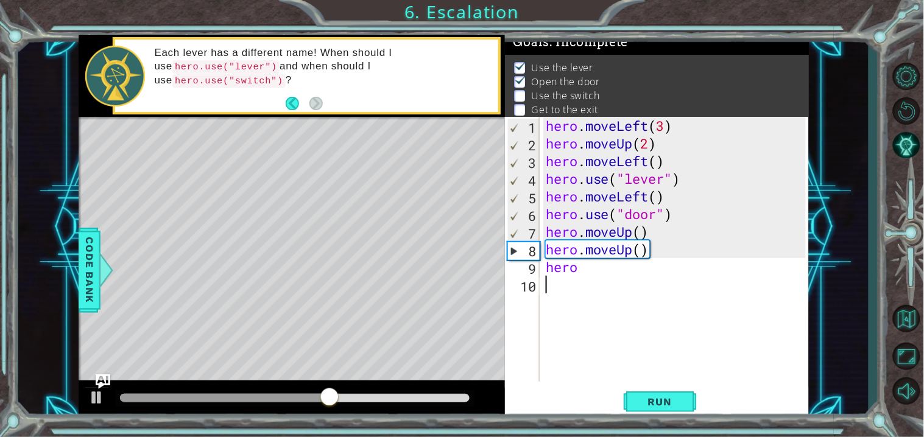
click at [586, 278] on div "hero . moveLeft ( 3 ) hero . moveUp ( 2 ) hero . moveLeft ( ) hero . use ( "lev…" at bounding box center [677, 267] width 269 height 300
click at [588, 272] on div "hero . moveLeft ( 3 ) hero . moveUp ( 2 ) hero . moveLeft ( ) hero . use ( "lev…" at bounding box center [677, 267] width 269 height 300
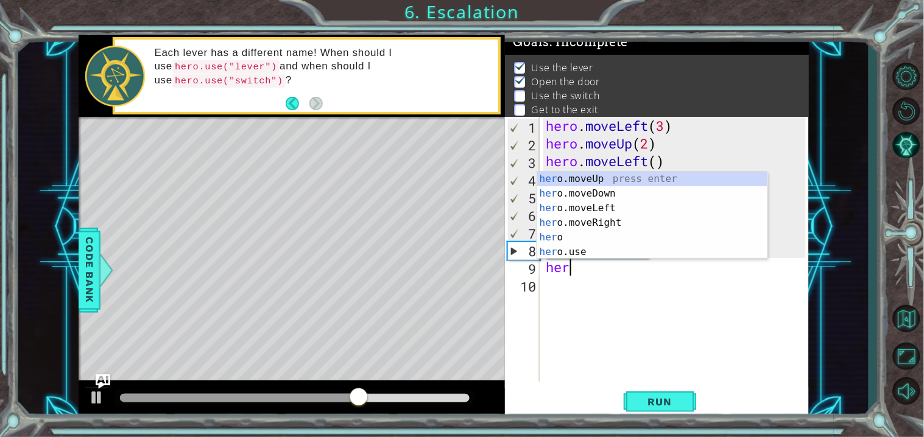
scroll to position [0, 1]
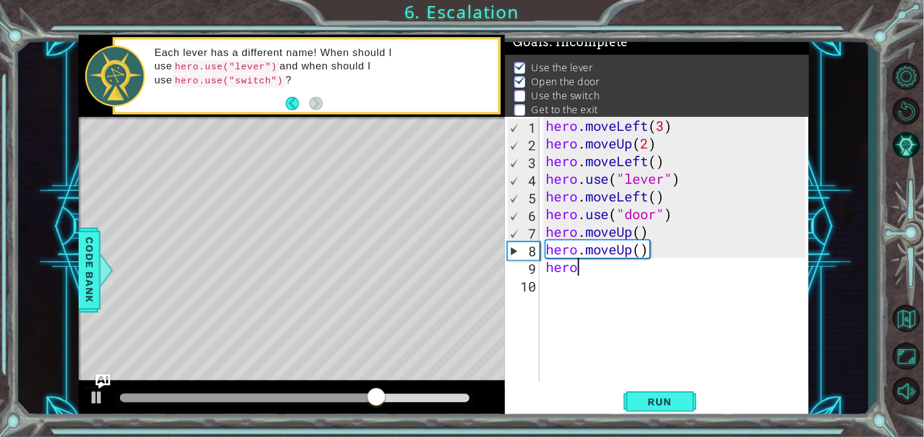
click at [594, 259] on div "hero . moveLeft ( 3 ) hero . moveUp ( 2 ) hero . moveLeft ( ) hero . use ( "lev…" at bounding box center [677, 267] width 269 height 300
click at [587, 267] on div "hero . moveLeft ( 3 ) hero . moveUp ( 2 ) hero . moveLeft ( ) hero . use ( "lev…" at bounding box center [677, 267] width 269 height 300
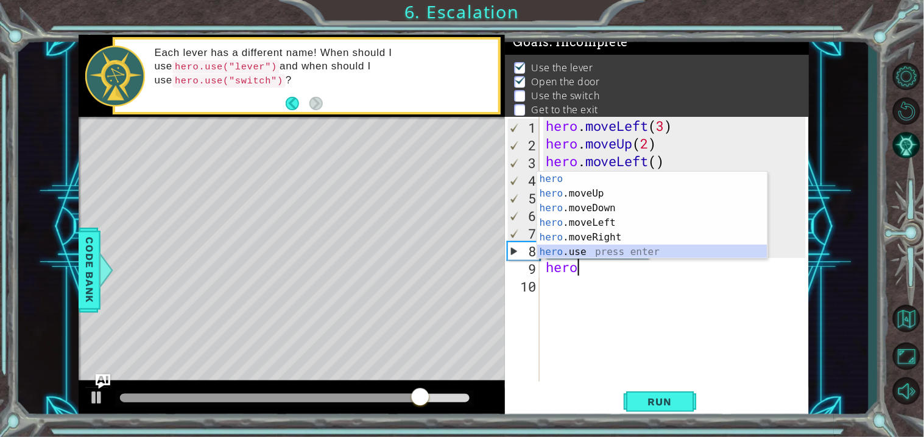
click at [571, 253] on div "hero press enter hero .moveUp press enter hero .moveDown press enter hero .move…" at bounding box center [652, 230] width 230 height 117
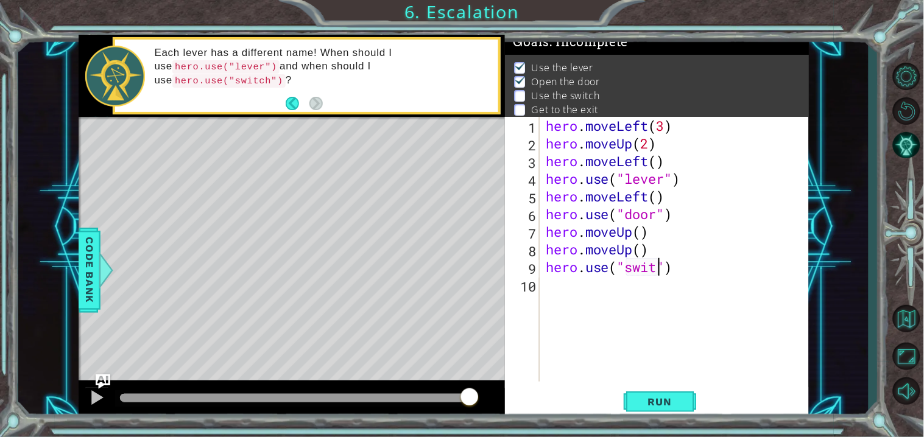
scroll to position [0, 5]
type textarea "hero.use("switch")"
click at [575, 287] on div "hero . moveLeft ( 3 ) hero . moveUp ( 2 ) hero . moveLeft ( ) hero . use ( "lev…" at bounding box center [677, 267] width 269 height 300
click at [659, 392] on button "Run" at bounding box center [660, 402] width 73 height 30
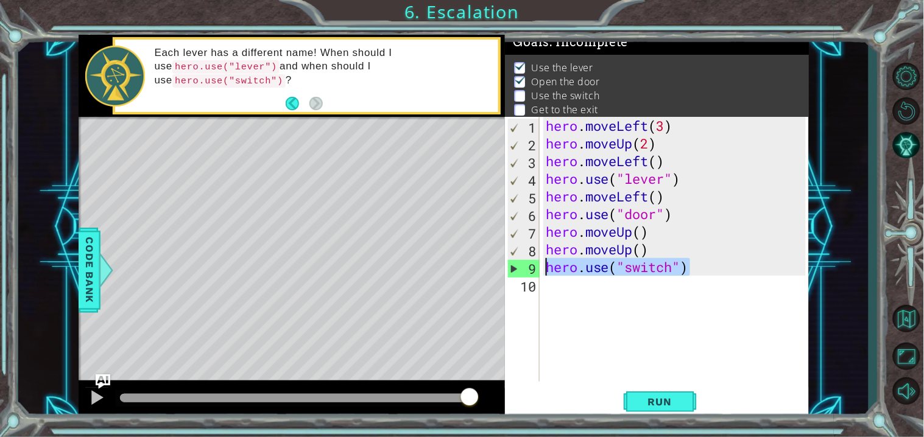
drag, startPoint x: 699, startPoint y: 267, endPoint x: 546, endPoint y: 266, distance: 153.5
click at [546, 266] on div "hero . moveLeft ( 3 ) hero . moveUp ( 2 ) hero . moveLeft ( ) hero . use ( "lev…" at bounding box center [677, 267] width 269 height 300
type textarea "hero.use("switch")"
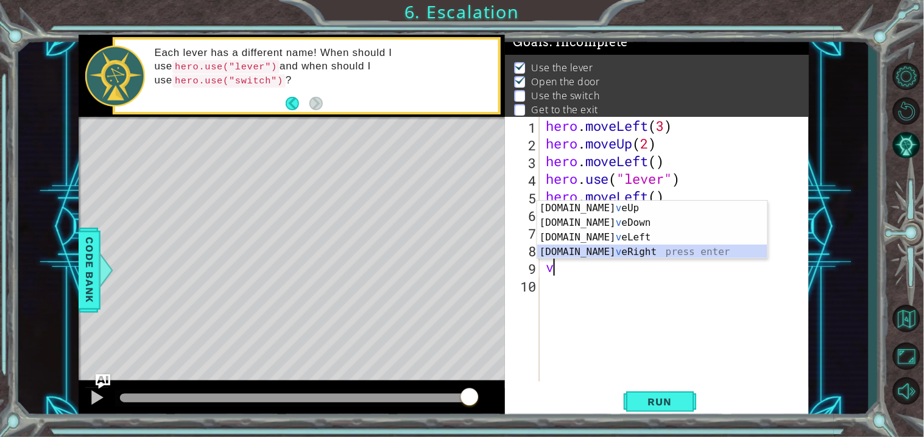
click at [597, 253] on div "[DOMAIN_NAME] v eUp press enter [DOMAIN_NAME] v eDown press enter [DOMAIN_NAME]…" at bounding box center [652, 245] width 230 height 88
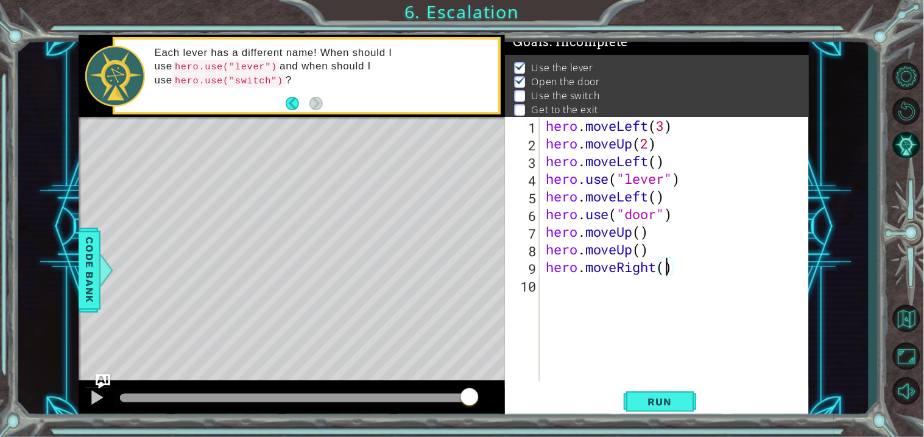
type textarea "hero.moveRight(2)"
click at [551, 292] on div "hero . moveLeft ( 3 ) hero . moveUp ( 2 ) hero . moveLeft ( ) hero . use ( "lev…" at bounding box center [677, 267] width 269 height 300
paste textarea "hero.use("switch")"
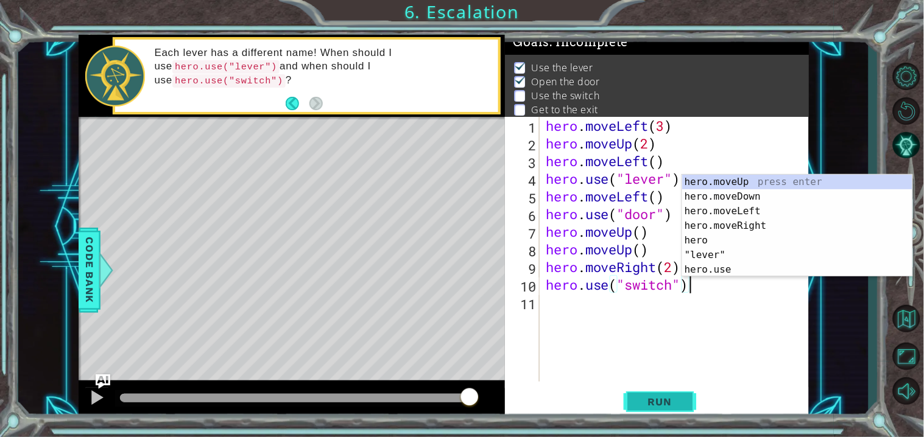
type textarea "hero.use("switch")"
click at [652, 410] on button "Run" at bounding box center [660, 402] width 73 height 30
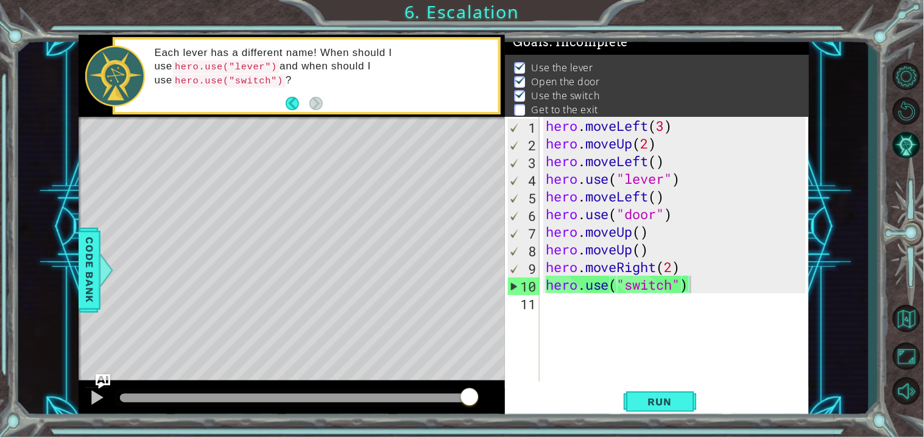
click at [652, 384] on div "hero.use("switch") 1 2 3 4 5 6 7 8 9 10 11 hero . moveLeft ( 3 ) hero . moveUp …" at bounding box center [656, 268] width 303 height 303
click at [648, 311] on div "hero . moveLeft ( 3 ) hero . moveUp ( 2 ) hero . moveLeft ( ) hero . use ( "lev…" at bounding box center [677, 267] width 269 height 300
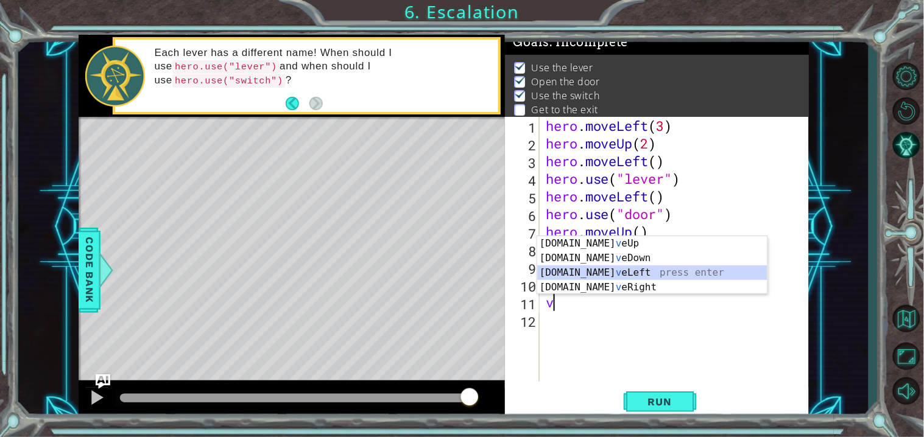
click at [629, 270] on div "[DOMAIN_NAME] v eUp press enter [DOMAIN_NAME] v eDown press enter [DOMAIN_NAME]…" at bounding box center [652, 280] width 230 height 88
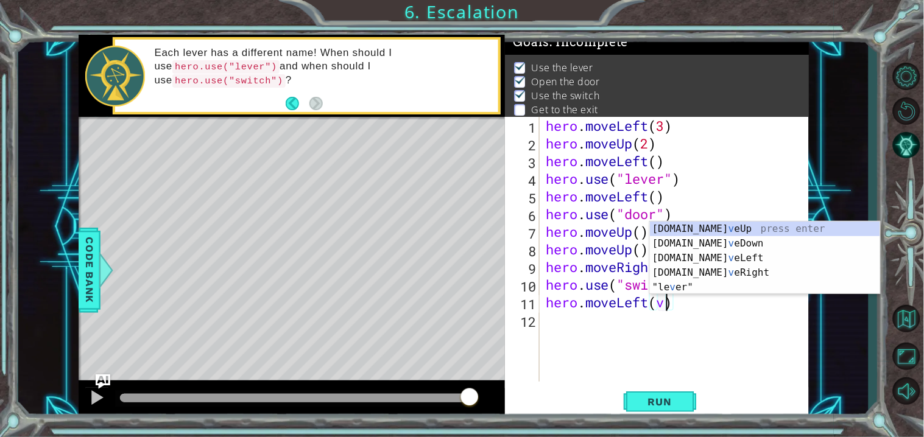
scroll to position [0, 4]
click at [689, 233] on div "[DOMAIN_NAME] v eUp press enter [DOMAIN_NAME] v eDown press enter [DOMAIN_NAME]…" at bounding box center [765, 273] width 230 height 102
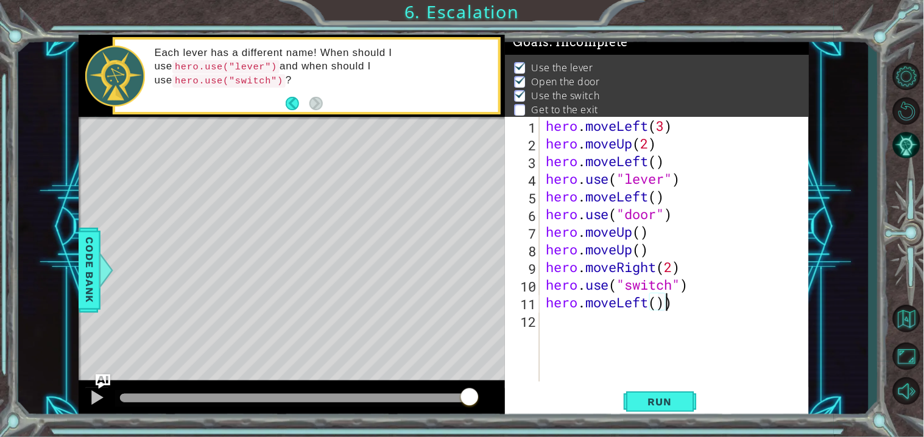
click at [668, 306] on div "hero . moveLeft ( 3 ) hero . moveUp ( 2 ) hero . moveLeft ( ) hero . use ( "lev…" at bounding box center [677, 267] width 269 height 300
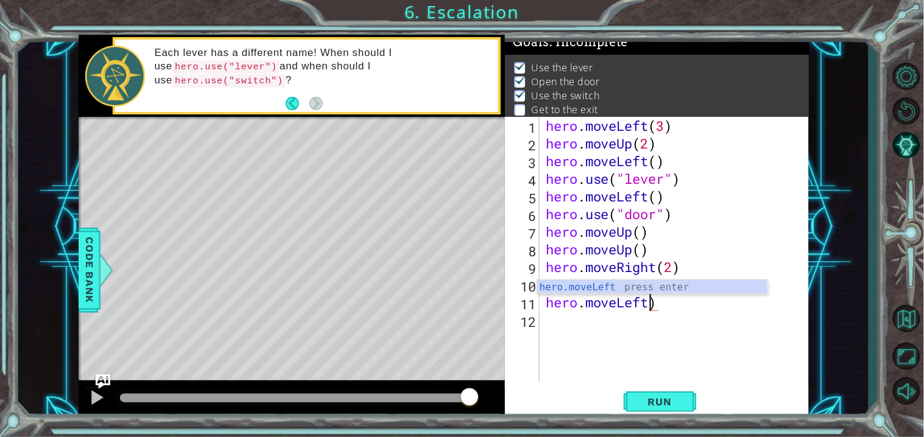
type textarea "hero.moveLeft()"
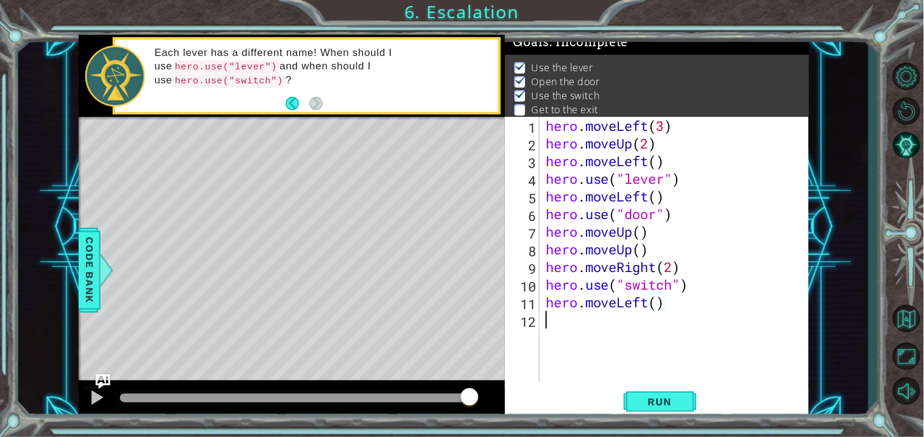
drag, startPoint x: 590, startPoint y: 321, endPoint x: 586, endPoint y: 327, distance: 7.1
click at [586, 327] on div "hero . moveLeft ( 3 ) hero . moveUp ( 2 ) hero . moveLeft ( ) hero . use ( "lev…" at bounding box center [677, 267] width 269 height 300
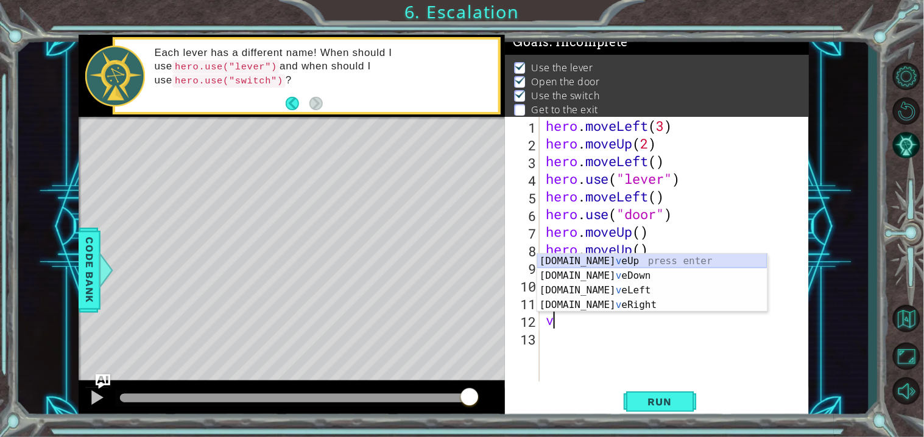
click at [622, 260] on div "[DOMAIN_NAME] v eUp press enter [DOMAIN_NAME] v eDown press enter [DOMAIN_NAME]…" at bounding box center [652, 298] width 230 height 88
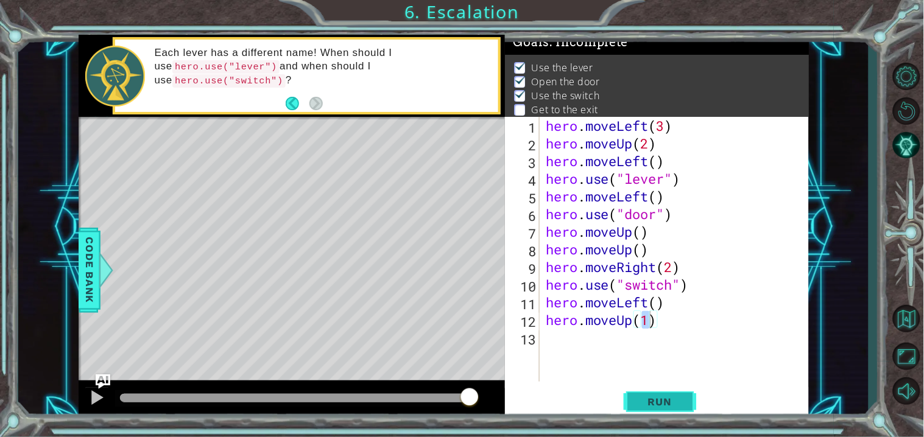
click at [632, 406] on button "Run" at bounding box center [660, 402] width 73 height 30
click at [691, 336] on div "hero . moveLeft ( 3 ) hero . moveUp ( 2 ) hero . moveLeft ( ) hero . use ( "lev…" at bounding box center [677, 267] width 269 height 300
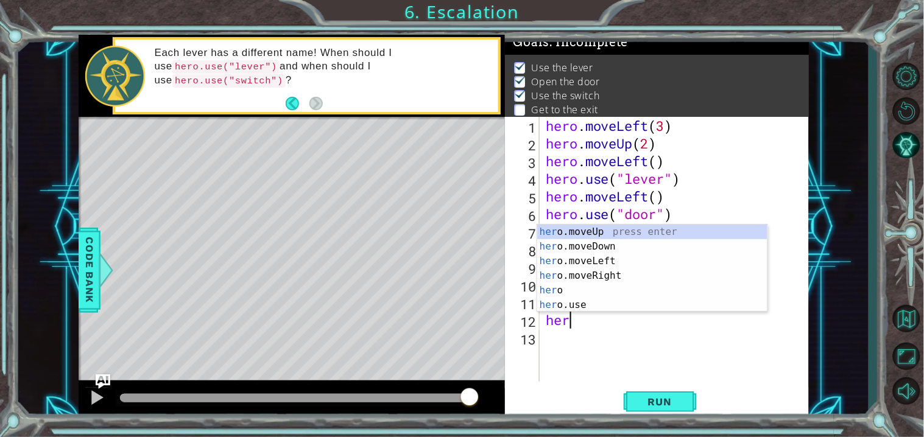
type textarea "h"
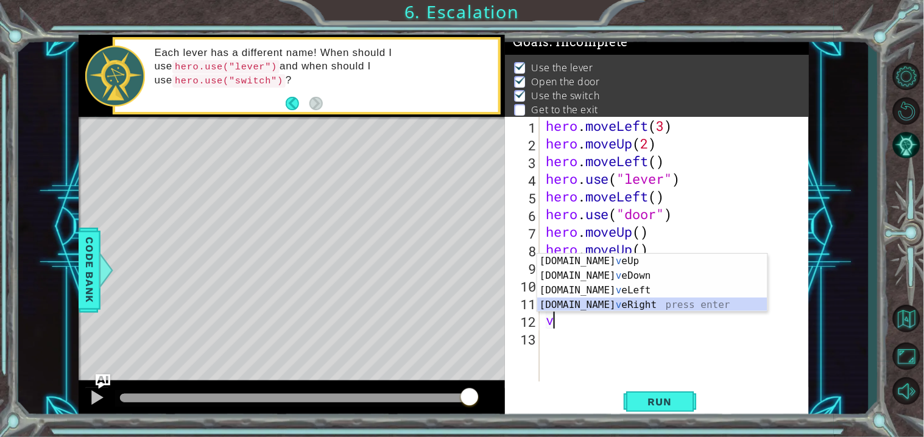
click at [640, 311] on div "[DOMAIN_NAME] v eUp press enter [DOMAIN_NAME] v eDown press enter [DOMAIN_NAME]…" at bounding box center [652, 298] width 230 height 88
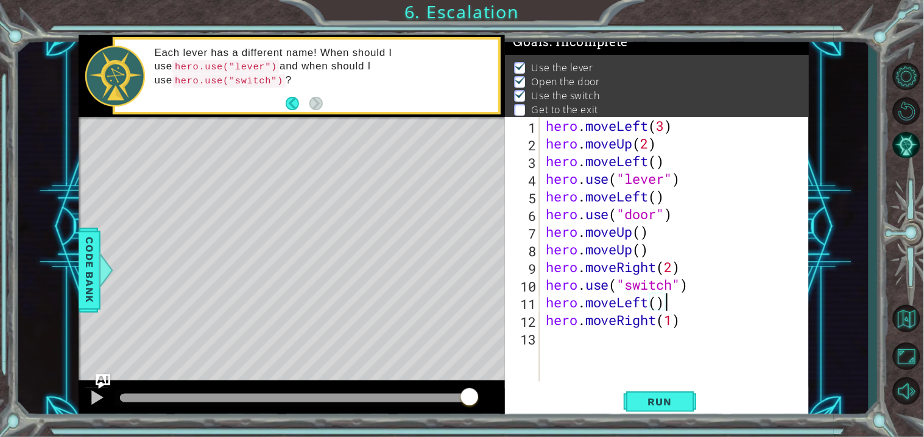
click at [677, 304] on div "hero . moveLeft ( 3 ) hero . moveUp ( 2 ) hero . moveLeft ( ) hero . use ( "lev…" at bounding box center [677, 267] width 269 height 300
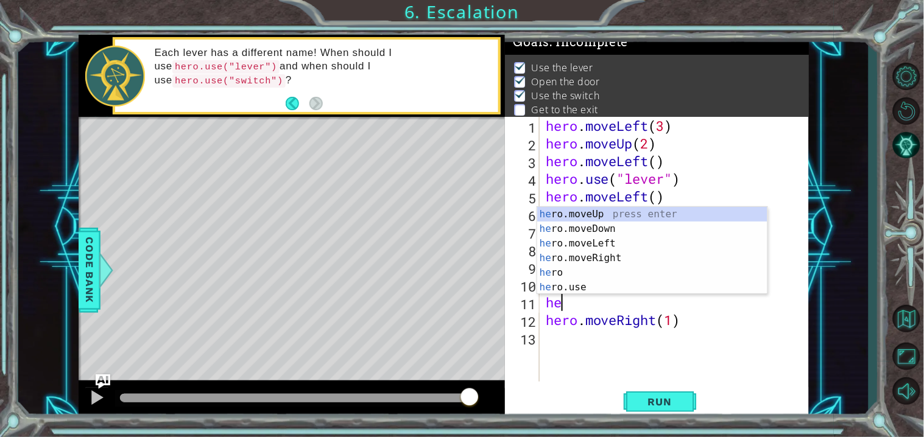
type textarea "h"
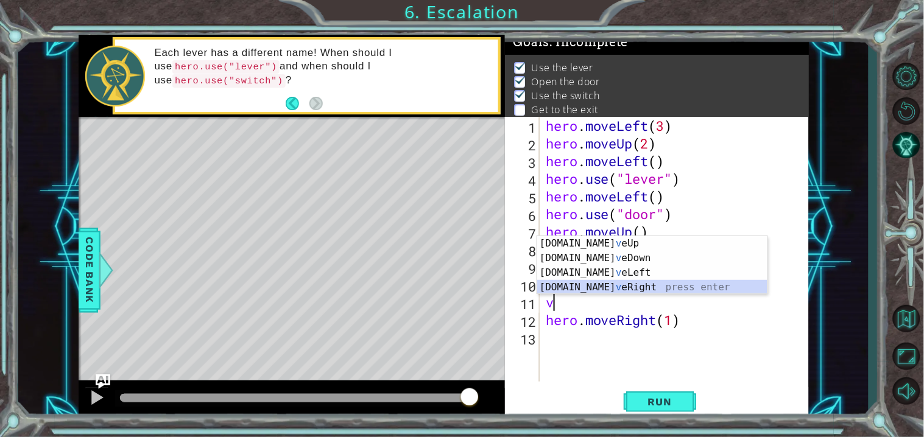
click at [623, 283] on div "[DOMAIN_NAME] v eUp press enter [DOMAIN_NAME] v eDown press enter [DOMAIN_NAME]…" at bounding box center [652, 280] width 230 height 88
type textarea "hero.moveRight(1)"
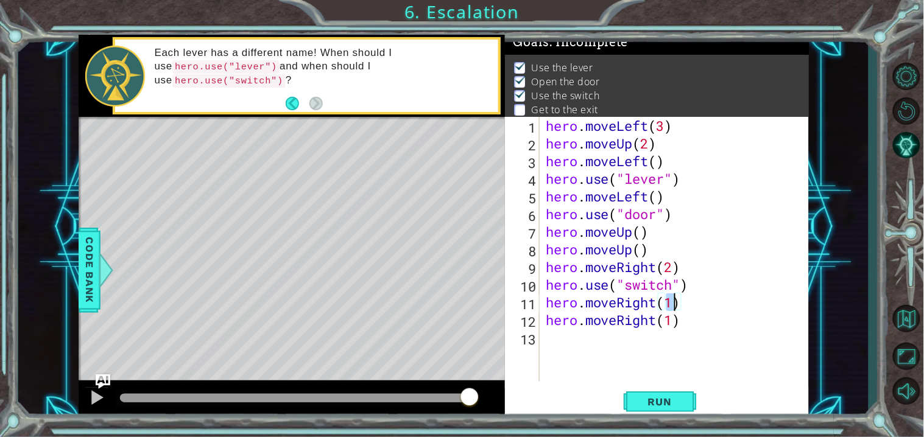
click at [624, 338] on div "hero . moveLeft ( 3 ) hero . moveUp ( 2 ) hero . moveLeft ( ) hero . use ( "lev…" at bounding box center [677, 267] width 269 height 300
click at [642, 399] on span "Run" at bounding box center [660, 402] width 48 height 12
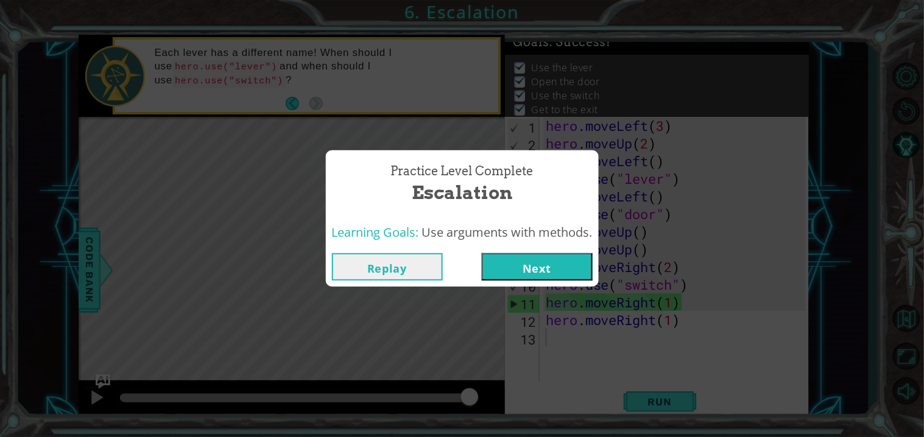
click at [534, 258] on button "Next" at bounding box center [537, 266] width 111 height 27
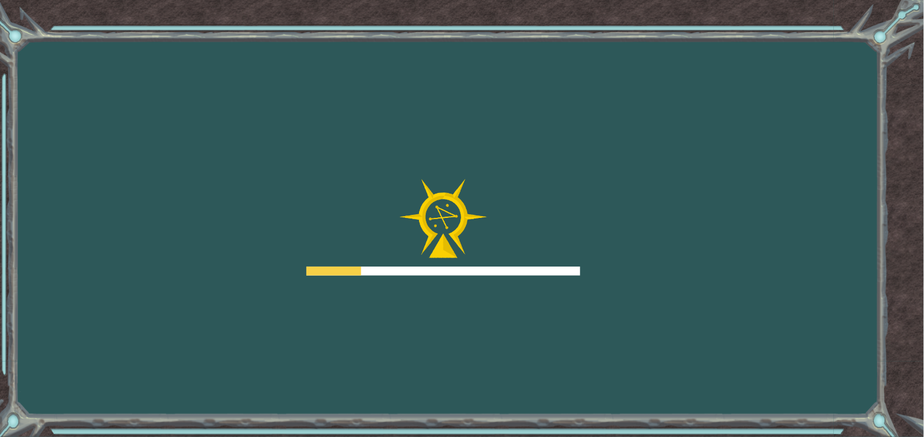
click at [574, 252] on div at bounding box center [443, 227] width 274 height 97
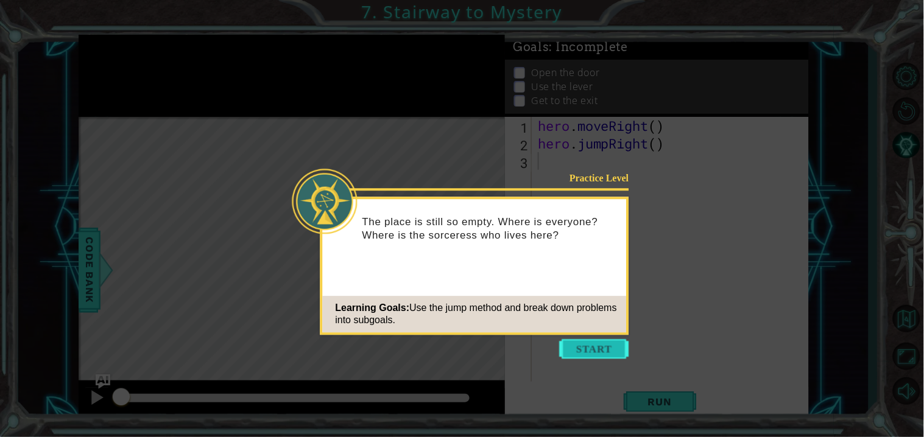
click at [591, 340] on button "Start" at bounding box center [594, 348] width 69 height 19
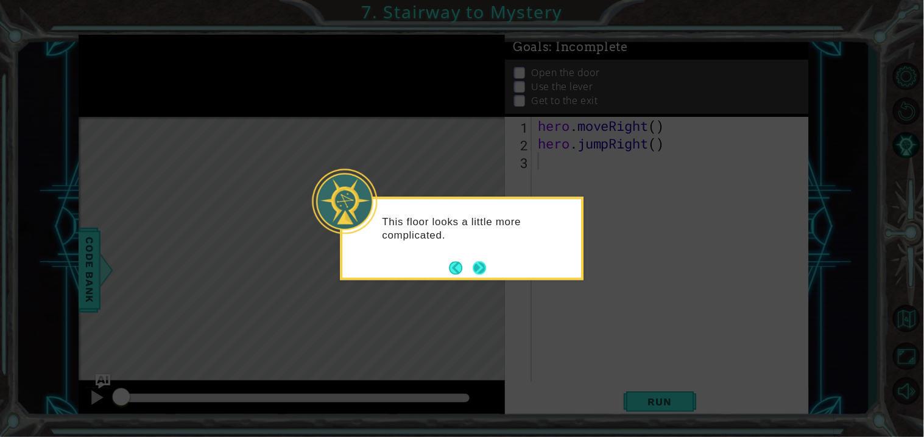
click at [487, 273] on button "Next" at bounding box center [480, 268] width 14 height 14
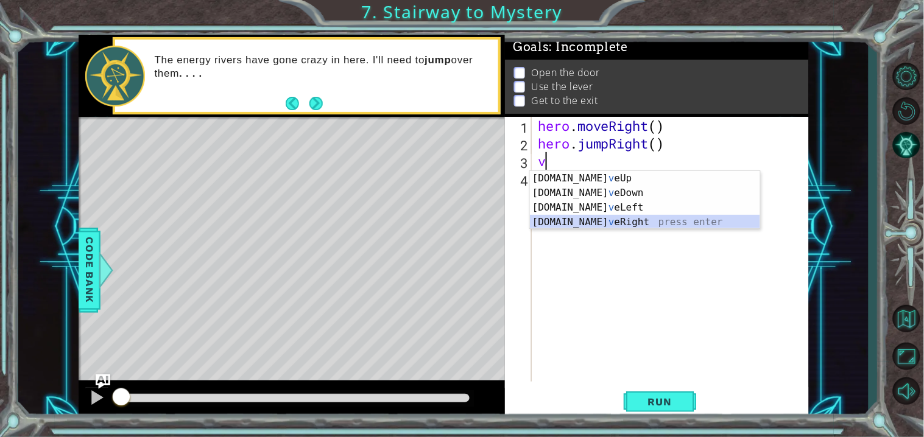
click at [619, 220] on div "[DOMAIN_NAME] v eUp press enter [DOMAIN_NAME] v eDown press enter [DOMAIN_NAME]…" at bounding box center [645, 215] width 230 height 88
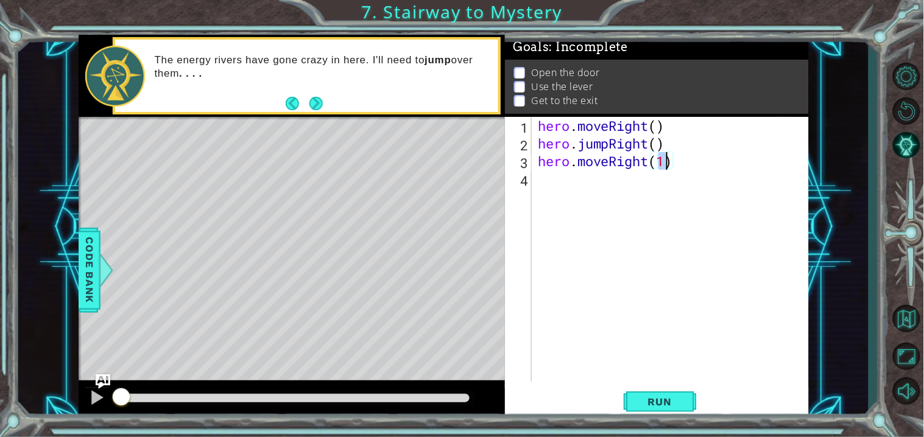
scroll to position [0, 5]
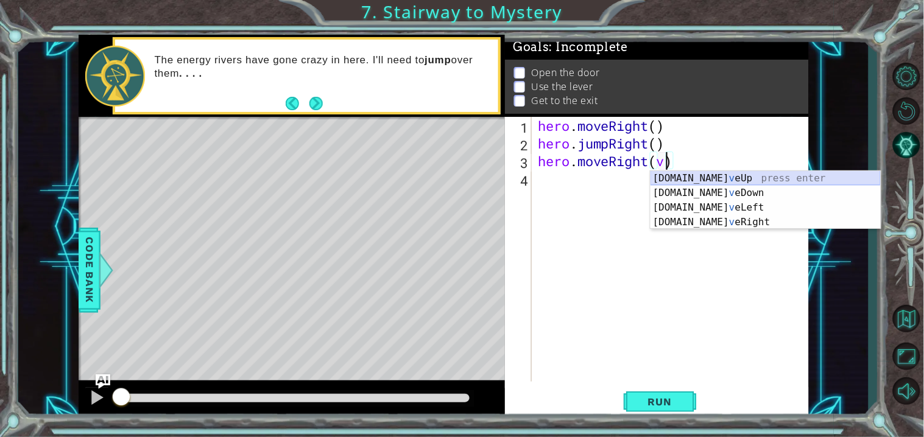
click at [688, 181] on div "[DOMAIN_NAME] v eUp press enter [DOMAIN_NAME] v eDown press enter [DOMAIN_NAME]…" at bounding box center [765, 215] width 230 height 88
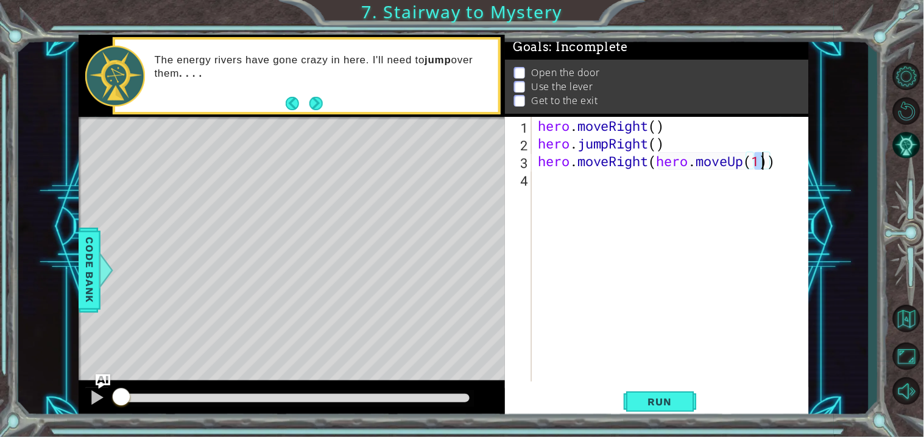
scroll to position [0, 9]
drag, startPoint x: 781, startPoint y: 158, endPoint x: 664, endPoint y: 166, distance: 117.8
click at [664, 166] on div "hero . moveRight ( ) hero . jumpRight ( ) hero . moveRight ( hero . moveUp ))" at bounding box center [673, 267] width 276 height 300
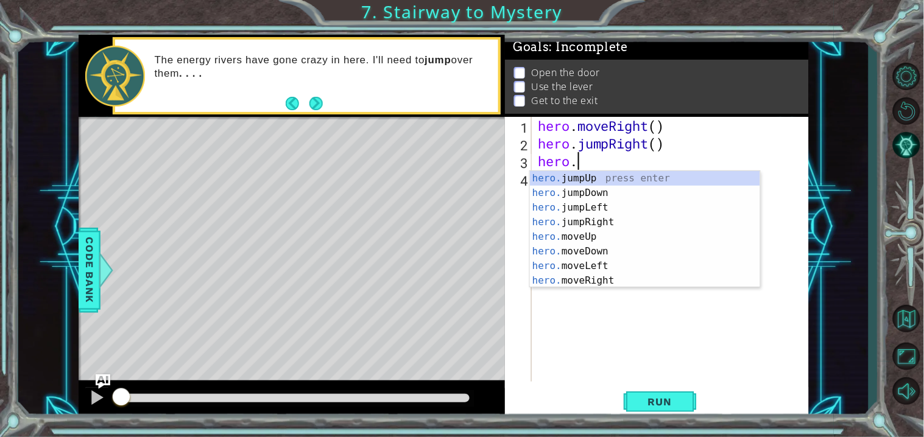
scroll to position [0, 0]
type textarea "h"
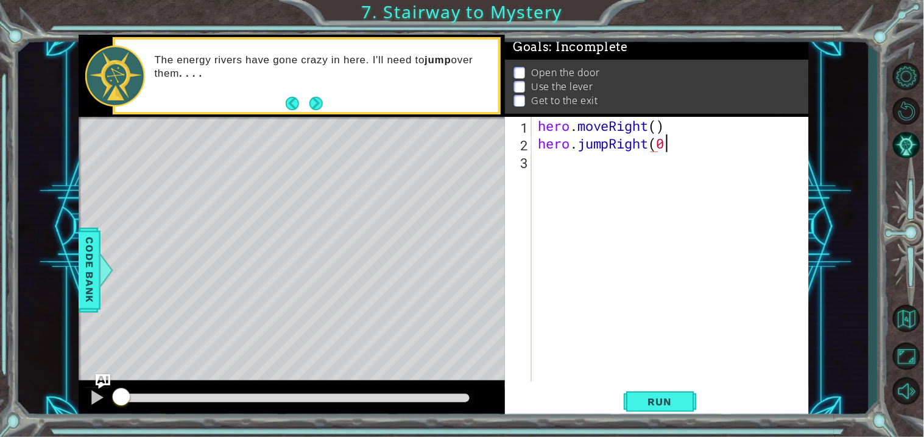
scroll to position [0, 4]
type textarea "hero.jumpRight()"
click at [564, 171] on div "hero . moveRight ( ) hero . jumpRight ( )" at bounding box center [673, 267] width 276 height 300
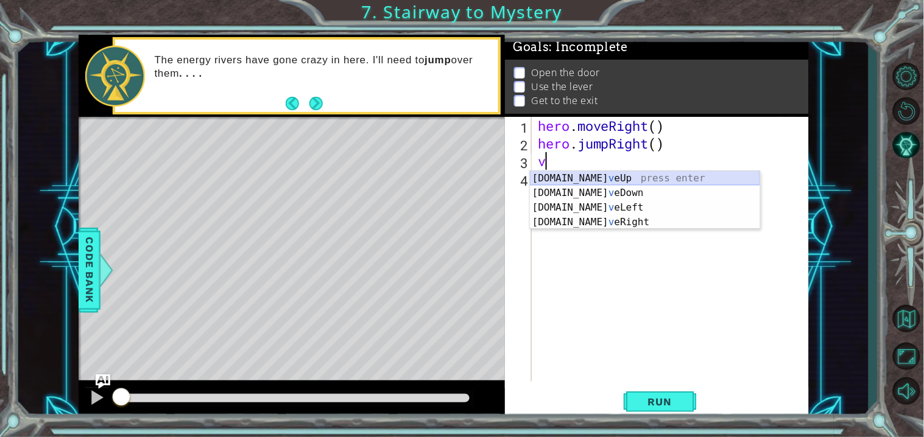
click at [594, 176] on div "[DOMAIN_NAME] v eUp press enter [DOMAIN_NAME] v eDown press enter [DOMAIN_NAME]…" at bounding box center [645, 215] width 230 height 88
type textarea "hero.moveUp(1)"
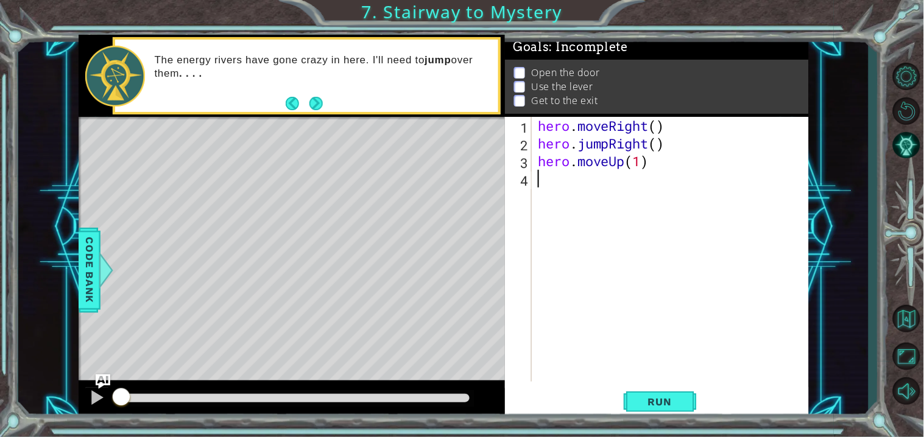
click at [563, 181] on div "hero . moveRight ( ) hero . jumpRight ( ) hero . moveUp ( 1 )" at bounding box center [673, 267] width 276 height 300
type textarea "v"
click at [647, 193] on div "hero.use press enter" at bounding box center [645, 211] width 230 height 44
type textarea "hero.use("door")"
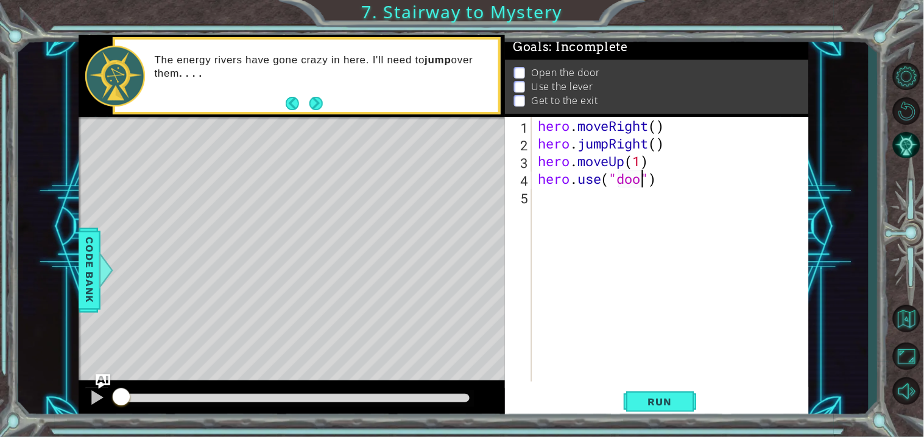
scroll to position [0, 4]
click at [596, 212] on div "hero . moveRight ( ) hero . jumpRight ( ) hero . moveUp ( 1 ) hero . use ( "doo…" at bounding box center [673, 267] width 276 height 300
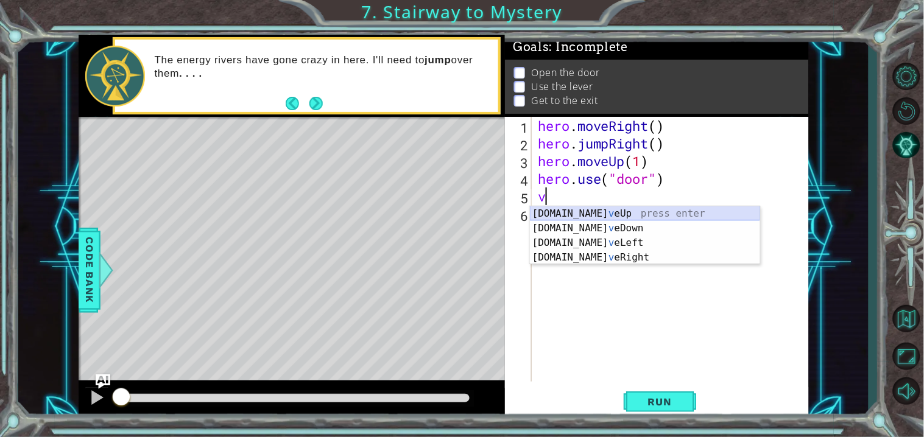
click at [636, 213] on div "[DOMAIN_NAME] v eUp press enter [DOMAIN_NAME] v eDown press enter [DOMAIN_NAME]…" at bounding box center [645, 250] width 230 height 88
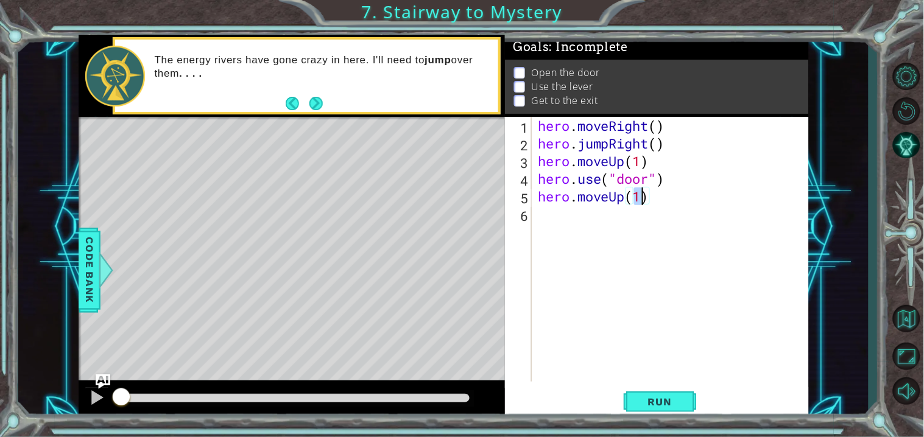
scroll to position [0, 4]
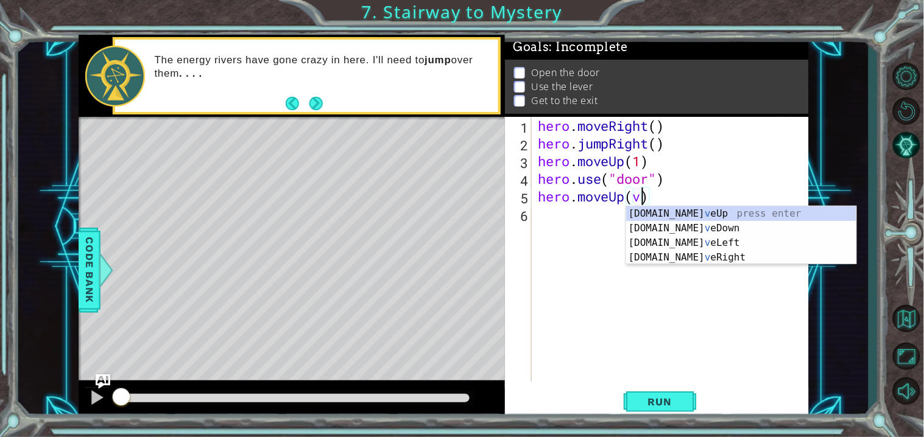
type textarea "hero.moveUp()"
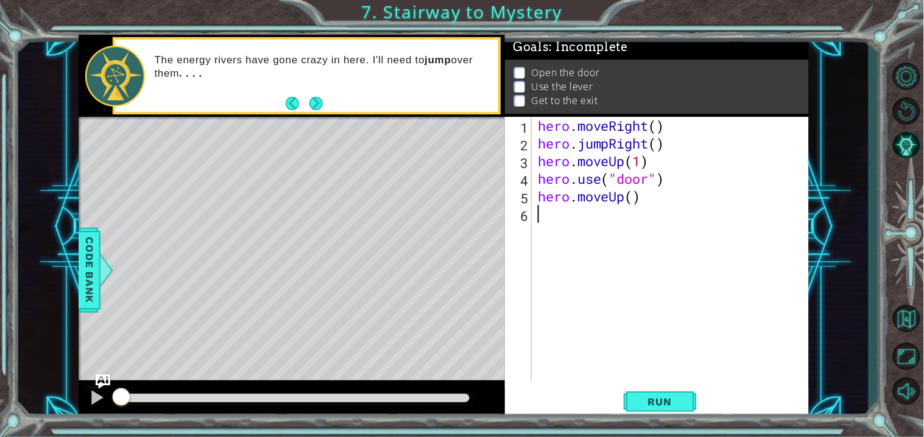
click at [551, 228] on div "hero . moveRight ( ) hero . jumpRight ( ) hero . moveUp ( 1 ) hero . use ( "doo…" at bounding box center [673, 267] width 276 height 300
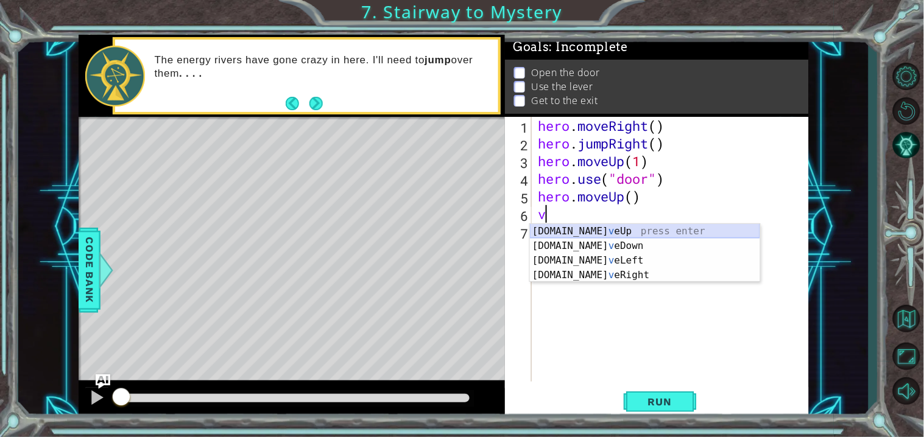
click at [633, 233] on div "[DOMAIN_NAME] v eUp press enter [DOMAIN_NAME] v eDown press enter [DOMAIN_NAME]…" at bounding box center [645, 268] width 230 height 88
type textarea "hero.moveUp(1)"
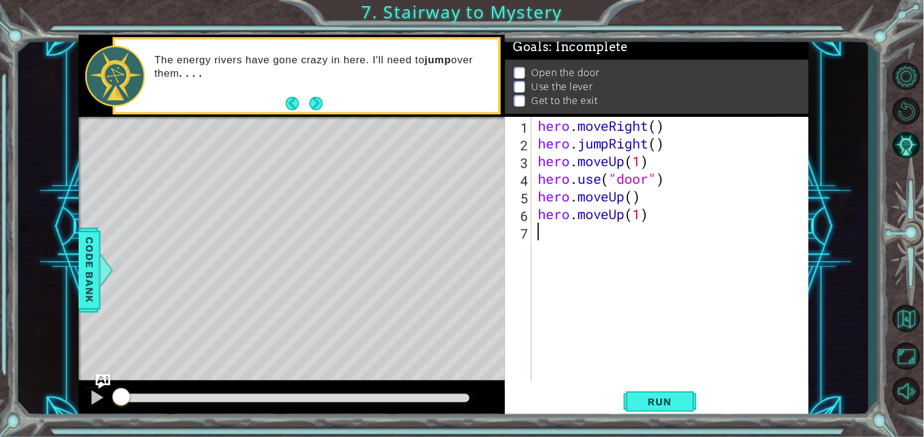
click at [607, 248] on div "hero . moveRight ( ) hero . jumpRight ( ) hero . moveUp ( 1 ) hero . use ( "doo…" at bounding box center [673, 267] width 276 height 300
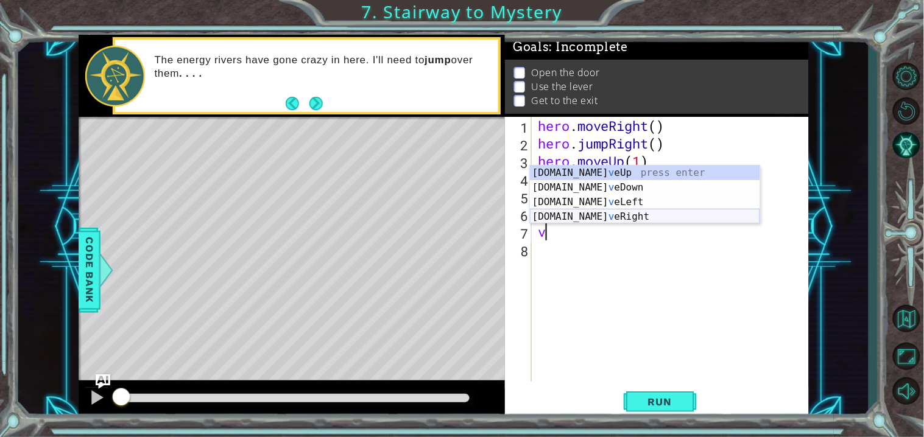
click at [610, 217] on div "[DOMAIN_NAME] v eUp press enter [DOMAIN_NAME] v eDown press enter [DOMAIN_NAME]…" at bounding box center [645, 210] width 230 height 88
type textarea "hero.moveRight(1)"
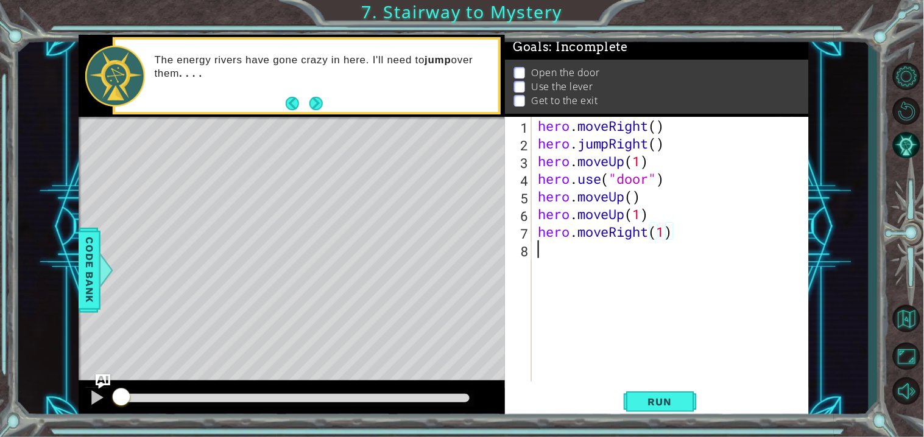
click at [585, 261] on div "hero . moveRight ( ) hero . jumpRight ( ) hero . moveUp ( 1 ) hero . use ( "doo…" at bounding box center [673, 267] width 276 height 300
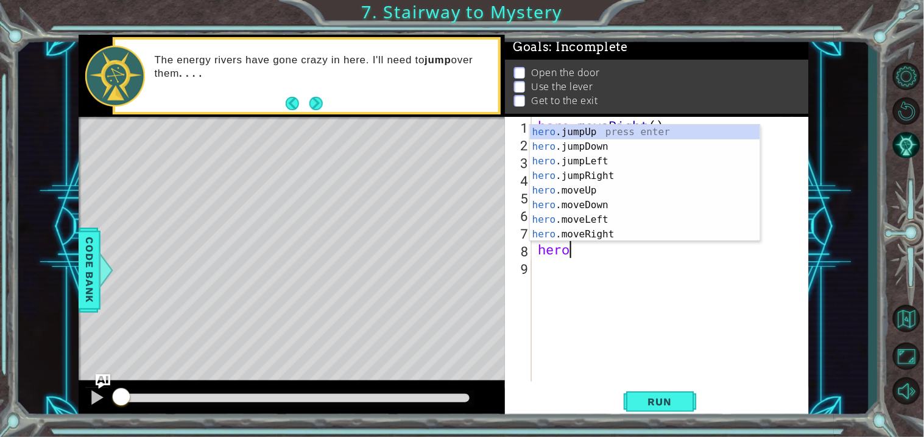
scroll to position [0, 1]
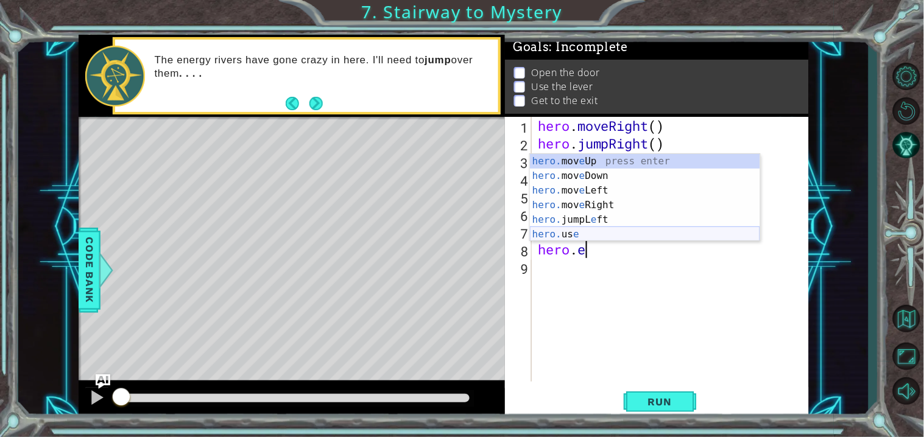
click at [579, 240] on div "hero. mov e Up press enter hero. mov e Down press enter hero. mov e Left press …" at bounding box center [645, 212] width 230 height 117
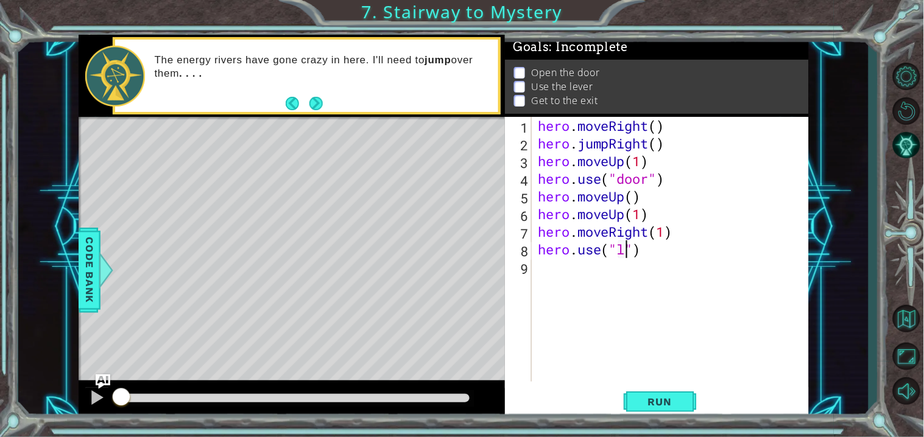
scroll to position [0, 4]
type textarea "hero.use("lever")"
click at [594, 264] on div "hero . moveRight ( ) hero . jumpRight ( ) hero . moveUp ( 1 ) hero . use ( "doo…" at bounding box center [673, 267] width 276 height 300
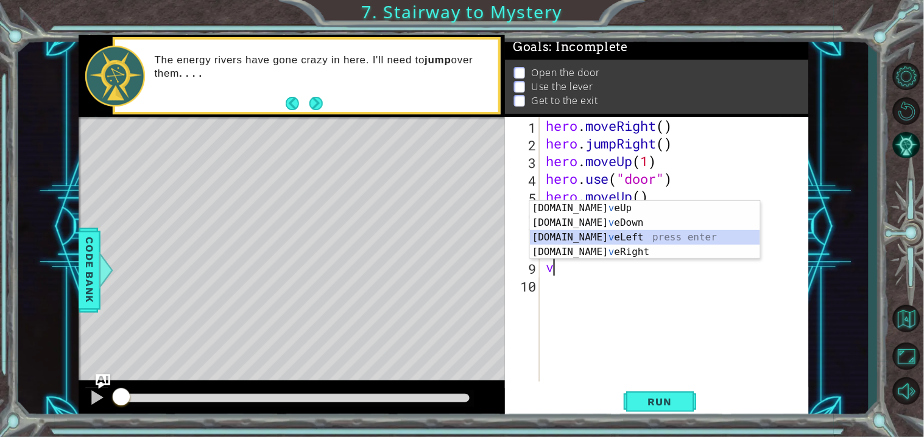
click at [623, 242] on div "[DOMAIN_NAME] v eUp press enter [DOMAIN_NAME] v eDown press enter [DOMAIN_NAME]…" at bounding box center [645, 245] width 230 height 88
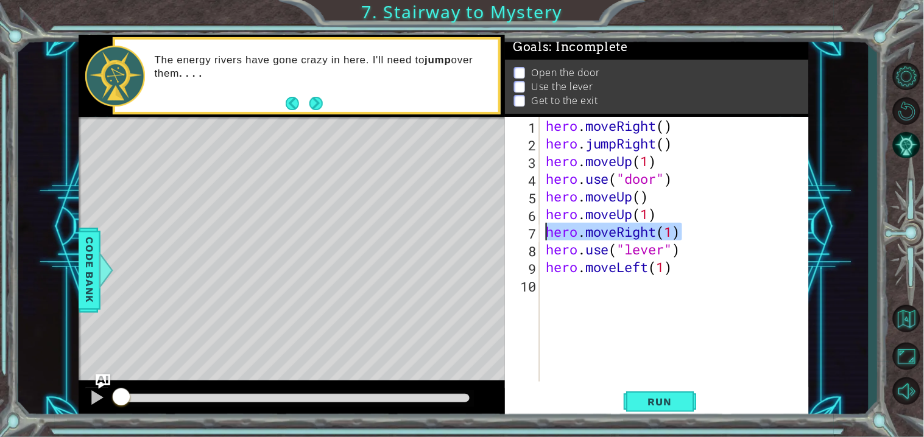
drag, startPoint x: 685, startPoint y: 231, endPoint x: 539, endPoint y: 234, distance: 146.2
click at [539, 234] on div "hero.moveLeft(1) 1 2 3 4 5 6 7 8 9 10 hero . moveRight ( ) hero . jumpRight ( )…" at bounding box center [655, 249] width 300 height 265
type textarea "hero.moveRight(1)"
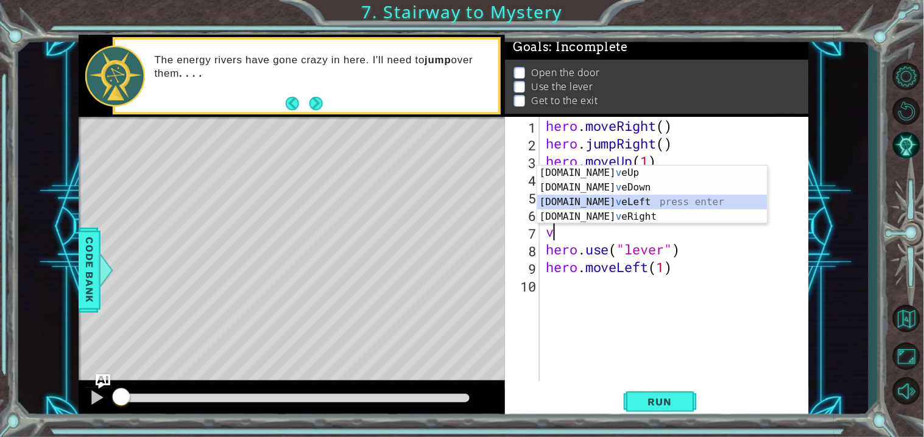
click at [608, 199] on div "[DOMAIN_NAME] v eUp press enter [DOMAIN_NAME] v eDown press enter [DOMAIN_NAME]…" at bounding box center [652, 210] width 230 height 88
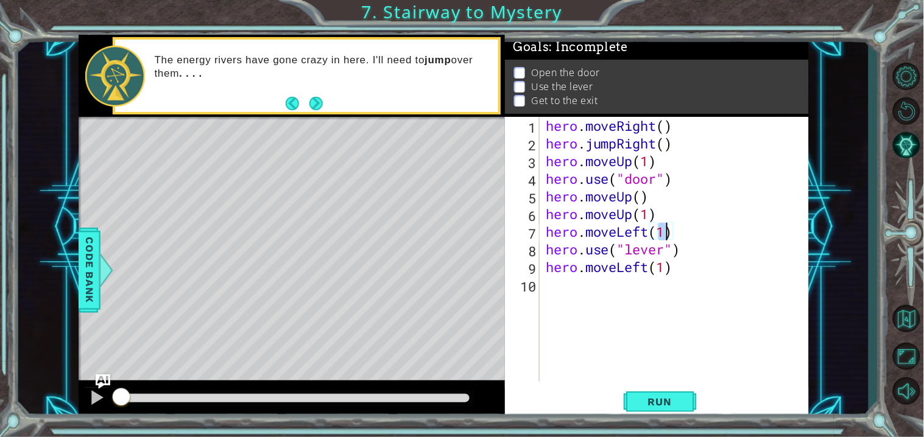
type textarea "hero.moveLeft(v)"
click at [670, 310] on div "hero . moveRight ( ) hero . jumpRight ( ) hero . moveUp ( 1 ) hero . use ( "doo…" at bounding box center [677, 267] width 269 height 300
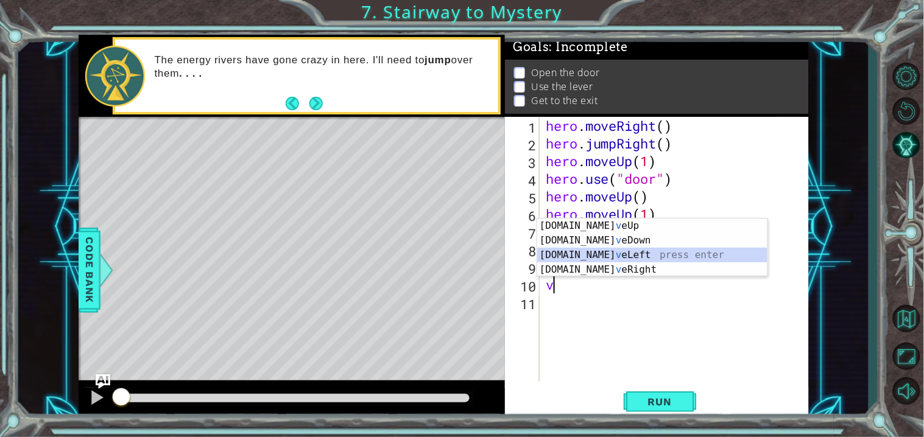
click at [608, 252] on div "[DOMAIN_NAME] v eUp press enter [DOMAIN_NAME] v eDown press enter [DOMAIN_NAME]…" at bounding box center [652, 263] width 230 height 88
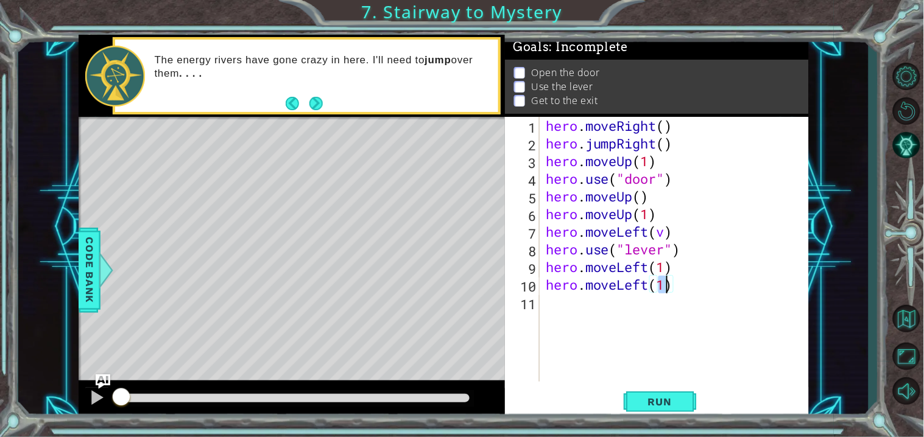
scroll to position [0, 4]
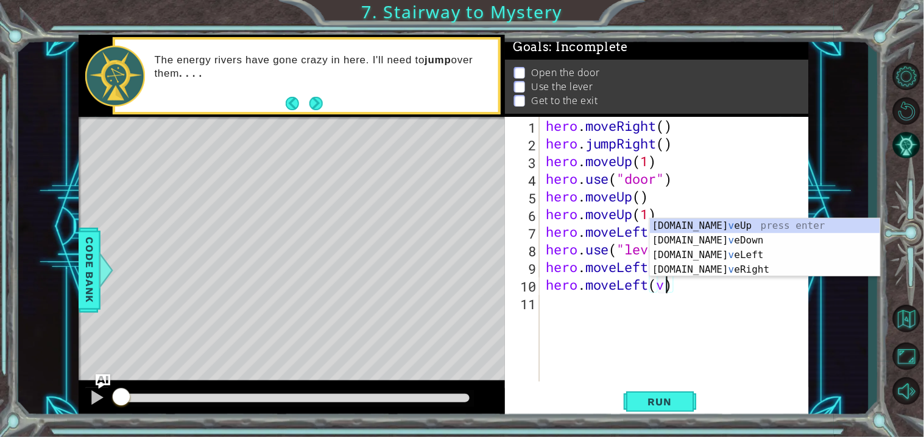
type textarea "hero.moveLeft()"
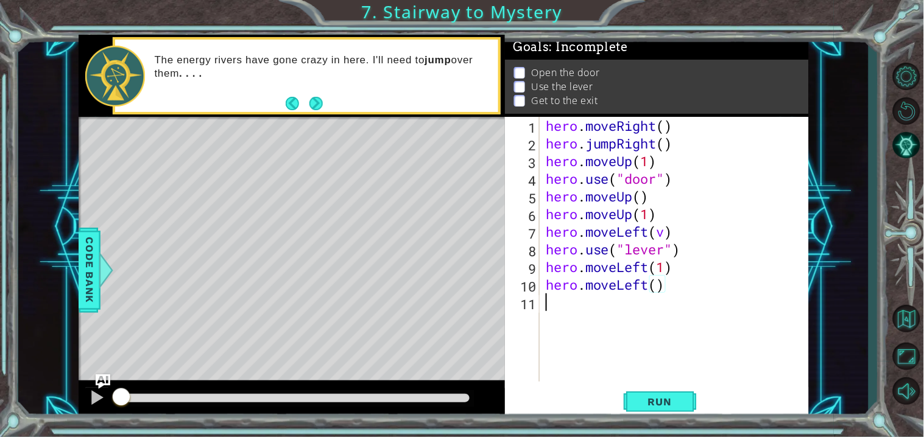
click at [549, 306] on div "hero . moveRight ( ) hero . jumpRight ( ) hero . moveUp ( 1 ) hero . use ( "doo…" at bounding box center [677, 267] width 269 height 300
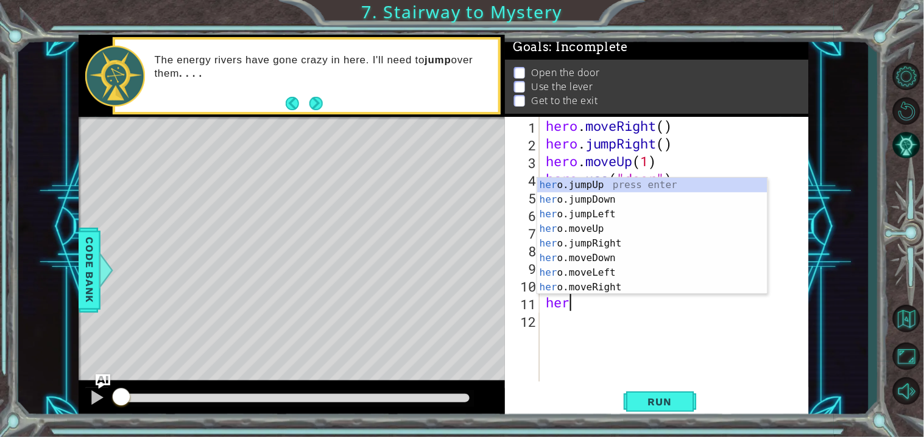
scroll to position [0, 1]
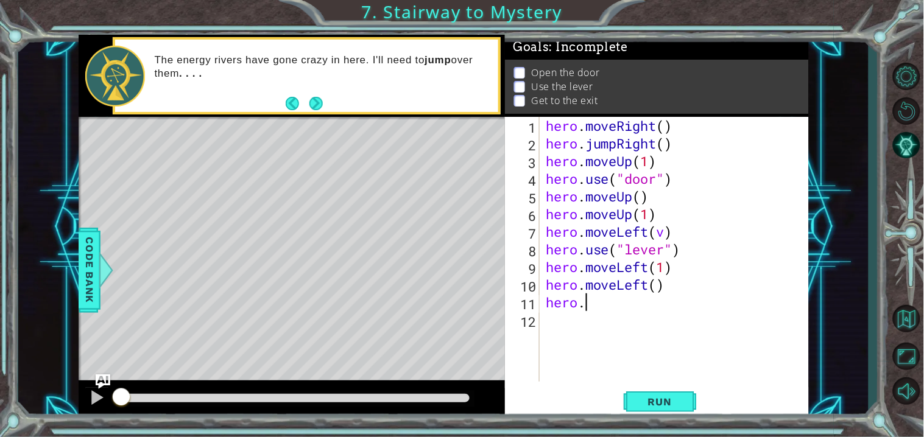
click at [831, 126] on body "1 ההההההההההההההההההההההההההההההההההההההההההההההההההההההההההההההההההההההההההההה…" at bounding box center [462, 218] width 924 height 437
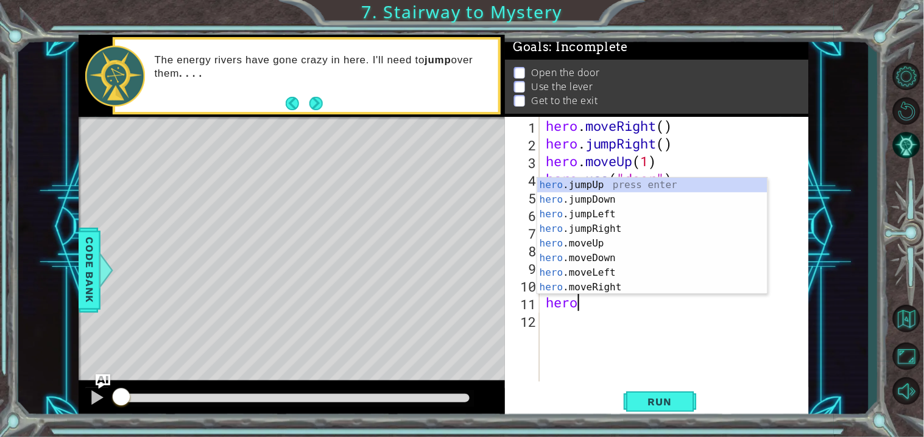
type textarea "hero."
click at [596, 189] on div "hero. jumpUp press enter hero. jumpDown press enter hero. jumpLeft press enter …" at bounding box center [652, 251] width 230 height 146
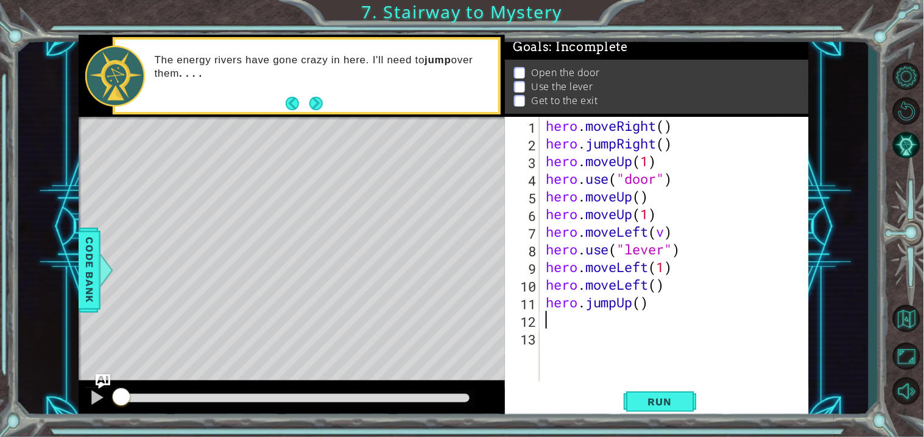
scroll to position [0, 0]
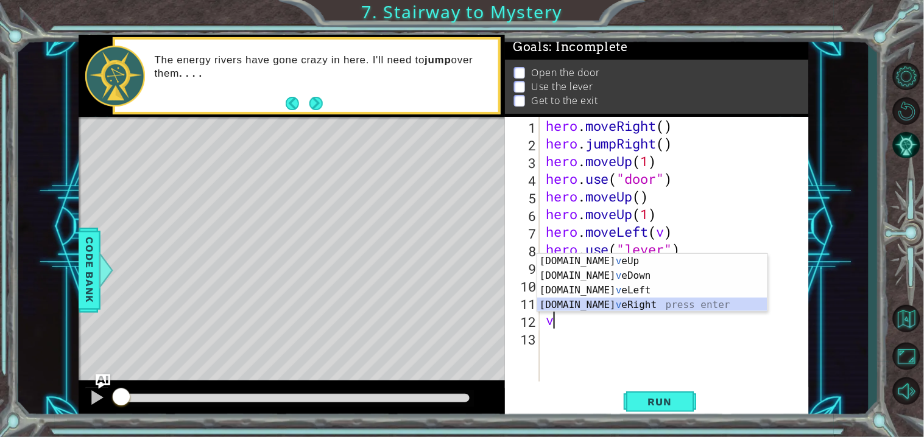
click at [634, 309] on div "[DOMAIN_NAME] v eUp press enter [DOMAIN_NAME] v eDown press enter [DOMAIN_NAME]…" at bounding box center [652, 298] width 230 height 88
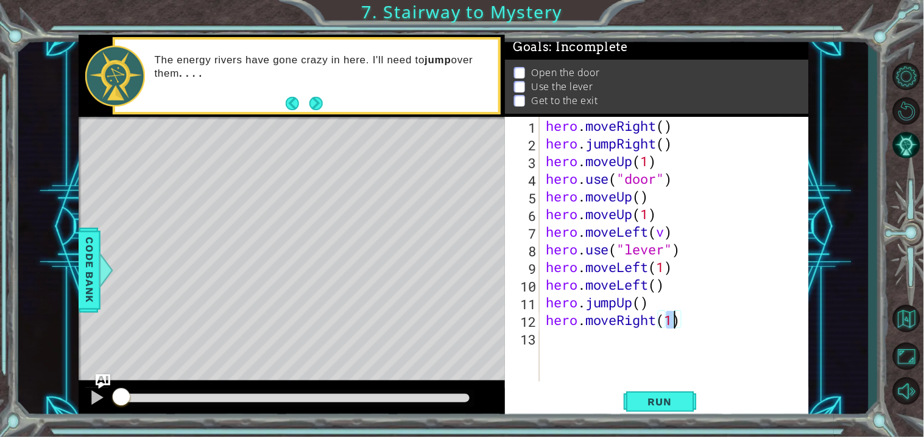
scroll to position [0, 5]
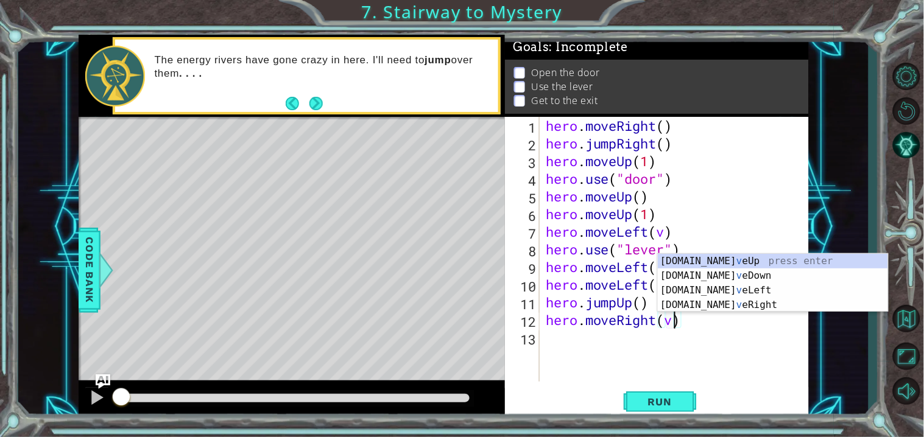
type textarea "hero.moveRight()"
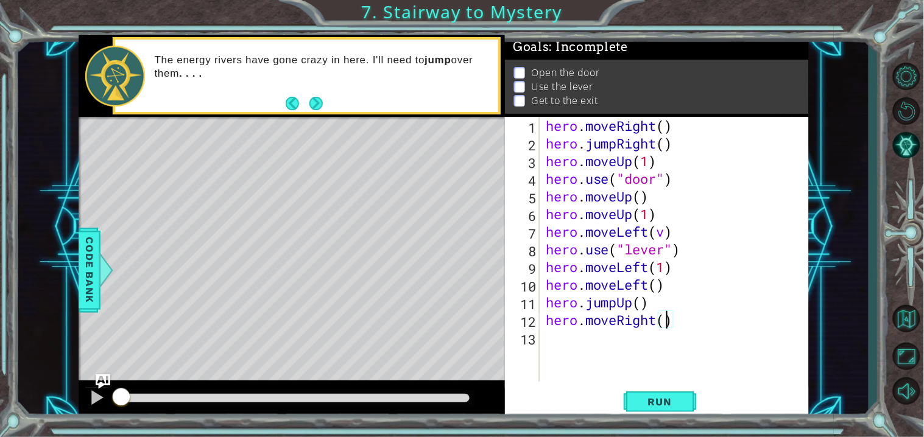
click at [653, 344] on div "hero . moveRight ( ) hero . jumpRight ( ) hero . moveUp ( 1 ) hero . use ( "doo…" at bounding box center [677, 267] width 269 height 300
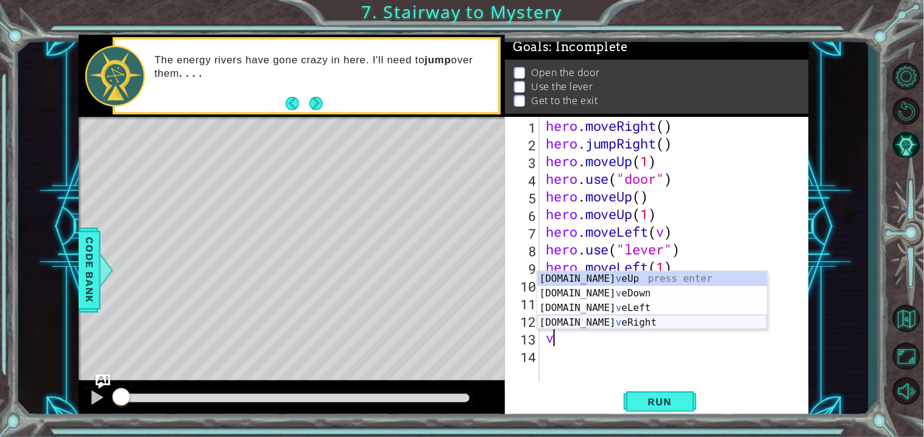
click at [660, 323] on div "[DOMAIN_NAME] v eUp press enter [DOMAIN_NAME] v eDown press enter [DOMAIN_NAME]…" at bounding box center [652, 316] width 230 height 88
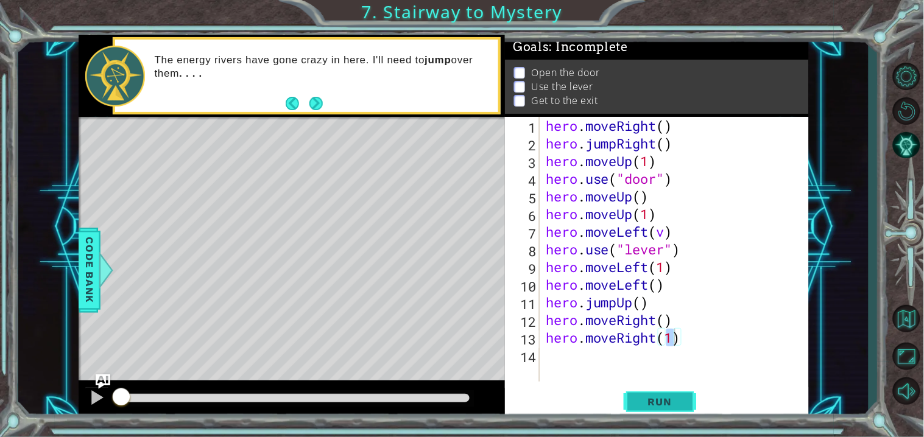
click at [665, 404] on span "Run" at bounding box center [660, 402] width 48 height 12
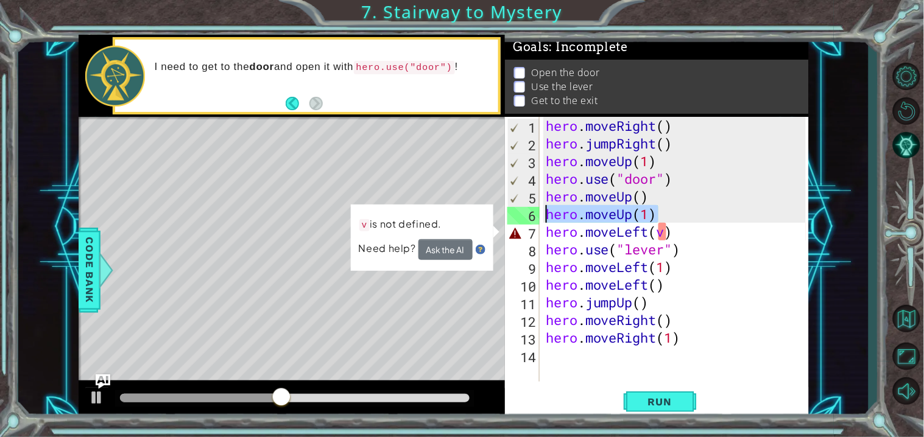
drag, startPoint x: 671, startPoint y: 216, endPoint x: 546, endPoint y: 211, distance: 124.3
click at [546, 211] on div "hero . moveRight ( ) hero . jumpRight ( ) hero . moveUp ( 1 ) hero . use ( "doo…" at bounding box center [677, 267] width 269 height 300
type textarea "hero.moveUp(1)"
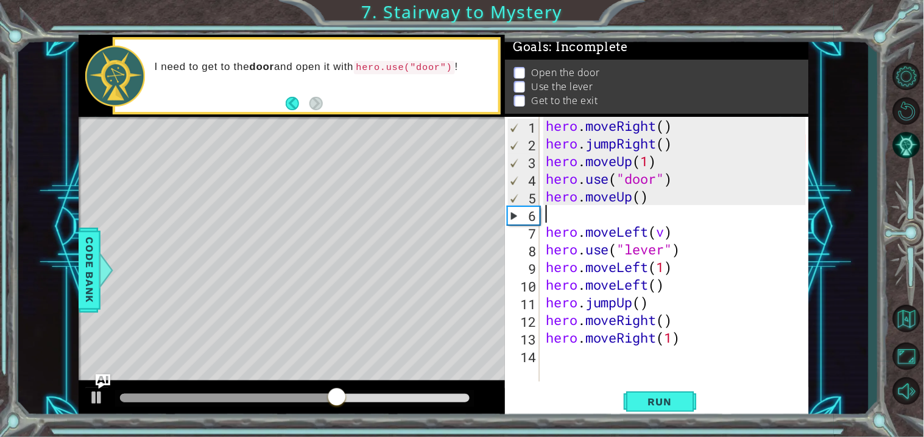
click at [664, 239] on div "hero . moveRight ( ) hero . jumpRight ( ) hero . moveUp ( 1 ) hero . use ( "doo…" at bounding box center [677, 267] width 269 height 300
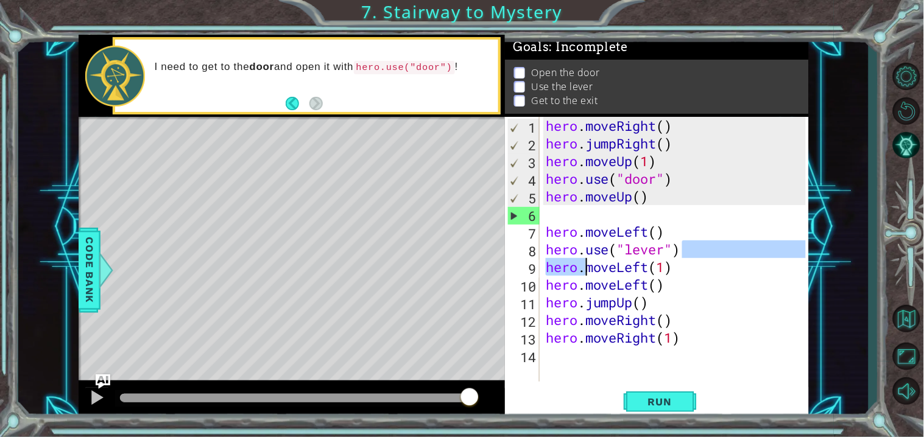
drag, startPoint x: 704, startPoint y: 254, endPoint x: 655, endPoint y: 278, distance: 54.8
click at [627, 277] on div "hero . moveRight ( ) hero . jumpRight ( ) hero . moveUp ( 1 ) hero . use ( "doo…" at bounding box center [677, 267] width 269 height 300
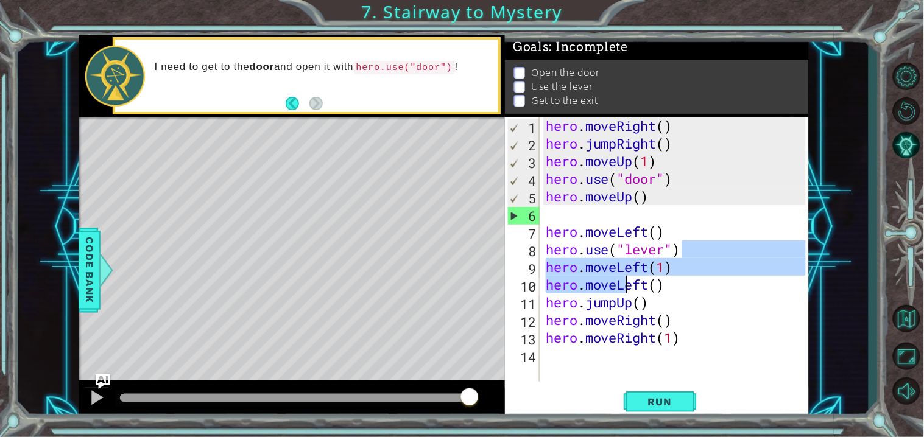
click at [699, 285] on div "hero . moveRight ( ) hero . jumpRight ( ) hero . moveUp ( 1 ) hero . use ( "doo…" at bounding box center [677, 267] width 269 height 300
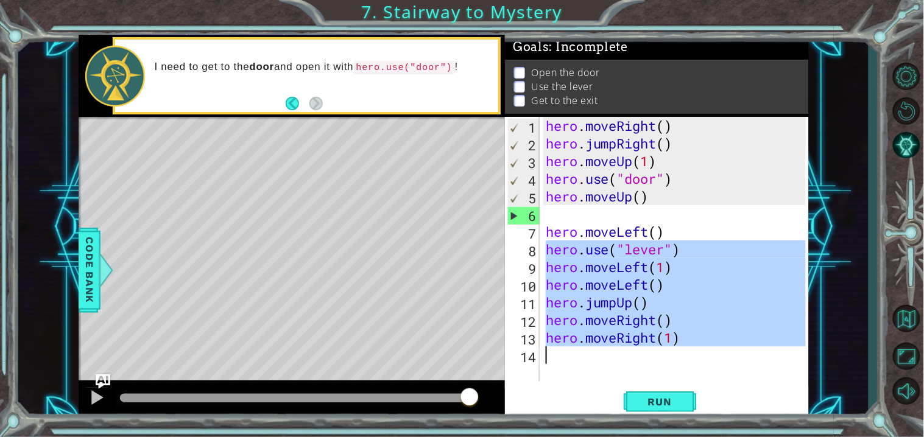
drag, startPoint x: 548, startPoint y: 252, endPoint x: 701, endPoint y: 348, distance: 180.3
click at [694, 348] on div "hero . moveRight ( ) hero . jumpRight ( ) hero . moveUp ( 1 ) hero . use ( "doo…" at bounding box center [677, 267] width 269 height 300
type textarea "hero.moveRight(1)"
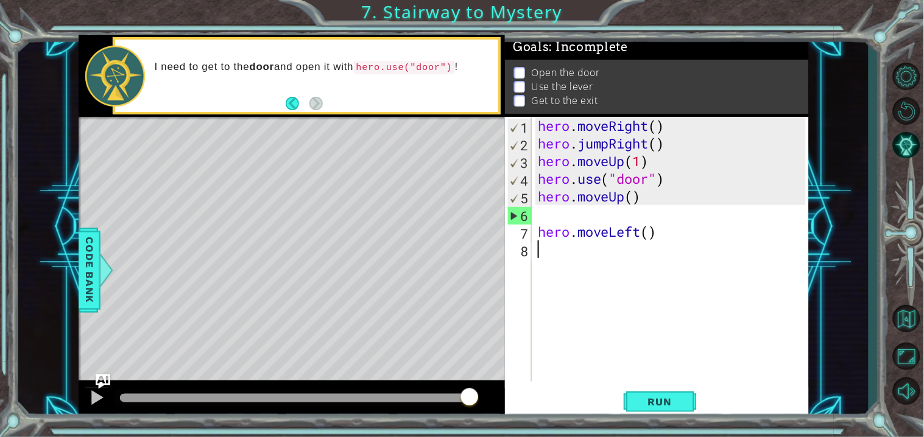
type textarea "hero.moveLeft()"
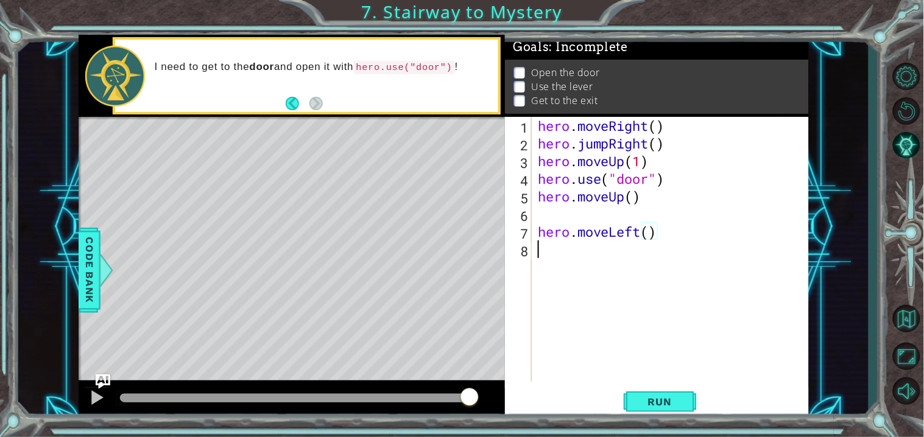
click at [615, 255] on div "hero . moveRight ( ) hero . jumpRight ( ) hero . moveUp ( 1 ) hero . use ( "doo…" at bounding box center [673, 267] width 277 height 300
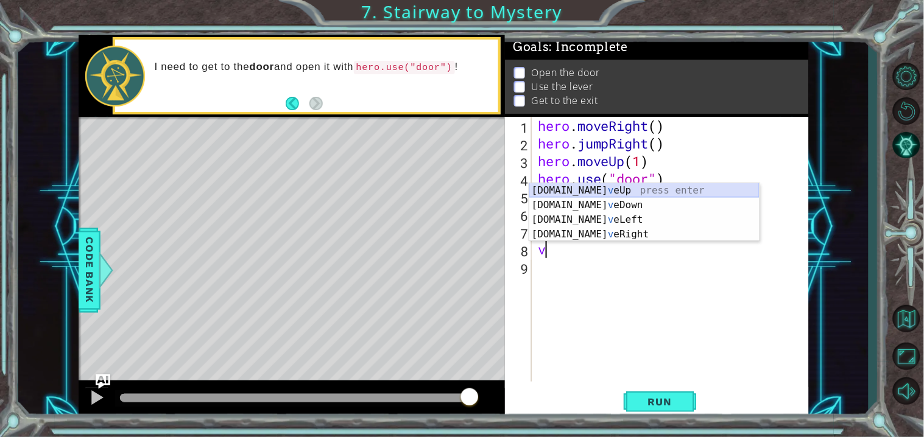
click at [587, 192] on div "[DOMAIN_NAME] v eUp press enter [DOMAIN_NAME] v eDown press enter [DOMAIN_NAME]…" at bounding box center [644, 227] width 230 height 88
type textarea "hero.moveUp(1)"
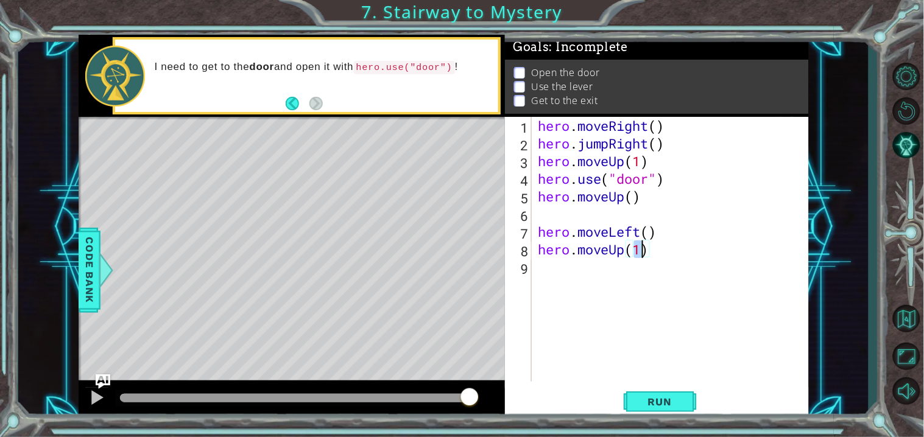
click at [613, 282] on div "hero . moveRight ( ) hero . jumpRight ( ) hero . moveUp ( 1 ) hero . use ( "doo…" at bounding box center [673, 267] width 277 height 300
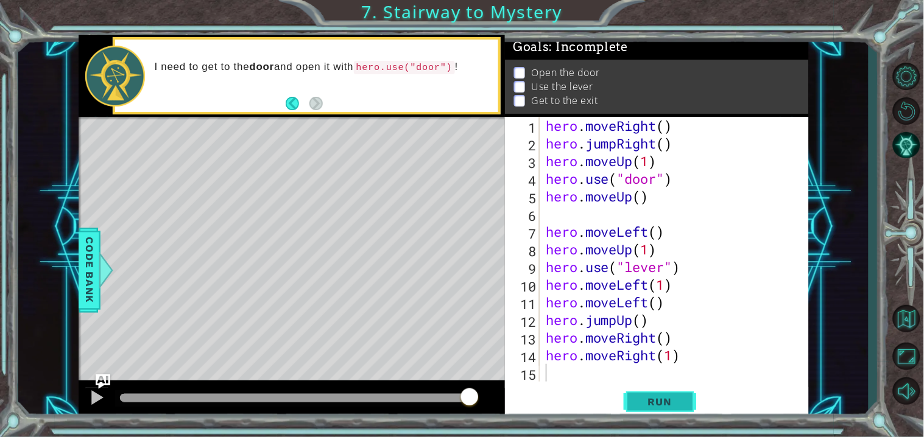
click at [649, 400] on span "Run" at bounding box center [660, 402] width 48 height 12
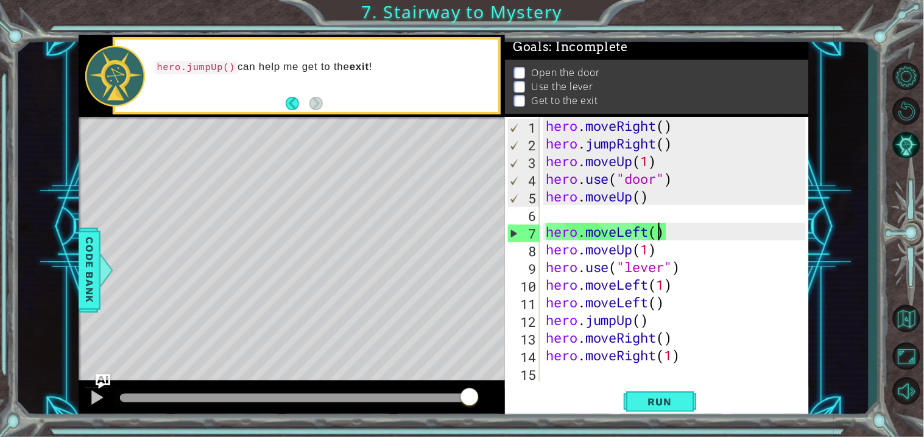
click at [658, 228] on div "hero . moveRight ( ) hero . jumpRight ( ) hero . moveUp ( 1 ) hero . use ( "doo…" at bounding box center [677, 267] width 269 height 300
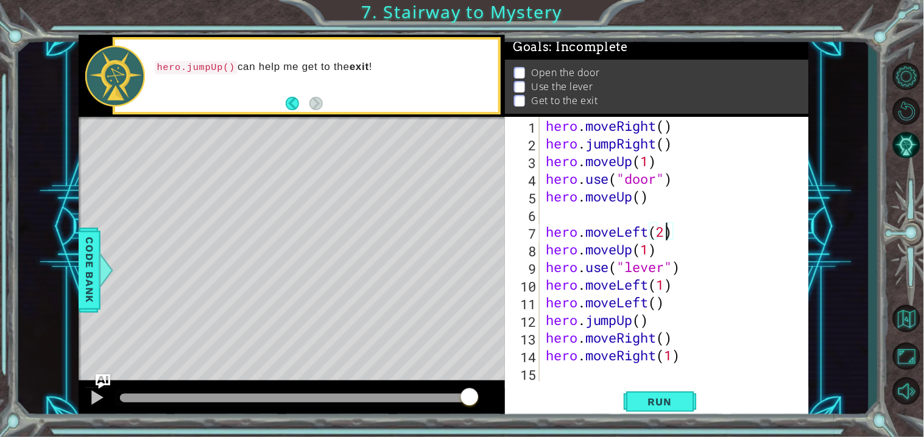
scroll to position [0, 4]
type textarea "hero.moveLeft(2)"
click at [644, 390] on button "Run" at bounding box center [660, 402] width 73 height 30
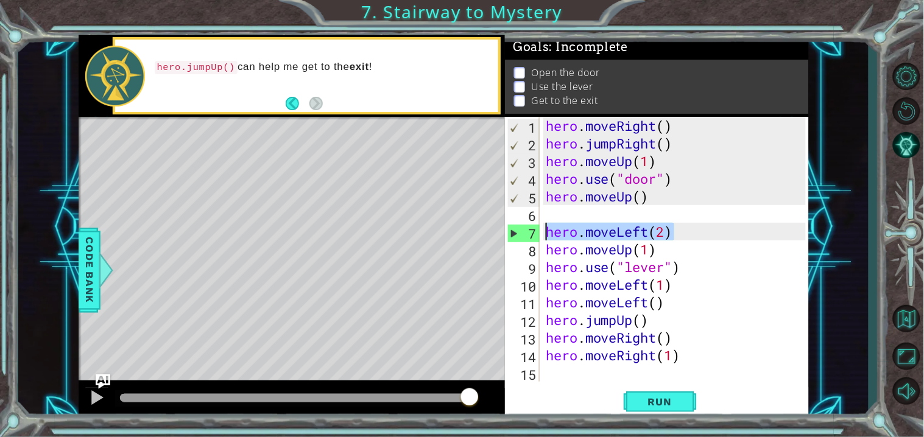
drag, startPoint x: 684, startPoint y: 233, endPoint x: 541, endPoint y: 239, distance: 143.3
click at [541, 239] on div "hero.moveLeft(2) 1 2 3 4 5 6 7 8 9 10 11 12 13 14 15 hero . moveRight ( ) hero …" at bounding box center [655, 249] width 300 height 265
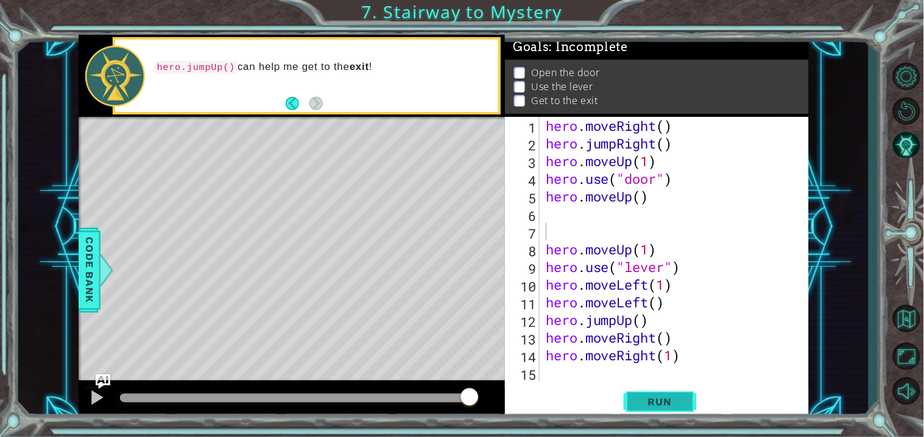
click at [643, 406] on span "Run" at bounding box center [660, 402] width 48 height 12
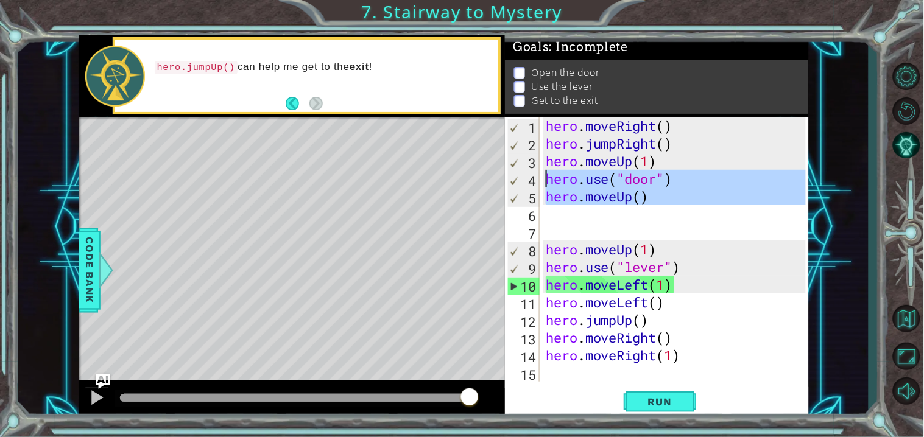
drag, startPoint x: 654, startPoint y: 216, endPoint x: 546, endPoint y: 181, distance: 113.3
click at [546, 181] on div "hero . moveRight ( ) hero . jumpRight ( ) hero . moveUp ( 1 ) hero . use ( "doo…" at bounding box center [677, 267] width 269 height 300
type textarea "hero.use("door") hero.moveUp()"
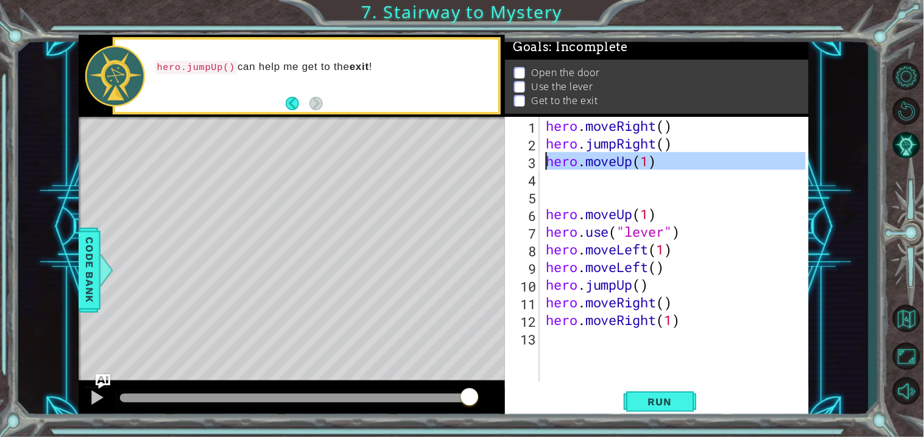
drag, startPoint x: 672, startPoint y: 175, endPoint x: 544, endPoint y: 165, distance: 128.3
click at [544, 165] on div "hero . moveRight ( ) hero . jumpRight ( ) hero . moveUp ( 1 ) hero . moveUp ( 1…" at bounding box center [677, 267] width 269 height 300
type textarea "hero.moveUp(1)"
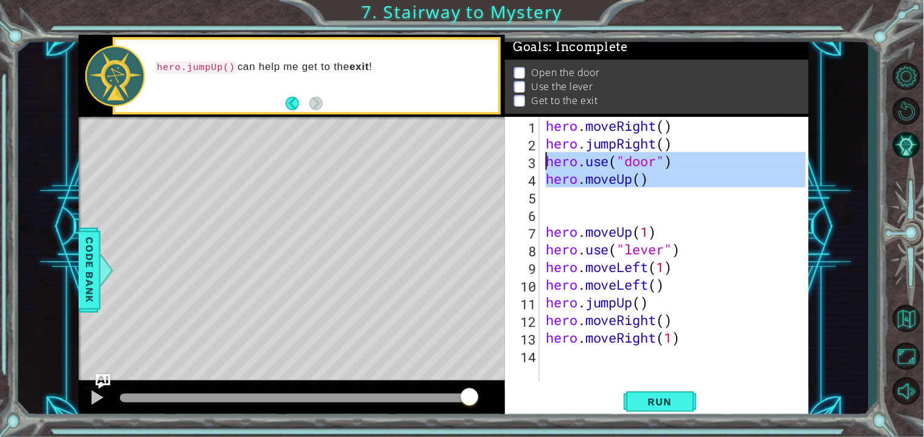
drag, startPoint x: 677, startPoint y: 197, endPoint x: 547, endPoint y: 163, distance: 134.1
click at [547, 163] on div "hero . moveRight ( ) hero . jumpRight ( ) hero . use ( "door" ) hero . moveUp (…" at bounding box center [677, 267] width 269 height 300
type textarea "hero.use("door") hero.moveUp()"
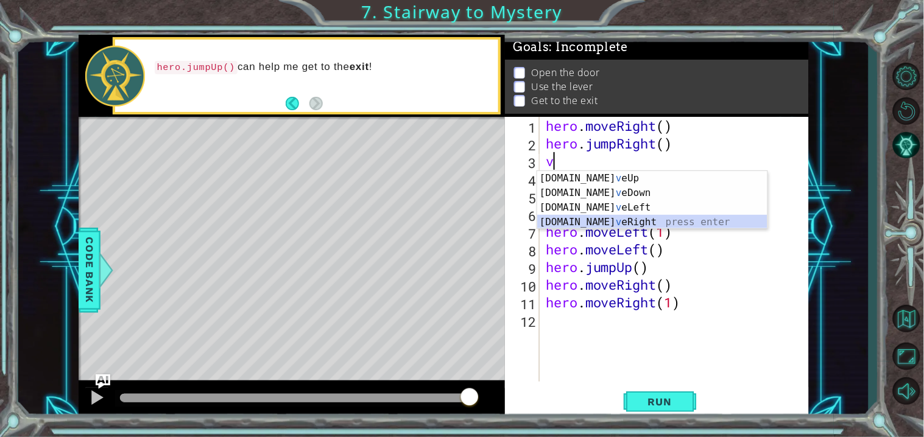
click at [620, 220] on div "[DOMAIN_NAME] v eUp press enter [DOMAIN_NAME] v eDown press enter [DOMAIN_NAME]…" at bounding box center [652, 215] width 230 height 88
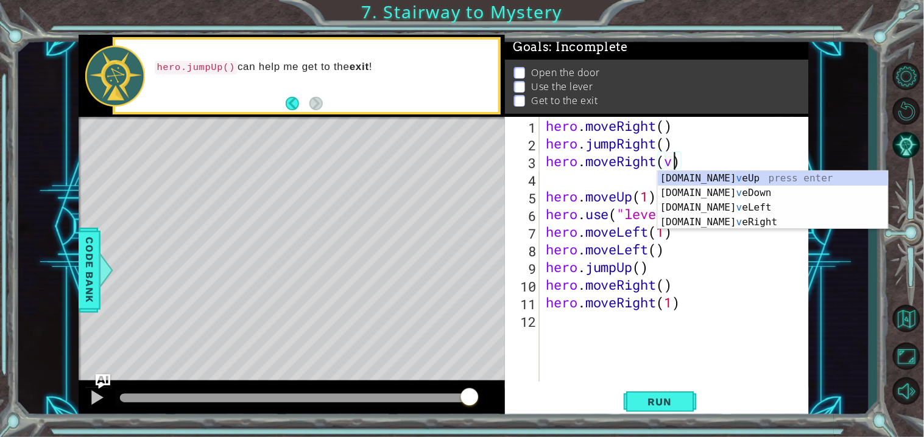
scroll to position [0, 5]
click at [669, 400] on span "Run" at bounding box center [660, 402] width 48 height 12
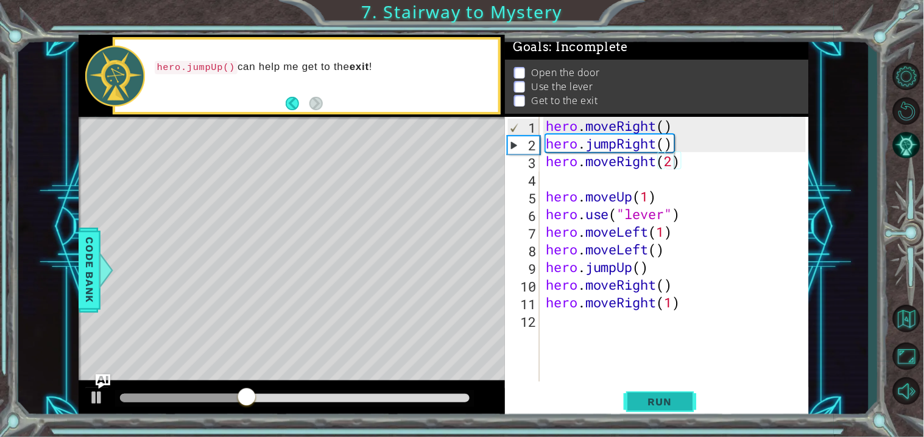
click at [664, 400] on span "Run" at bounding box center [660, 402] width 48 height 12
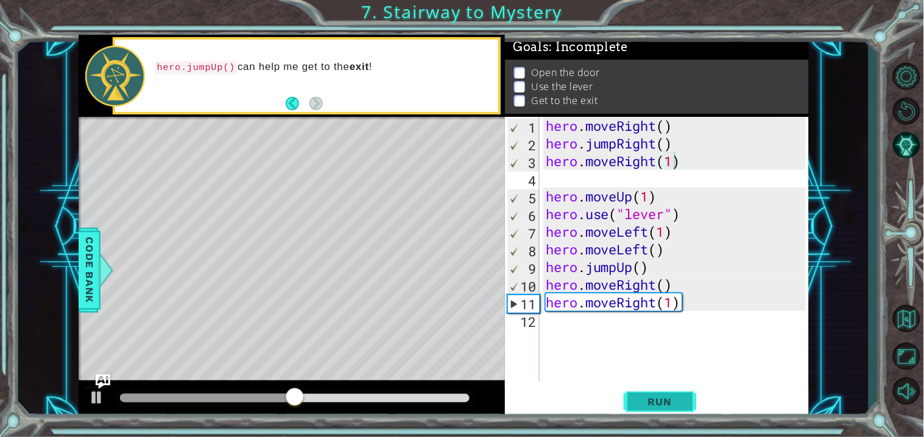
click at [661, 399] on span "Run" at bounding box center [660, 402] width 48 height 12
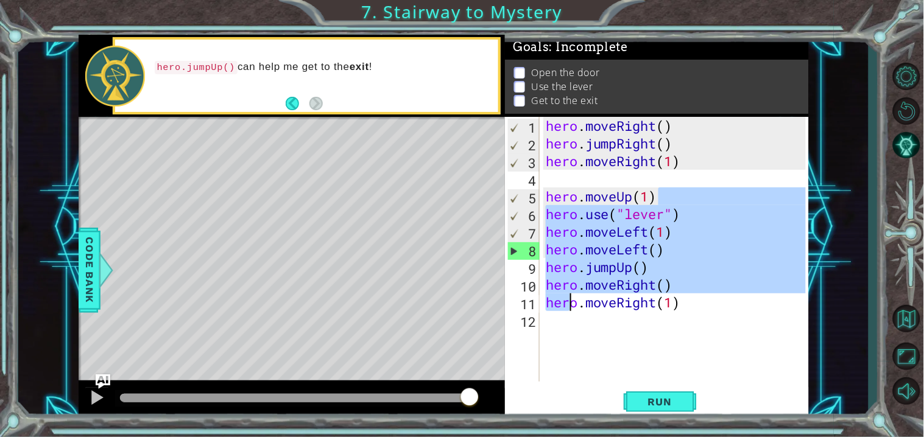
drag, startPoint x: 672, startPoint y: 188, endPoint x: 571, endPoint y: 312, distance: 160.2
click at [570, 313] on div "hero . moveRight ( ) hero . jumpRight ( ) hero . moveRight ( 1 ) hero . moveUp …" at bounding box center [677, 267] width 269 height 300
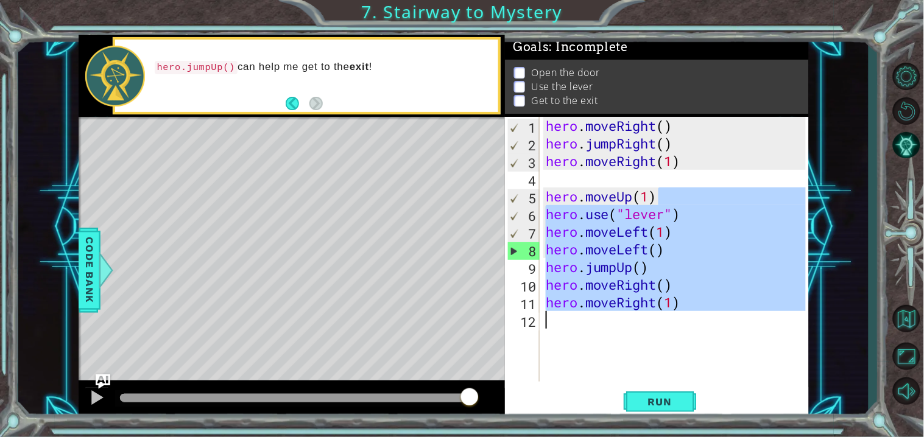
scroll to position [0, 4]
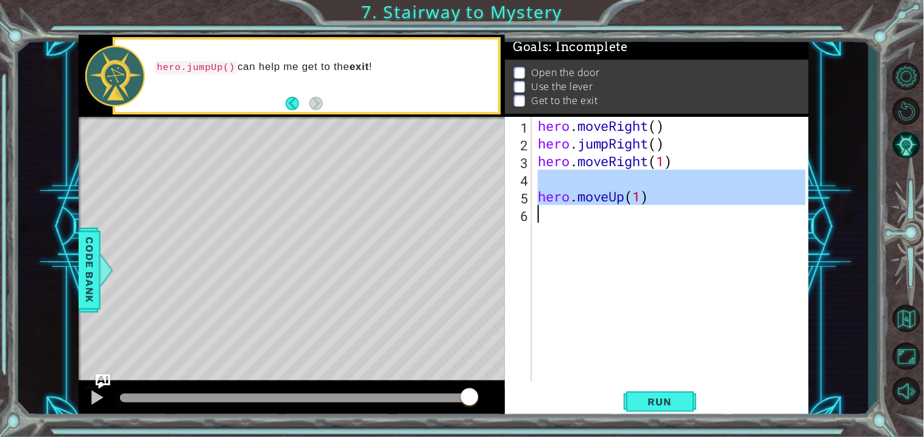
drag, startPoint x: 695, startPoint y: 172, endPoint x: 569, endPoint y: 219, distance: 134.5
click at [569, 219] on div "hero . moveRight ( ) hero . jumpRight ( ) hero . moveRight ( 1 ) hero . moveUp …" at bounding box center [673, 267] width 277 height 300
type textarea "hero.moveUp(1)"
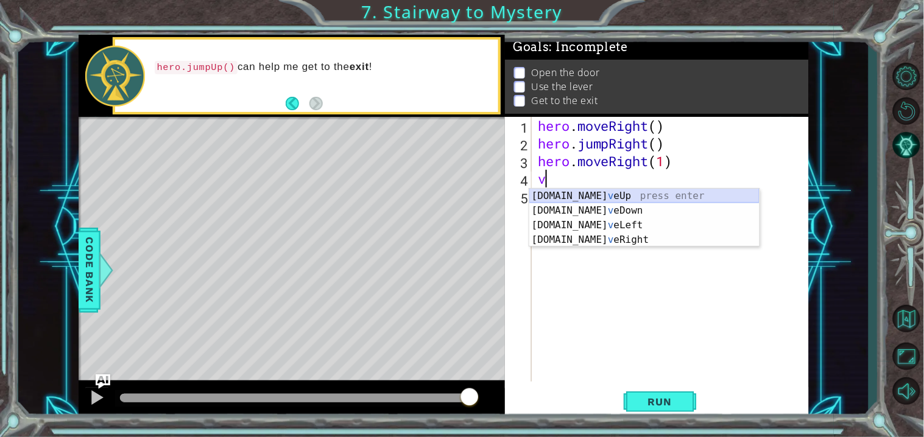
click at [605, 196] on div "[DOMAIN_NAME] v eUp press enter [DOMAIN_NAME] v eDown press enter [DOMAIN_NAME]…" at bounding box center [644, 233] width 230 height 88
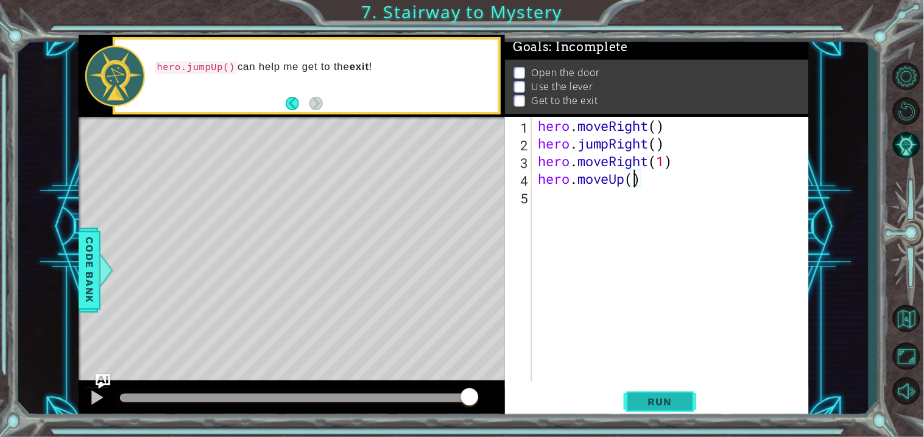
type textarea "hero.moveUp()"
click at [635, 394] on button "Run" at bounding box center [660, 402] width 73 height 30
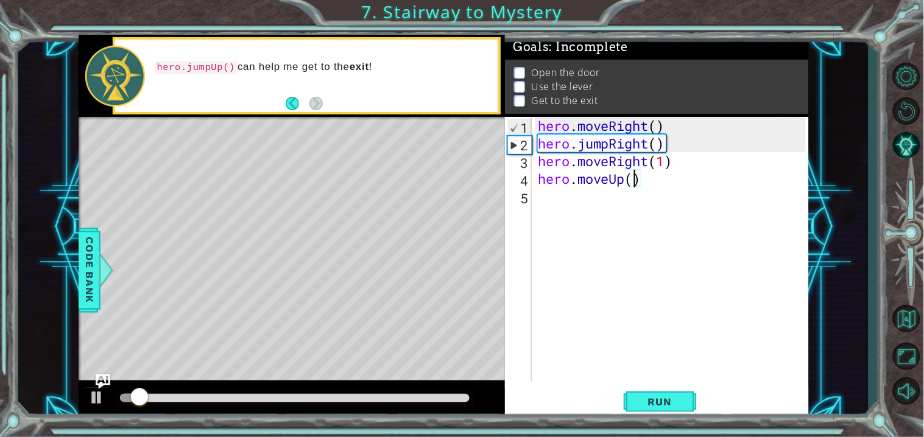
click at [594, 210] on div "hero . moveRight ( ) hero . jumpRight ( ) hero . moveRight ( 1 ) hero . moveUp …" at bounding box center [673, 267] width 277 height 300
type textarea "v"
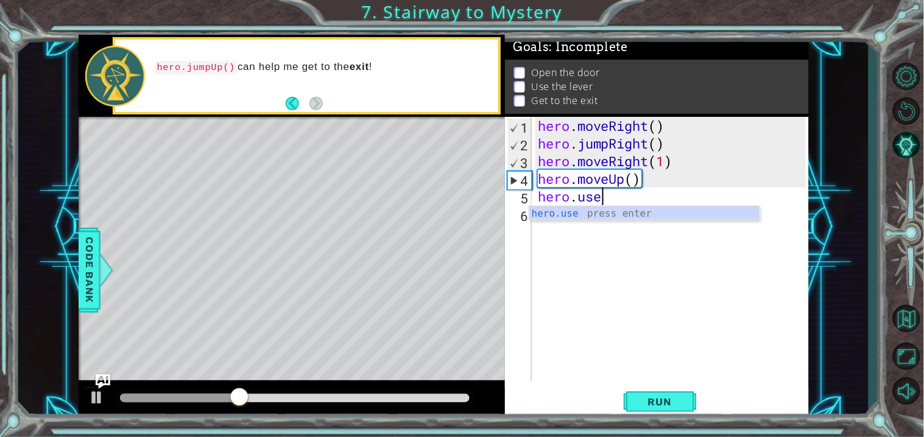
scroll to position [0, 2]
click at [750, 212] on div "hero.use press enter" at bounding box center [644, 228] width 230 height 44
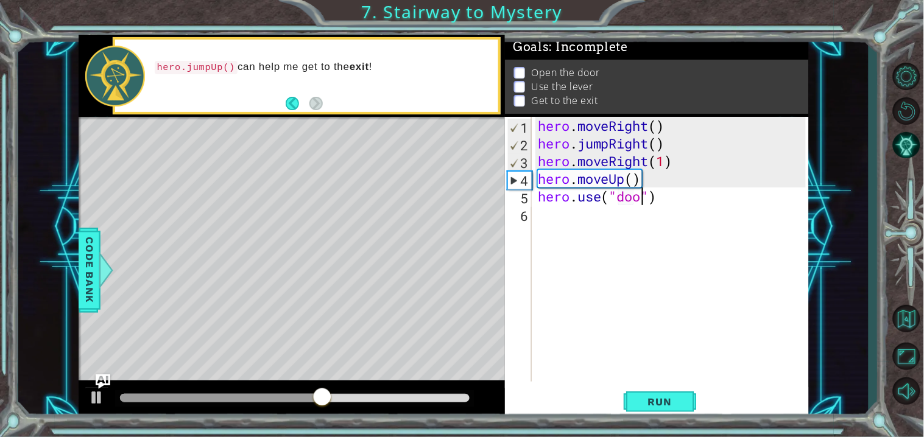
type textarea "hero.use("door")"
click at [574, 219] on div "hero . moveRight ( ) hero . jumpRight ( ) hero . moveRight ( 1 ) hero . moveUp …" at bounding box center [673, 267] width 277 height 300
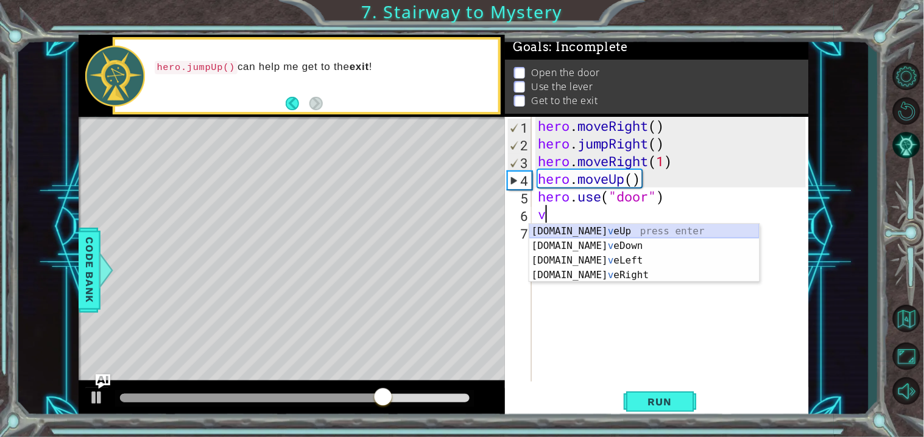
click at [596, 234] on div "[DOMAIN_NAME] v eUp press enter [DOMAIN_NAME] v eDown press enter [DOMAIN_NAME]…" at bounding box center [644, 268] width 230 height 88
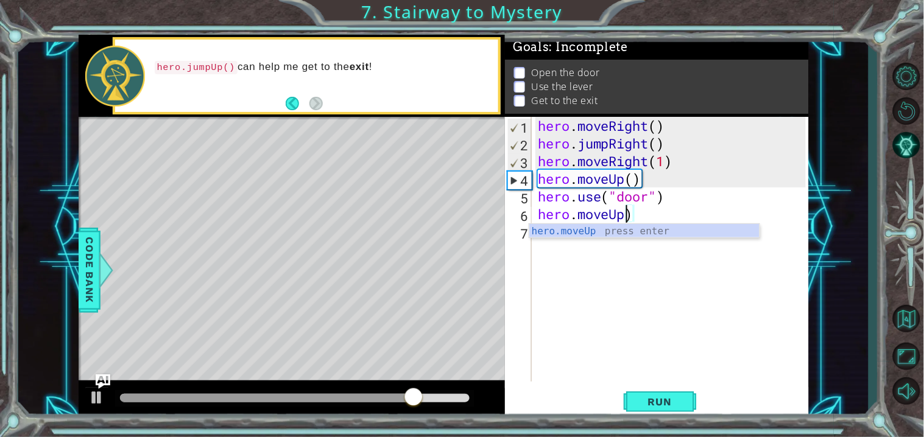
scroll to position [0, 3]
click at [677, 235] on div "hero.moveUp press enter" at bounding box center [644, 246] width 230 height 44
type textarea "hero.moveUp(1)"
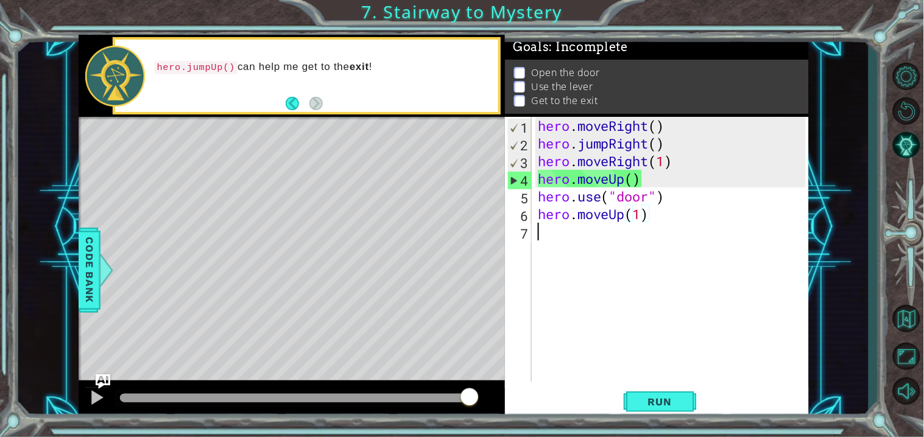
click at [686, 264] on div "hero . moveRight ( ) hero . jumpRight ( ) hero . moveRight ( 1 ) hero . moveUp …" at bounding box center [673, 267] width 277 height 300
drag, startPoint x: 654, startPoint y: 409, endPoint x: 660, endPoint y: 401, distance: 9.9
click at [655, 407] on span "Run" at bounding box center [660, 402] width 48 height 12
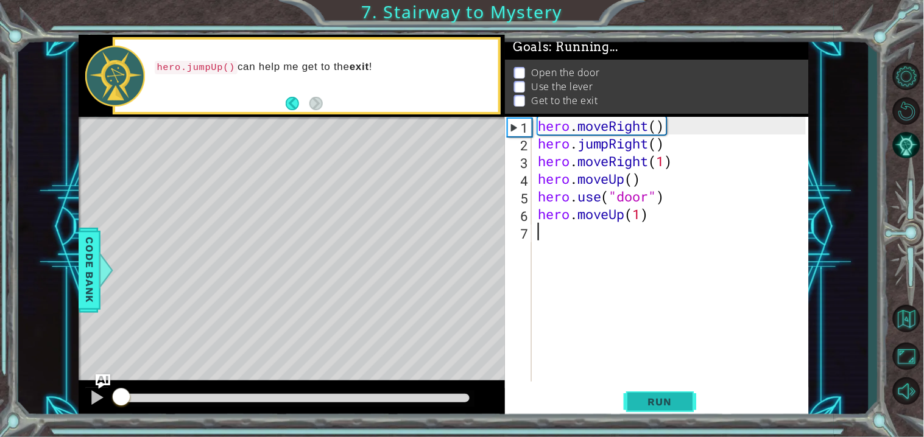
click at [660, 401] on span "Run" at bounding box center [660, 402] width 48 height 12
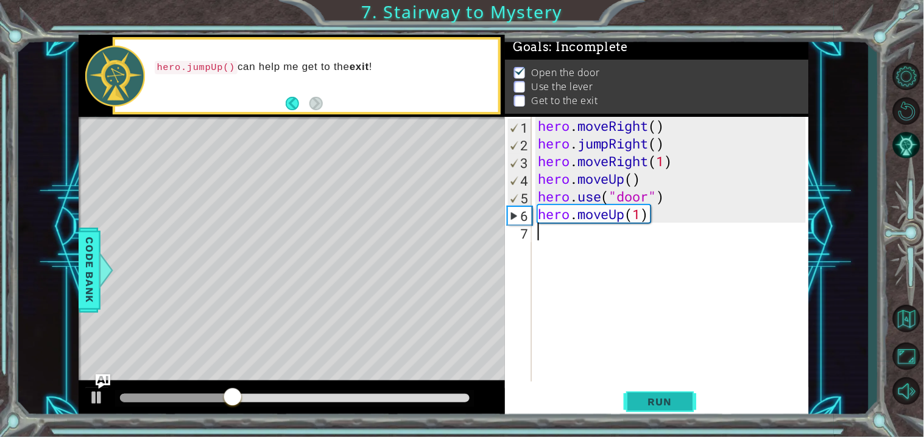
click at [638, 404] on span "Run" at bounding box center [660, 402] width 48 height 12
drag, startPoint x: 639, startPoint y: 220, endPoint x: 638, endPoint y: 226, distance: 6.2
click at [639, 220] on div "hero . moveRight ( ) hero . jumpRight ( ) hero . moveRight ( 1 ) hero . moveUp …" at bounding box center [673, 267] width 277 height 300
type textarea "hero.moveUp(2)"
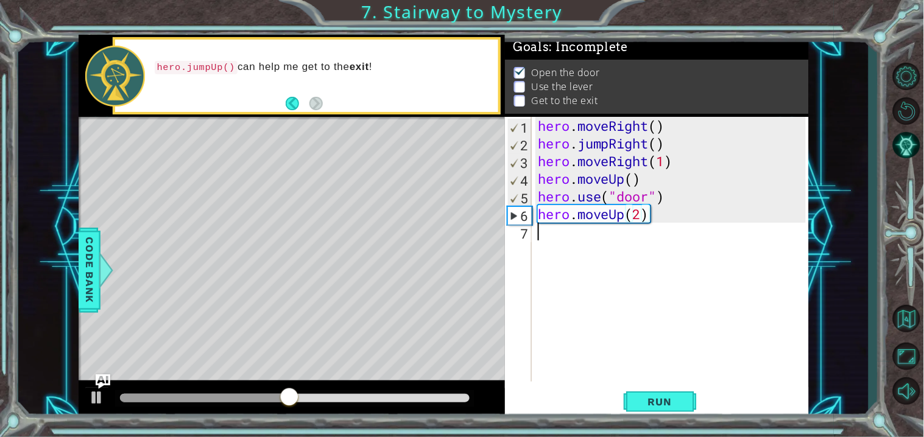
click at [573, 249] on div "hero . moveRight ( ) hero . jumpRight ( ) hero . moveRight ( 1 ) hero . moveUp …" at bounding box center [673, 267] width 277 height 300
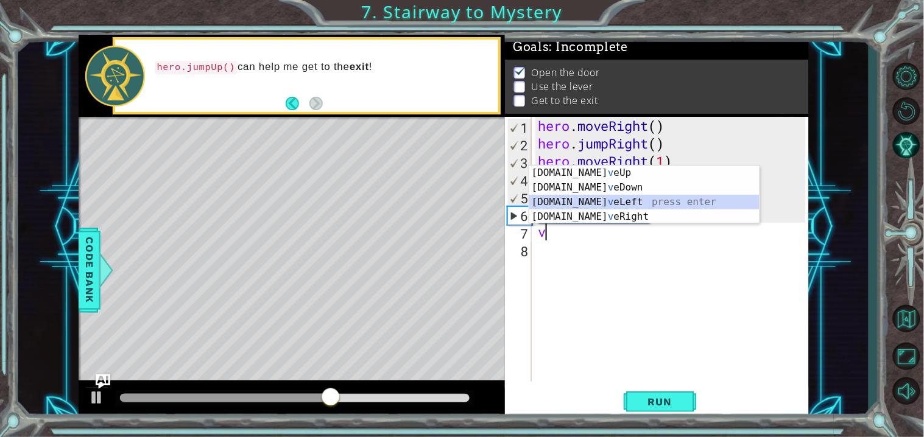
click at [584, 205] on div "[DOMAIN_NAME] v eUp press enter [DOMAIN_NAME] v eDown press enter [DOMAIN_NAME]…" at bounding box center [644, 210] width 230 height 88
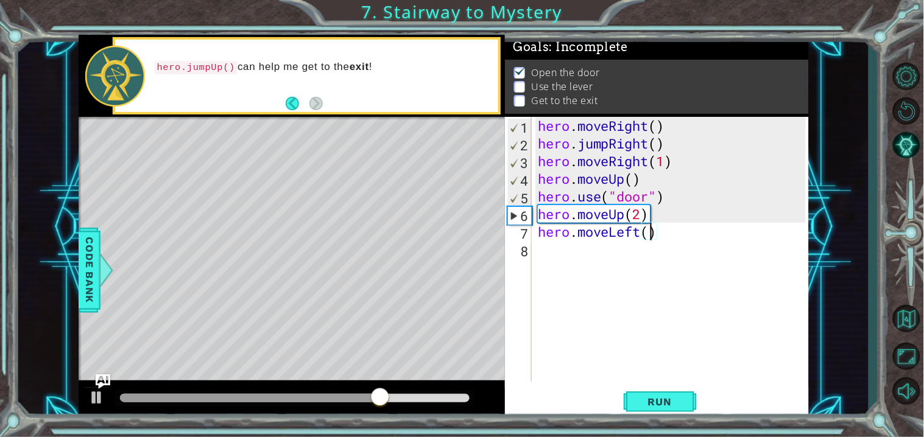
type textarea "hero.moveLeft(2)"
click at [555, 256] on div "hero . moveRight ( ) hero . jumpRight ( ) hero . moveRight ( 1 ) hero . moveUp …" at bounding box center [673, 267] width 277 height 300
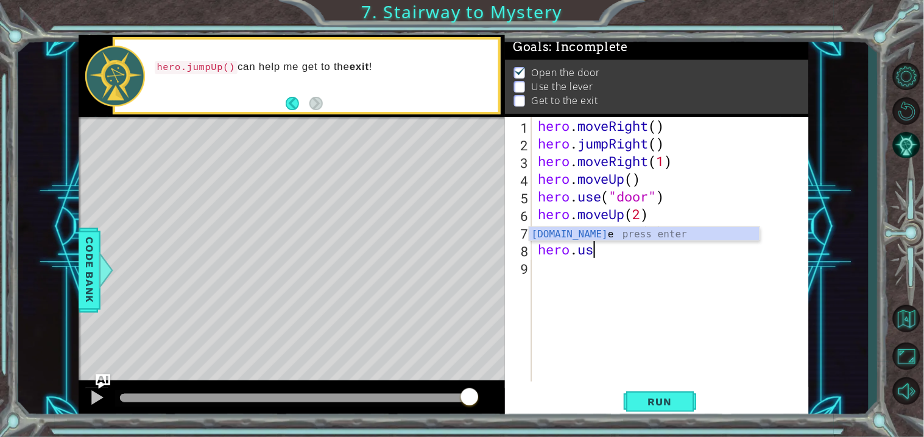
scroll to position [0, 2]
click at [580, 238] on div "hero.use press enter" at bounding box center [644, 249] width 230 height 44
type textarea "hero.use("lever")"
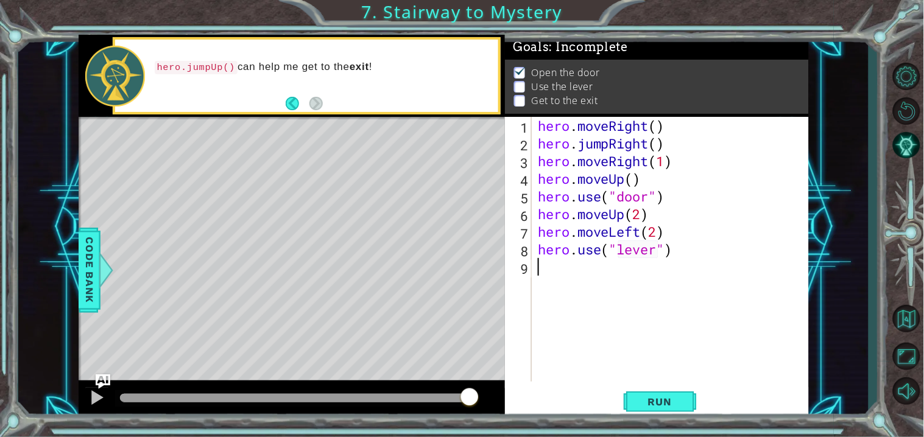
click at [591, 272] on div "hero . moveRight ( ) hero . jumpRight ( ) hero . moveRight ( 1 ) hero . moveUp …" at bounding box center [673, 267] width 277 height 300
click at [677, 406] on span "Run" at bounding box center [660, 402] width 48 height 12
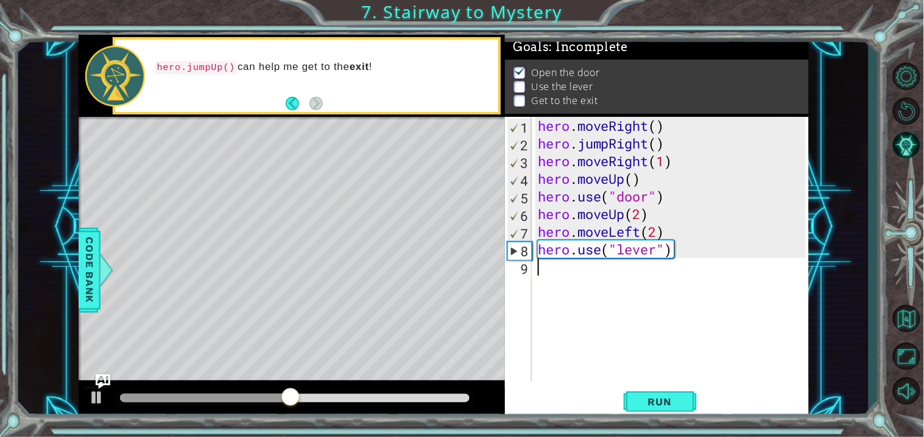
click at [659, 231] on div "hero . moveRight ( ) hero . jumpRight ( ) hero . moveRight ( 1 ) hero . moveUp …" at bounding box center [673, 267] width 277 height 300
type textarea "hero.moveLeft(1)"
click at [551, 274] on div "hero . moveRight ( ) hero . jumpRight ( ) hero . moveRight ( 1 ) hero . moveUp …" at bounding box center [673, 267] width 277 height 300
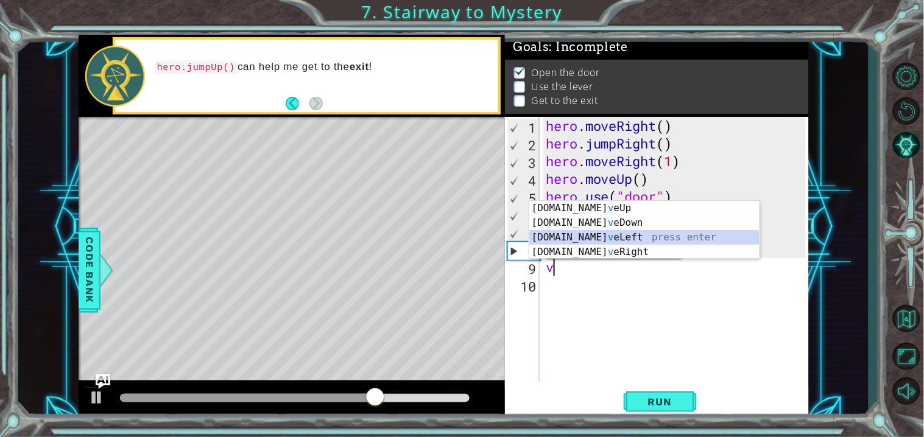
click at [582, 237] on div "[DOMAIN_NAME] v eUp press enter [DOMAIN_NAME] v eDown press enter [DOMAIN_NAME]…" at bounding box center [644, 245] width 230 height 88
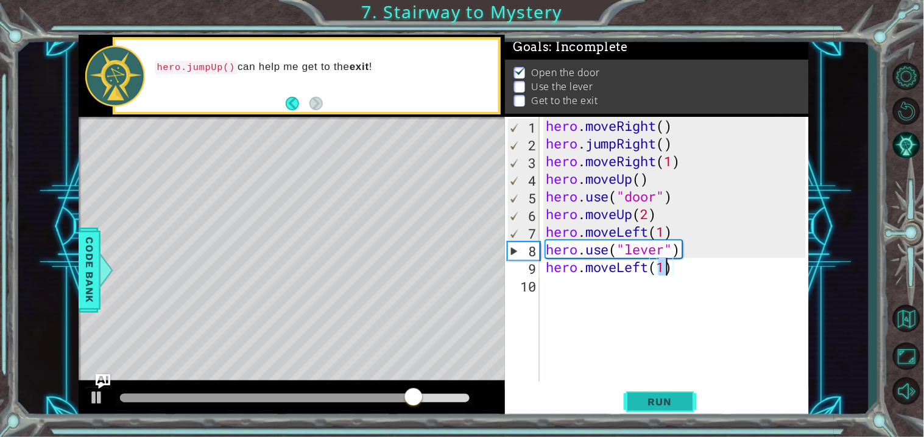
click at [644, 404] on span "Run" at bounding box center [660, 402] width 48 height 12
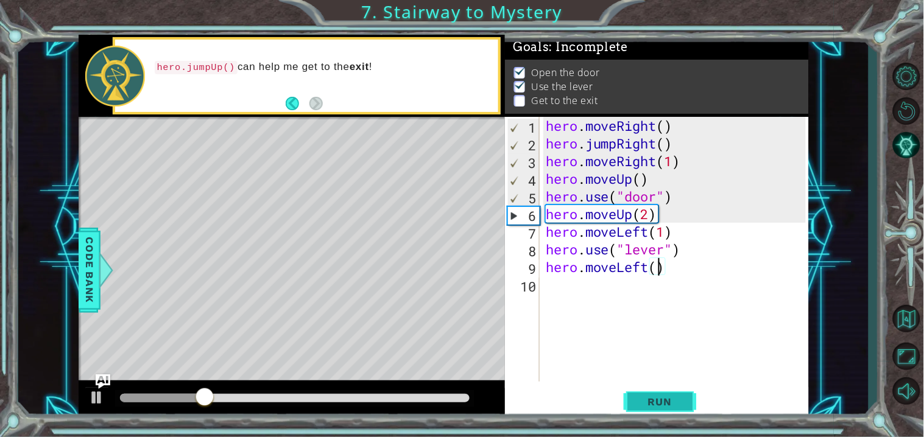
type textarea "hero.moveLeft(2)"
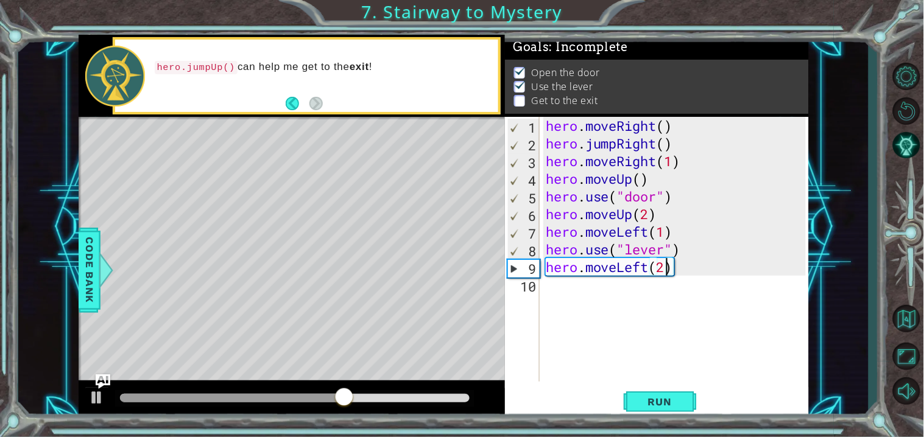
click at [563, 298] on div "hero . moveRight ( ) hero . jumpRight ( ) hero . moveRight ( 1 ) hero . moveUp …" at bounding box center [677, 267] width 269 height 300
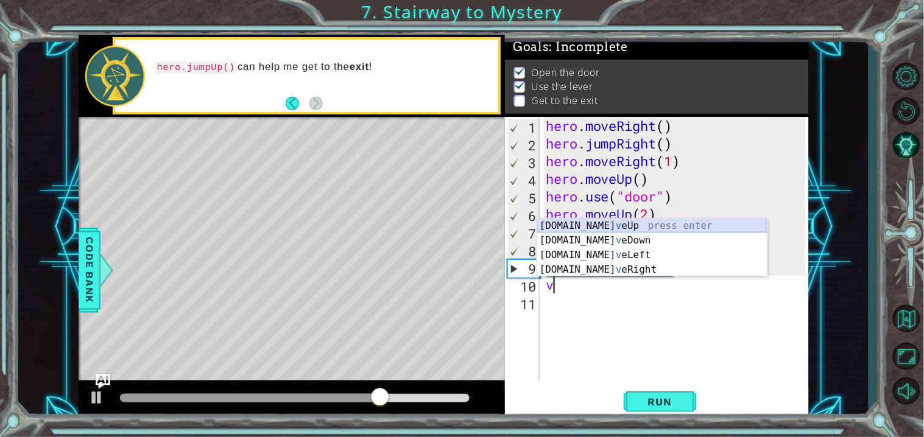
click at [579, 225] on div "[DOMAIN_NAME] v eUp press enter [DOMAIN_NAME] v eDown press enter [DOMAIN_NAME]…" at bounding box center [652, 263] width 230 height 88
type textarea "hero.moveUp(1)"
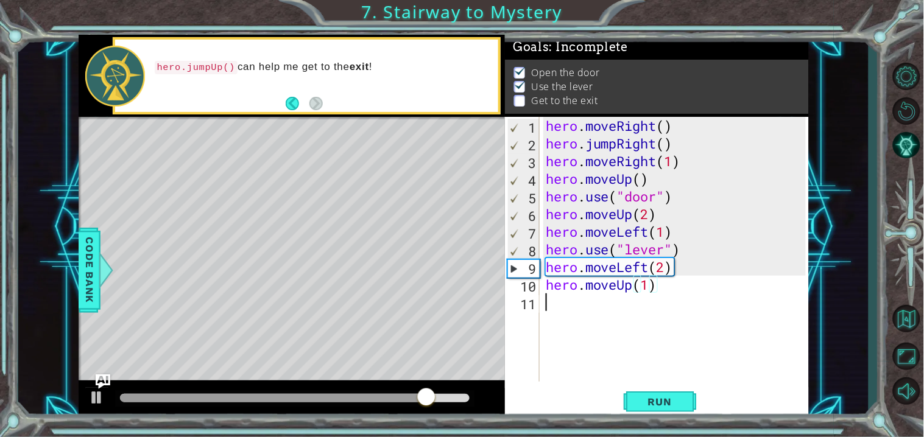
click at [595, 304] on div "hero . moveRight ( ) hero . jumpRight ( ) hero . moveRight ( 1 ) hero . moveUp …" at bounding box center [677, 267] width 269 height 300
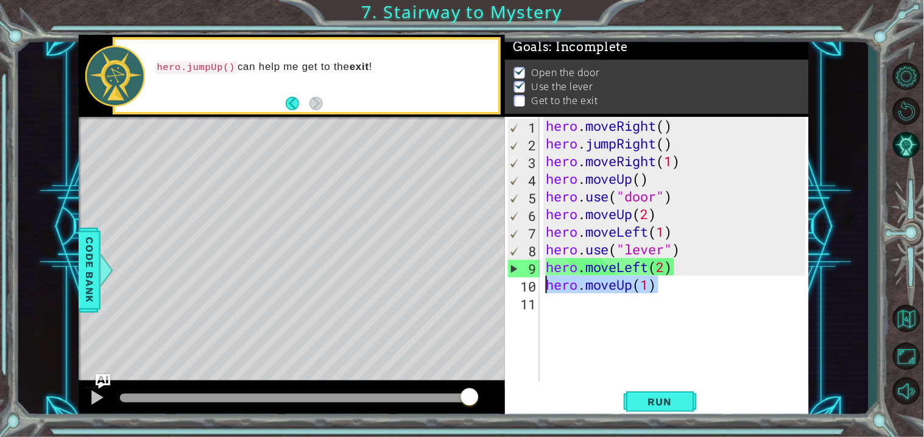
drag, startPoint x: 662, startPoint y: 287, endPoint x: 545, endPoint y: 287, distance: 116.9
click at [545, 287] on div "hero . moveRight ( ) hero . jumpRight ( ) hero . moveRight ( 1 ) hero . moveUp …" at bounding box center [677, 267] width 269 height 300
type textarea "hero.moveUp(1)"
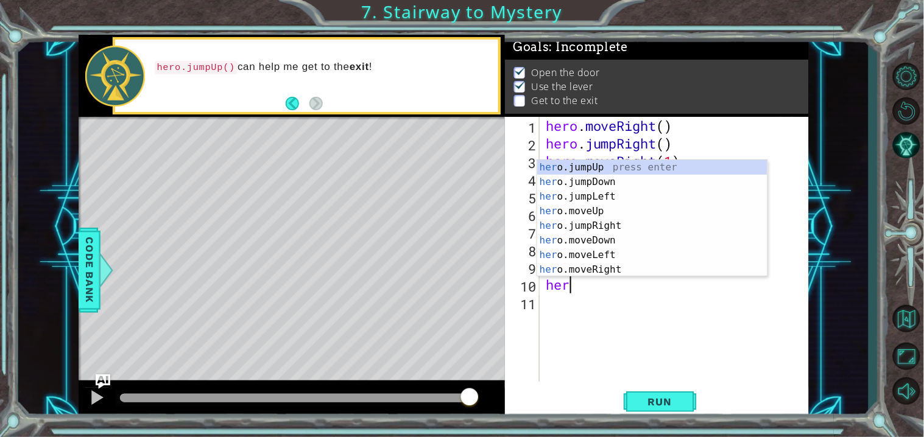
type textarea "hero"
click at [596, 164] on div "hero .jumpUp press enter hero .jumpDown press enter hero .jumpLeft press enter …" at bounding box center [652, 233] width 230 height 146
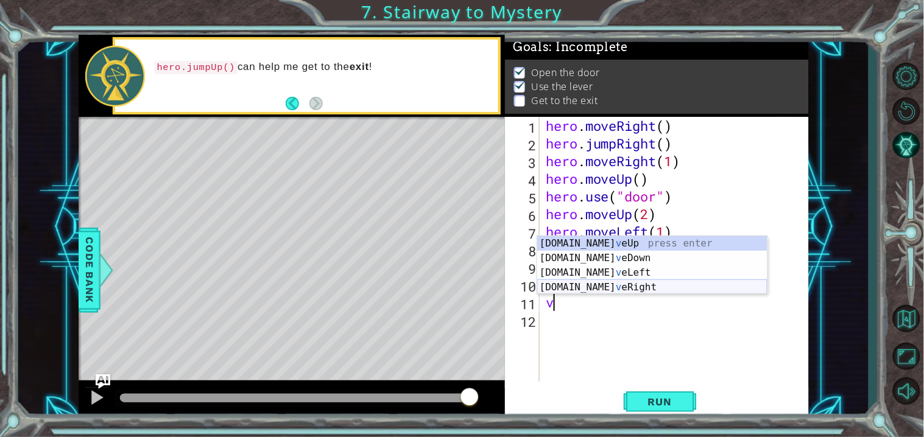
click at [617, 286] on div "[DOMAIN_NAME] v eUp press enter [DOMAIN_NAME] v eDown press enter [DOMAIN_NAME]…" at bounding box center [652, 280] width 230 height 88
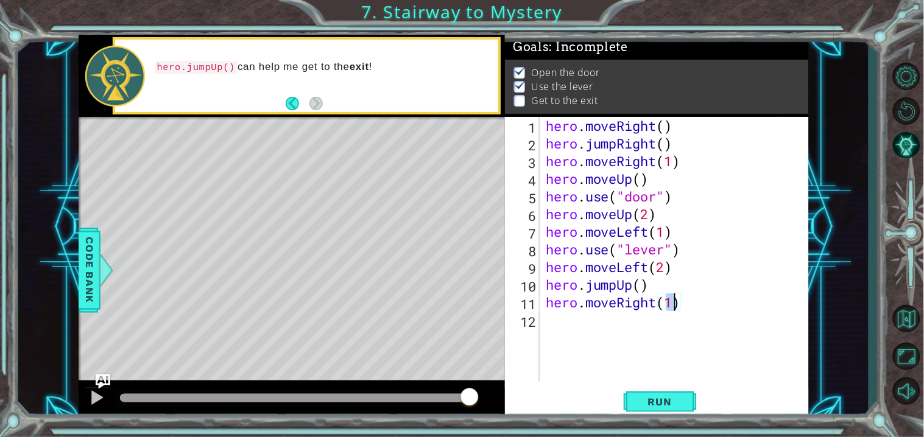
scroll to position [0, 5]
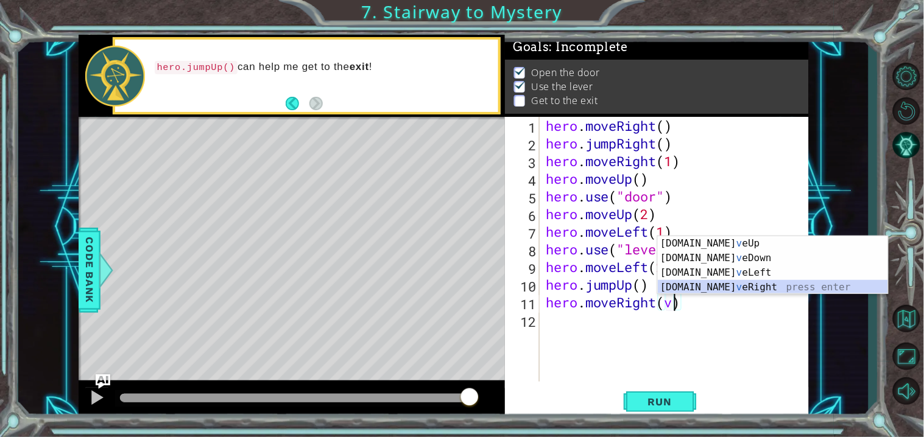
click at [696, 289] on div "[DOMAIN_NAME] v eUp press enter [DOMAIN_NAME] v eDown press enter [DOMAIN_NAME]…" at bounding box center [773, 280] width 230 height 88
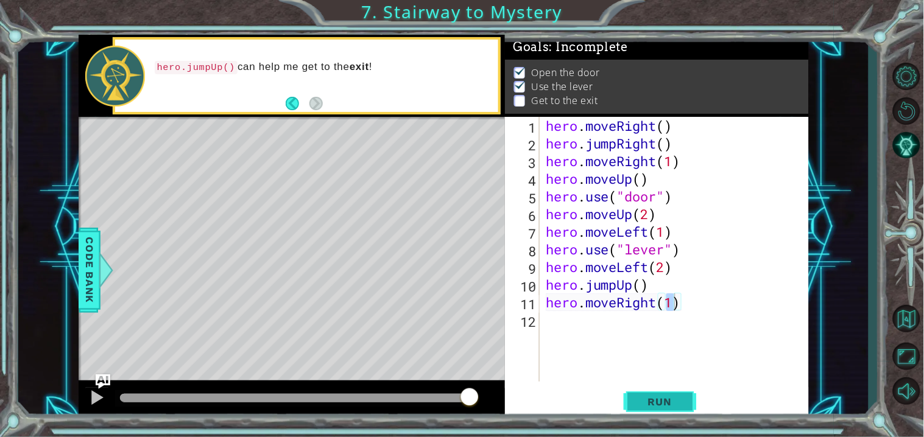
click at [664, 407] on span "Run" at bounding box center [660, 402] width 48 height 12
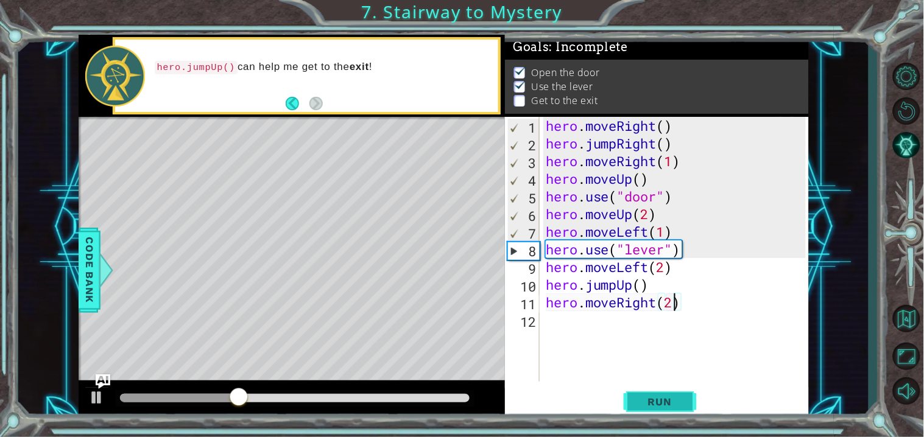
type textarea "hero.moveRight(2)"
click at [659, 392] on button "Run" at bounding box center [660, 402] width 73 height 30
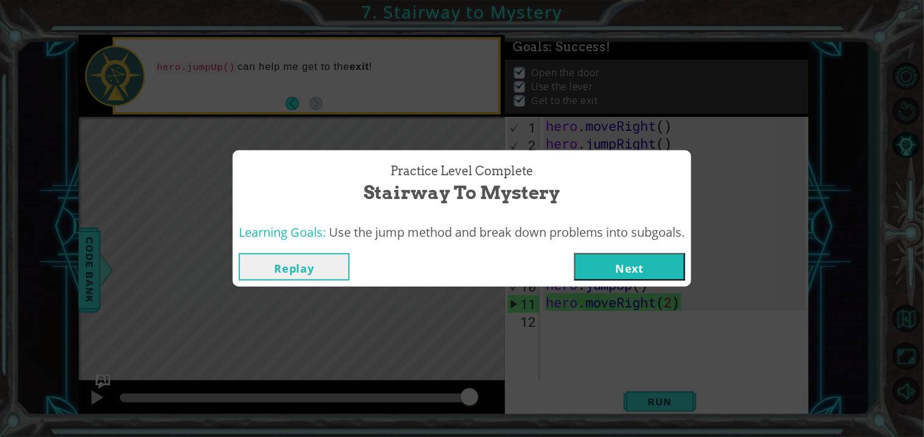
click at [596, 275] on button "Next" at bounding box center [629, 266] width 111 height 27
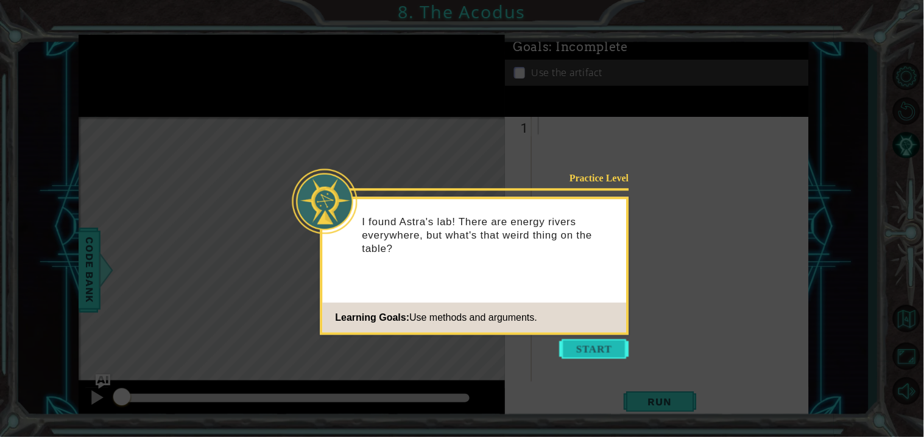
click at [560, 343] on button "Start" at bounding box center [594, 348] width 69 height 19
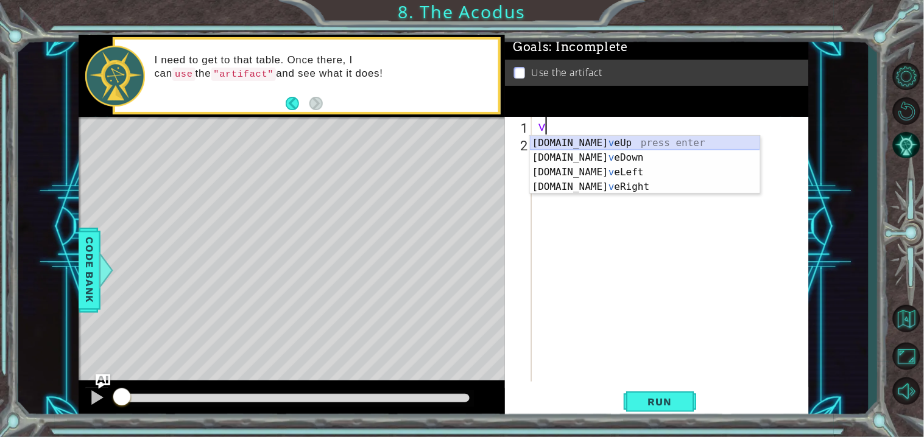
click at [602, 139] on div "[DOMAIN_NAME] v eUp press enter [DOMAIN_NAME] v eDown press enter [DOMAIN_NAME]…" at bounding box center [645, 180] width 230 height 88
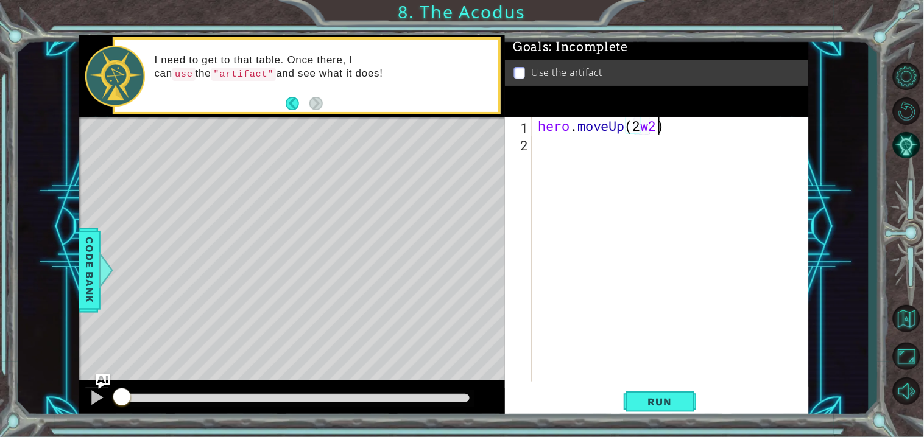
scroll to position [0, 4]
type textarea "hero.moveUp(2)"
click at [580, 151] on div "hero . moveUp ( 2 )" at bounding box center [673, 267] width 276 height 300
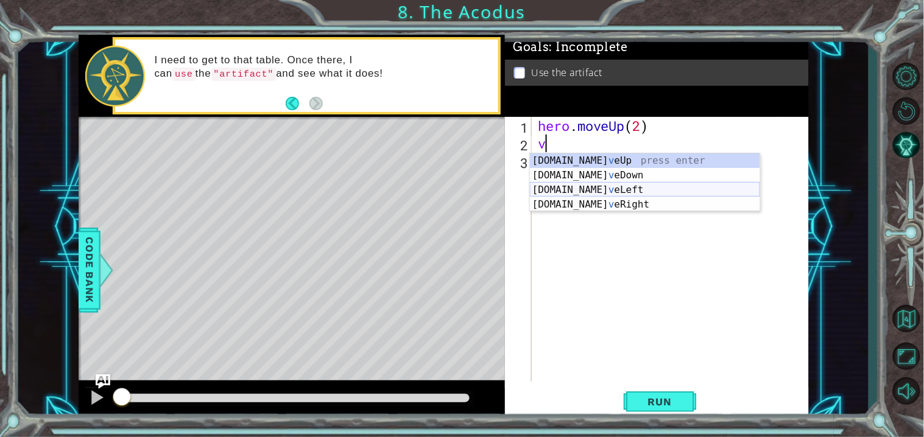
click at [643, 188] on div "[DOMAIN_NAME] v eUp press enter [DOMAIN_NAME] v eDown press enter [DOMAIN_NAME]…" at bounding box center [645, 197] width 230 height 88
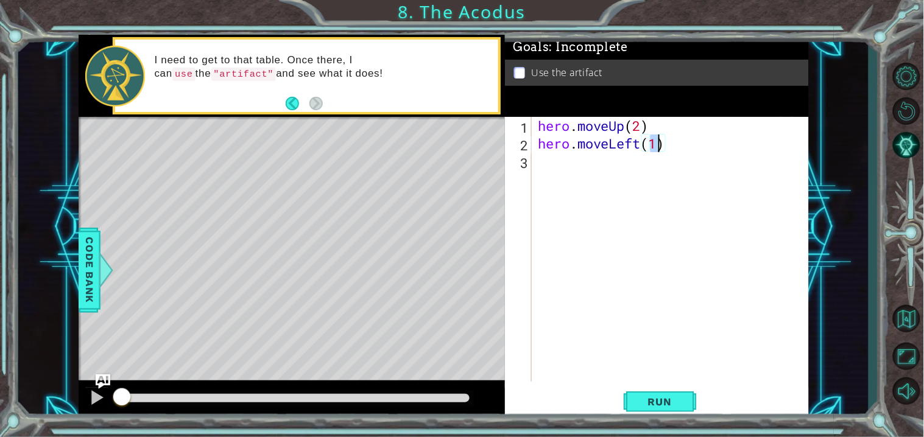
type textarea "hero.moveLeft()"
click at [693, 167] on div "hero . moveUp ( 2 ) hero . moveLeft ( )" at bounding box center [673, 267] width 276 height 300
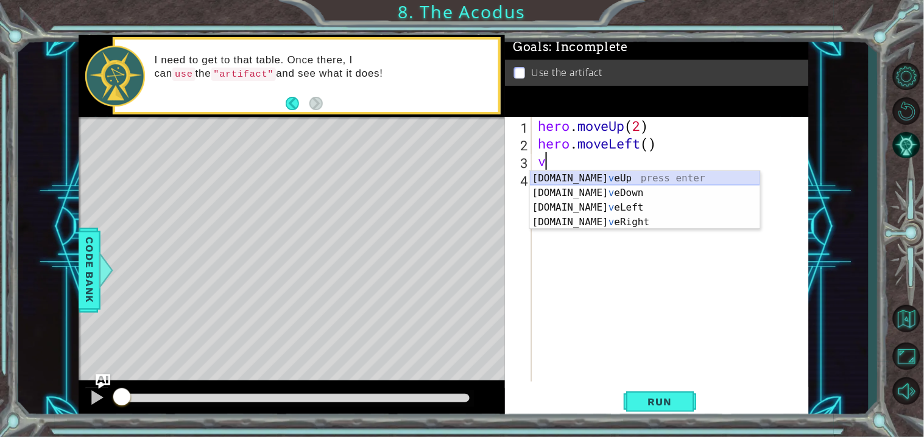
click at [625, 189] on div "[DOMAIN_NAME] v eUp press enter [DOMAIN_NAME] v eDown press enter [DOMAIN_NAME]…" at bounding box center [645, 215] width 230 height 88
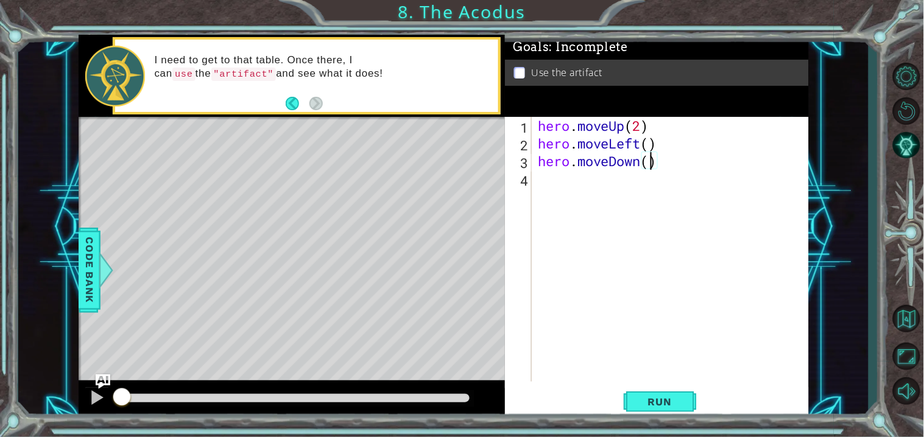
type textarea "hero.moveDown(2)"
click at [630, 173] on div "hero . moveUp ( 2 ) hero . moveLeft ( ) hero . moveDown ( 2 )" at bounding box center [673, 267] width 276 height 300
type textarea "v"
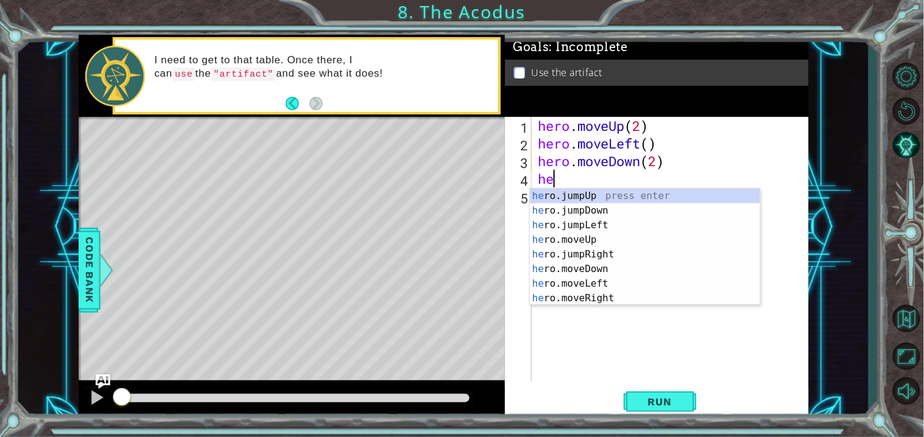
type textarea "her"
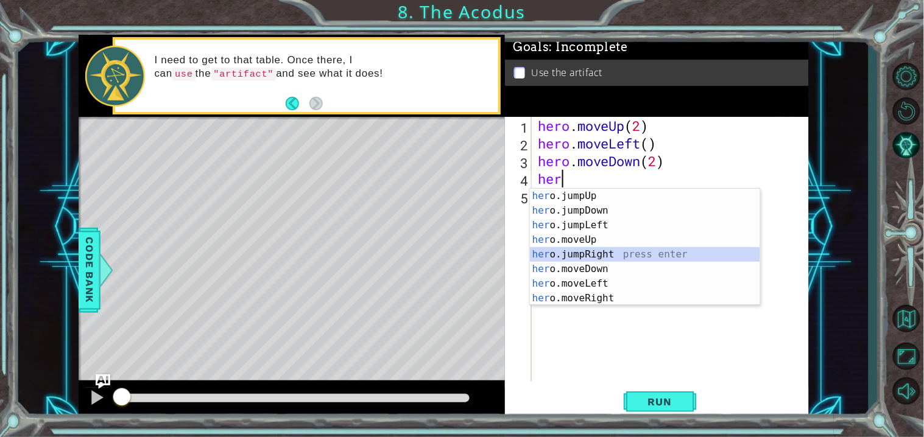
click at [613, 252] on div "her o.jumpUp press enter her o.jumpDown press enter her o.jumpLeft press enter …" at bounding box center [645, 262] width 230 height 146
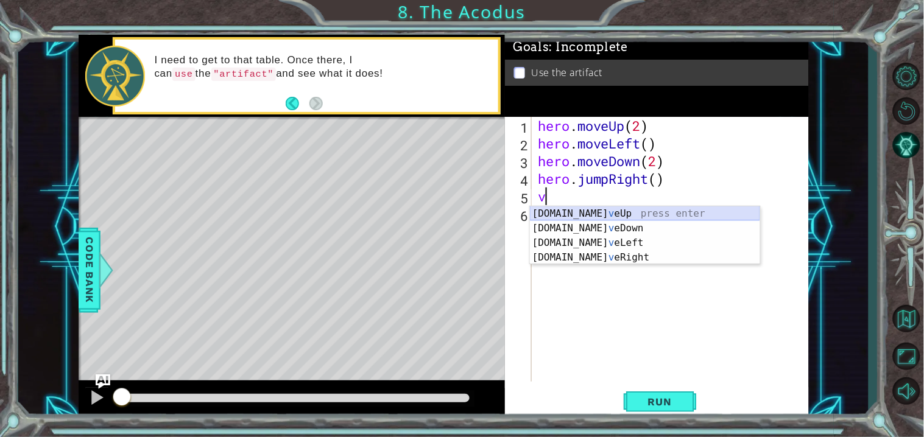
click at [583, 209] on div "[DOMAIN_NAME] v eUp press enter [DOMAIN_NAME] v eDown press enter [DOMAIN_NAME]…" at bounding box center [645, 250] width 230 height 88
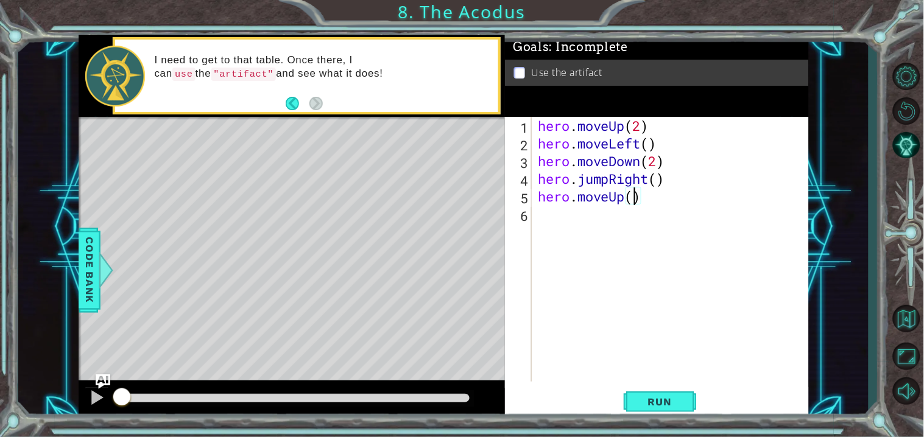
type textarea "hero.moveUp(2)"
click at [606, 233] on div "hero . moveUp ( 2 ) hero . moveLeft ( ) hero . moveDown ( 2 ) hero . jumpRight …" at bounding box center [673, 267] width 276 height 300
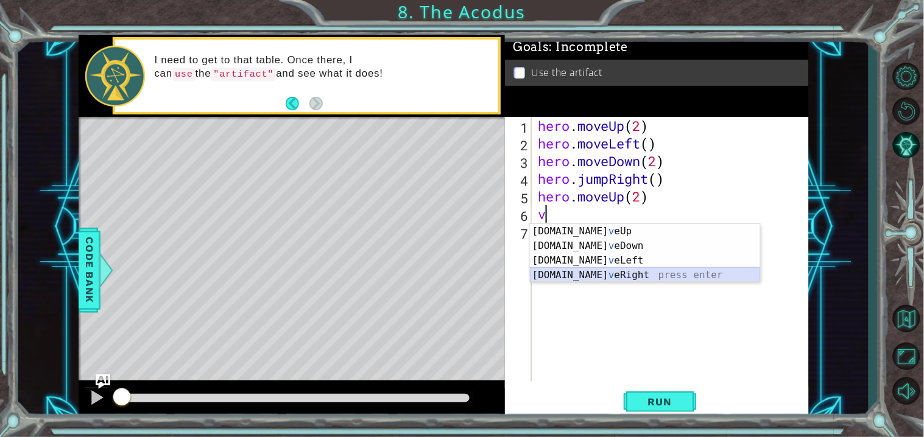
click at [644, 273] on div "[DOMAIN_NAME] v eUp press enter [DOMAIN_NAME] v eDown press enter [DOMAIN_NAME]…" at bounding box center [645, 268] width 230 height 88
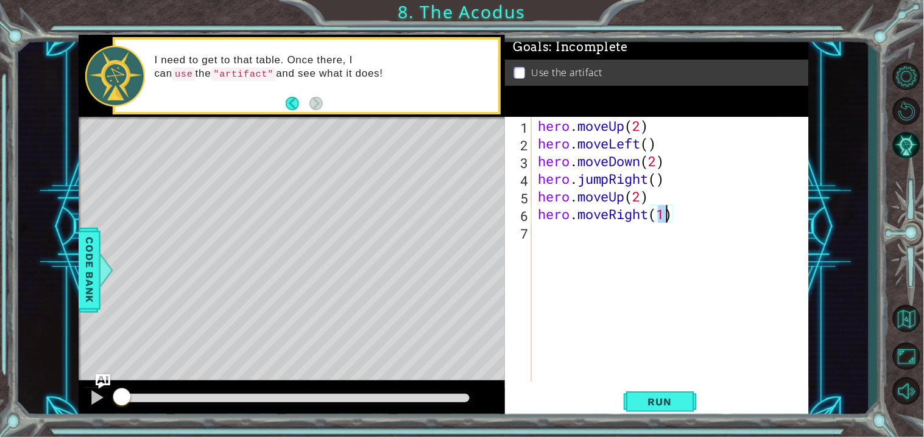
type textarea "hero.moveRight()"
click at [636, 241] on div "hero . moveUp ( 2 ) hero . moveLeft ( ) hero . moveDown ( 2 ) hero . jumpRight …" at bounding box center [673, 267] width 276 height 300
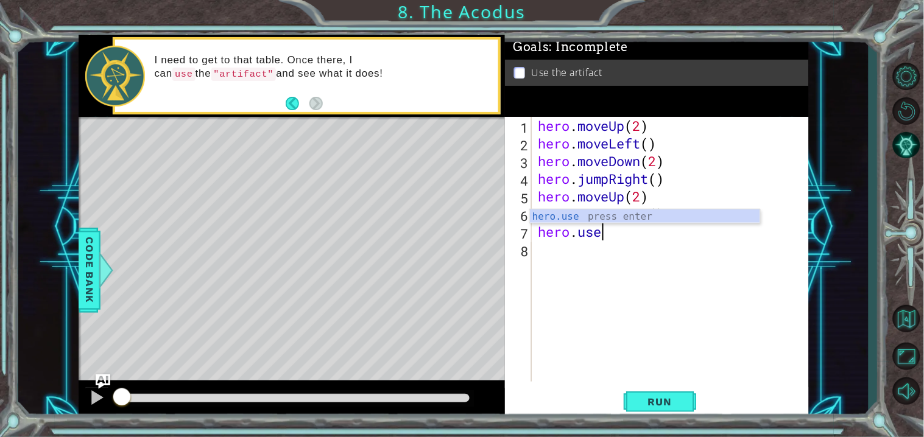
scroll to position [0, 2]
click at [602, 214] on div "hero.use press enter" at bounding box center [645, 232] width 230 height 44
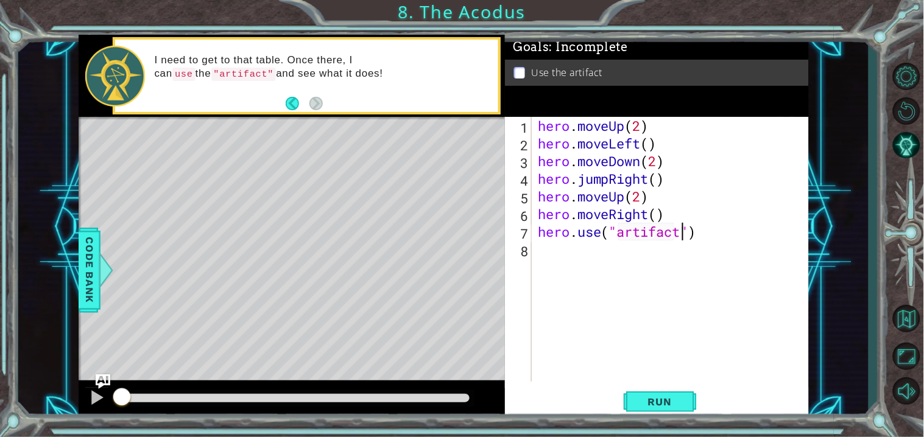
scroll to position [0, 7]
click at [670, 397] on span "Run" at bounding box center [660, 402] width 48 height 12
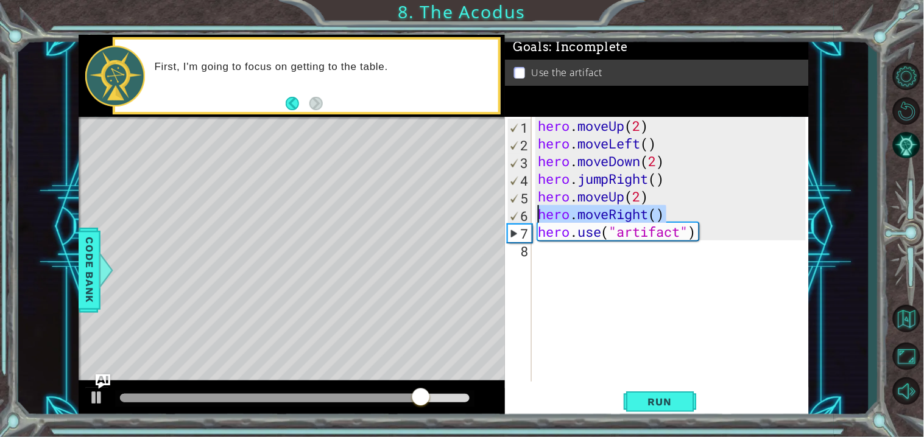
drag, startPoint x: 680, startPoint y: 219, endPoint x: 534, endPoint y: 210, distance: 146.5
click at [534, 210] on div "hero.use("artifact") 1 2 3 4 5 6 7 8 hero . moveUp ( 2 ) hero . moveLeft ( ) he…" at bounding box center [655, 249] width 300 height 265
type textarea "hero.moveRight()"
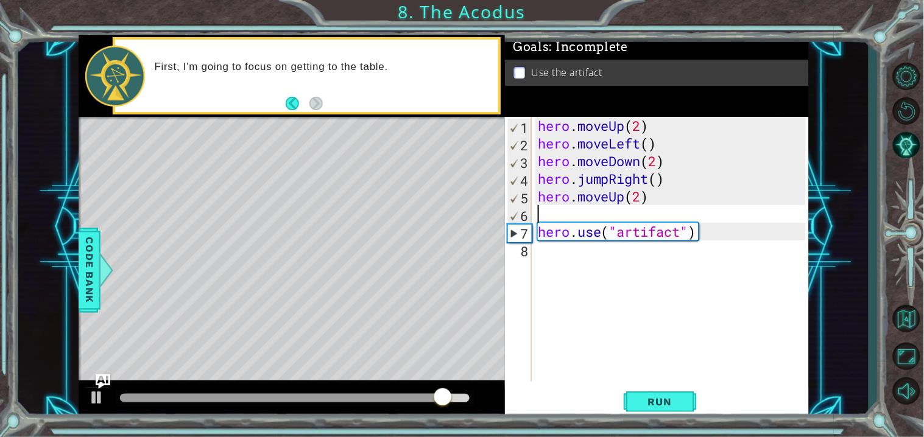
scroll to position [0, 0]
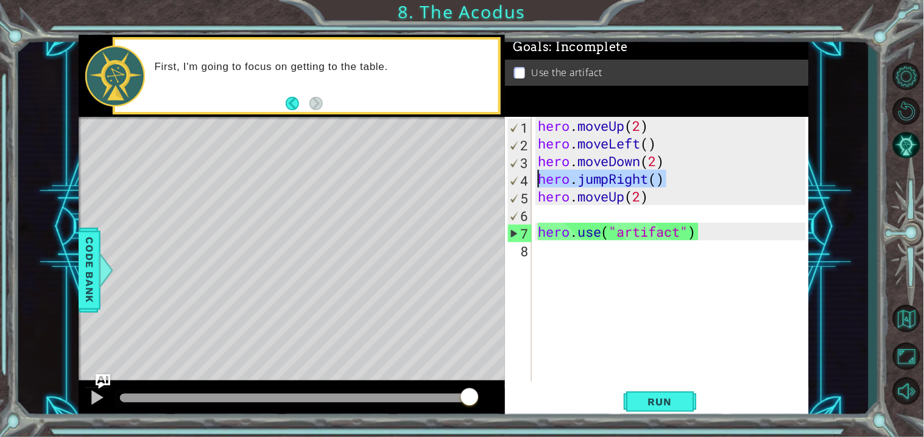
drag, startPoint x: 669, startPoint y: 185, endPoint x: 541, endPoint y: 176, distance: 128.2
click at [541, 176] on div "hero . moveUp ( 2 ) hero . moveLeft ( ) hero . moveDown ( 2 ) hero . jumpRight …" at bounding box center [673, 267] width 276 height 300
type textarea "hero.jumpRight()"
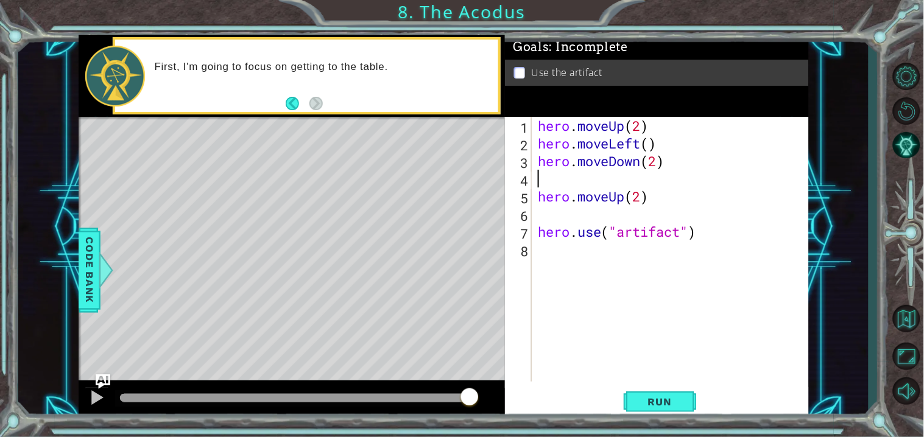
type textarea "v"
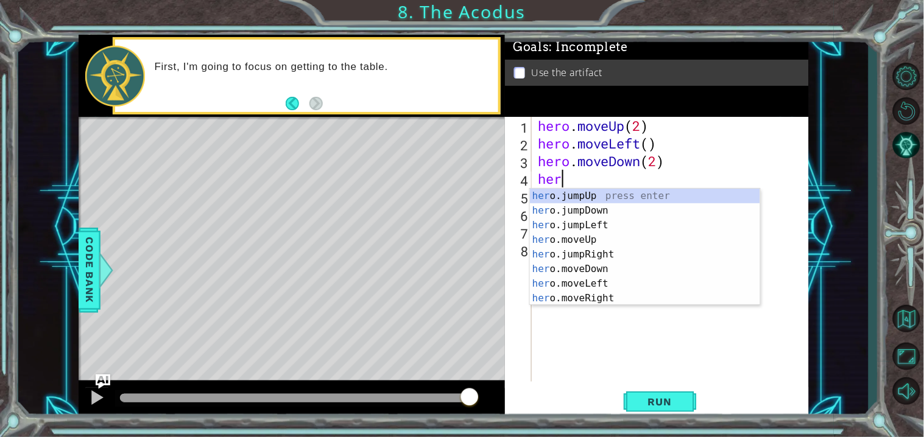
type textarea "hero"
click at [619, 227] on div "hero .jumpUp press enter hero .jumpDown press enter hero .jumpLeft press enter …" at bounding box center [645, 262] width 230 height 146
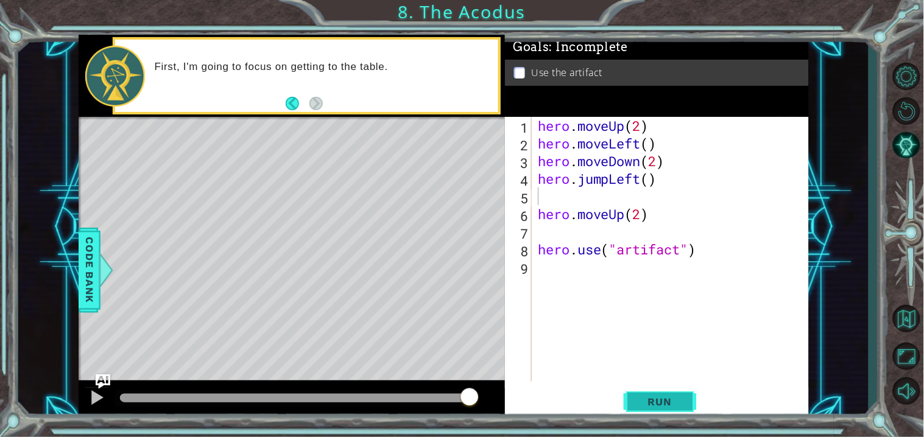
click at [647, 396] on span "Run" at bounding box center [660, 402] width 48 height 12
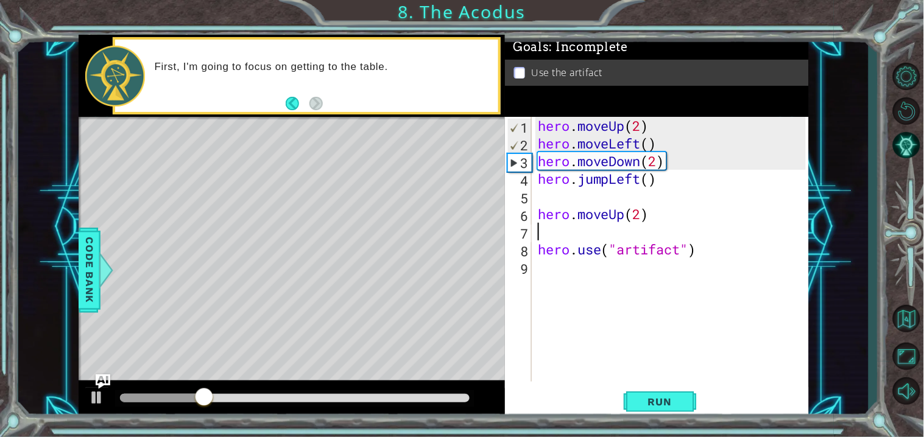
click at [555, 230] on div "hero . moveUp ( 2 ) hero . moveLeft ( ) hero . moveDown ( 2 ) hero . jumpLeft (…" at bounding box center [673, 267] width 276 height 300
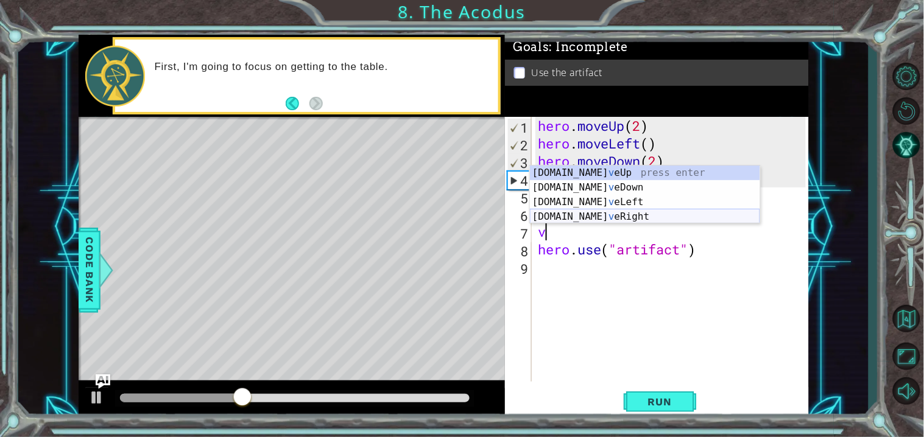
click at [622, 214] on div "[DOMAIN_NAME] v eUp press enter [DOMAIN_NAME] v eDown press enter [DOMAIN_NAME]…" at bounding box center [645, 210] width 230 height 88
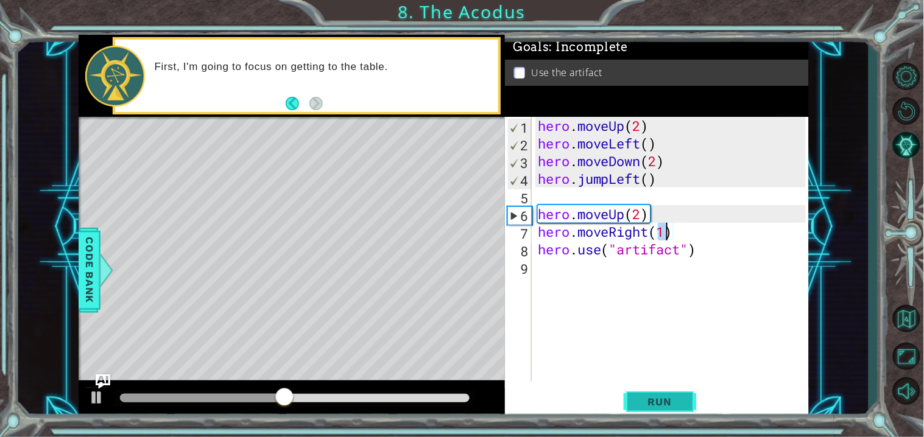
type textarea "hero.moveRight(1)"
click at [682, 407] on span "Run" at bounding box center [660, 402] width 48 height 12
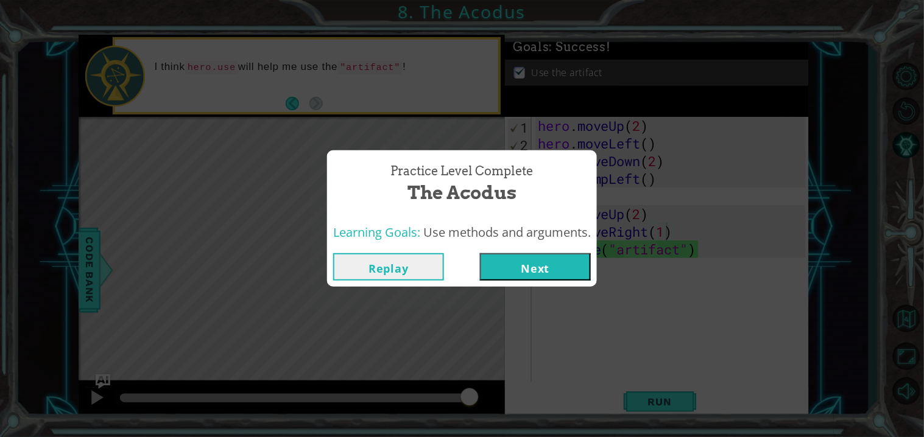
click at [548, 269] on button "Next" at bounding box center [535, 266] width 111 height 27
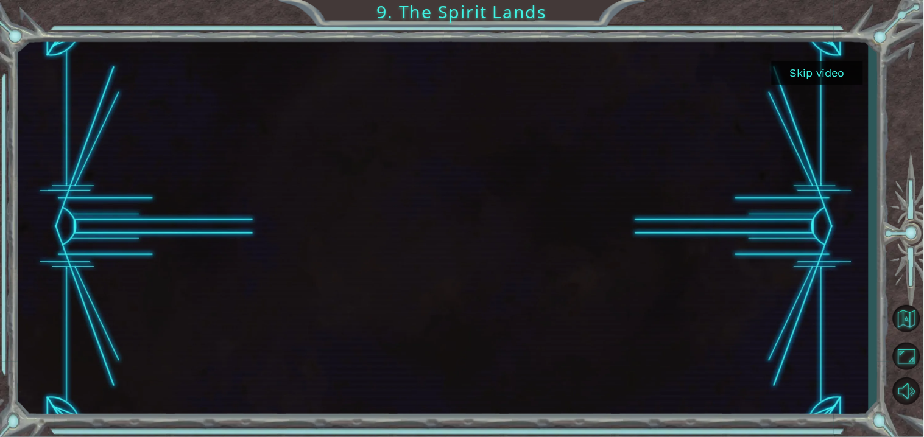
click at [814, 69] on button "Skip video" at bounding box center [817, 73] width 91 height 24
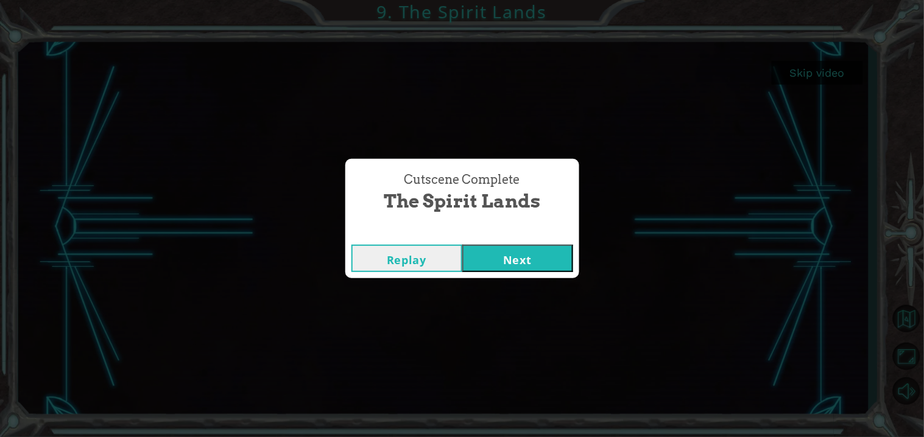
click at [527, 251] on button "Next" at bounding box center [517, 258] width 111 height 27
click at [527, 251] on body "Skip video 9. The Spirit Lands Cutscene Complete The Spirit Lands Replay Next G…" at bounding box center [462, 218] width 924 height 437
